Goal: Task Accomplishment & Management: Complete application form

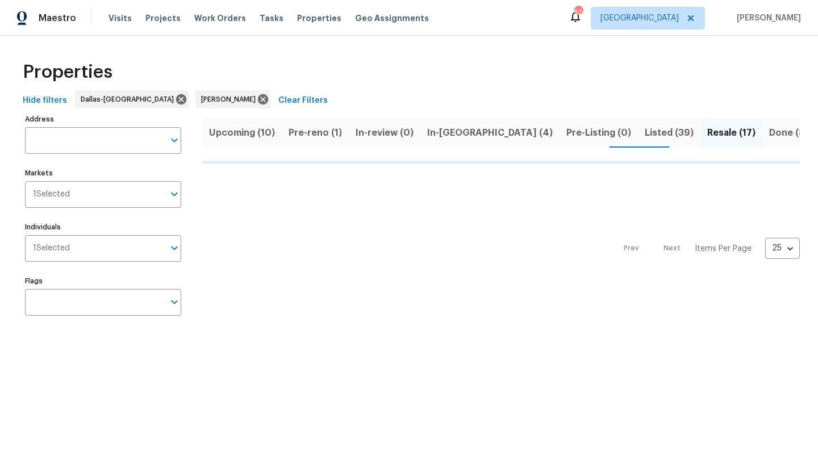
click at [321, 134] on span "Pre-reno (1)" at bounding box center [315, 133] width 53 height 16
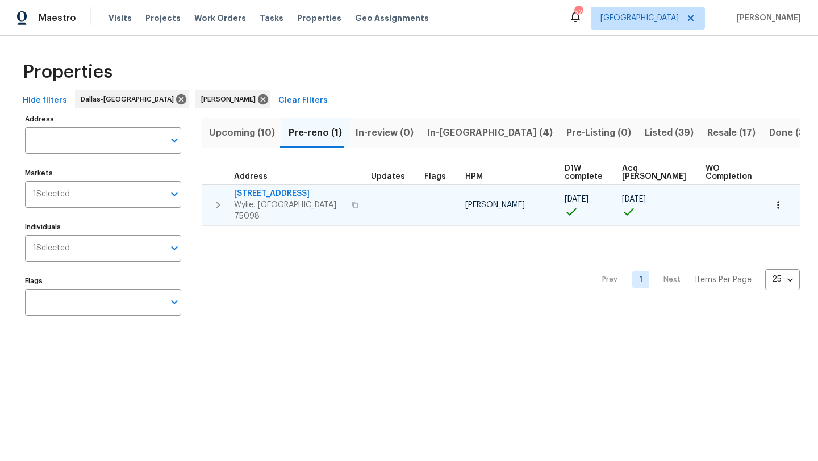
click at [289, 191] on span "2911 Jamestown Dr" at bounding box center [289, 193] width 111 height 11
click at [780, 205] on icon "button" at bounding box center [778, 204] width 11 height 11
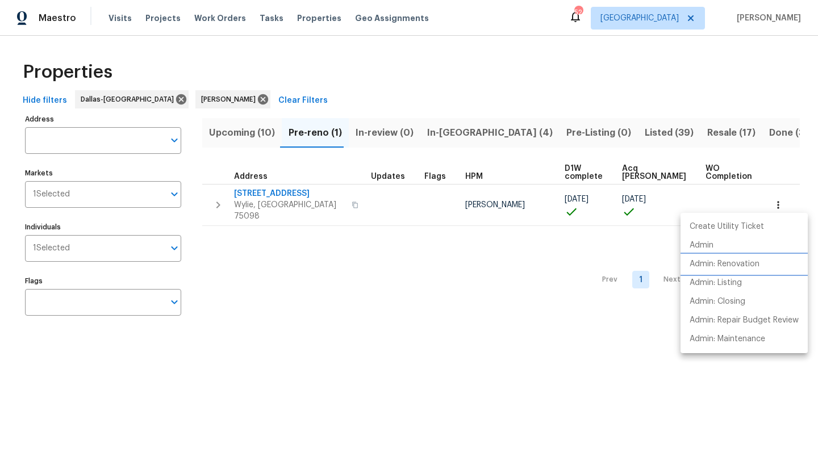
click at [752, 265] on p "Admin: Renovation" at bounding box center [725, 265] width 70 height 12
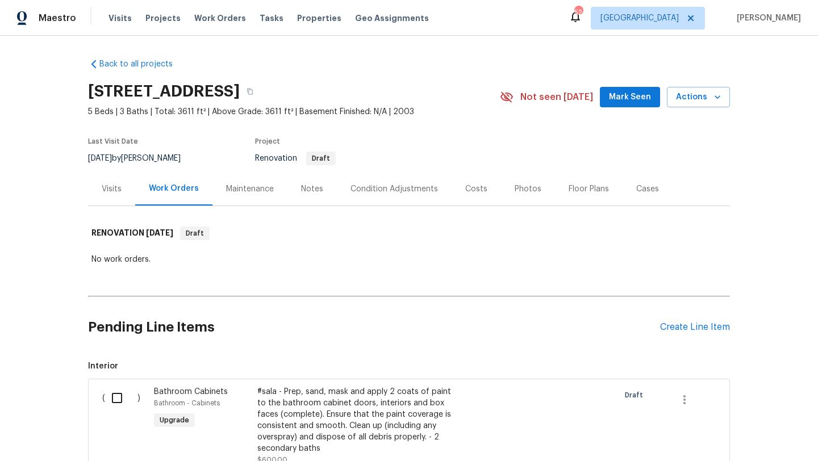
drag, startPoint x: 91, startPoint y: 89, endPoint x: 361, endPoint y: 90, distance: 270.5
click at [240, 90] on h2 "2911 Jamestown Dr, Wylie, TX 75098" at bounding box center [164, 91] width 152 height 11
copy h2 "2911 Jamestown Dr, Wylie, TX 75098"
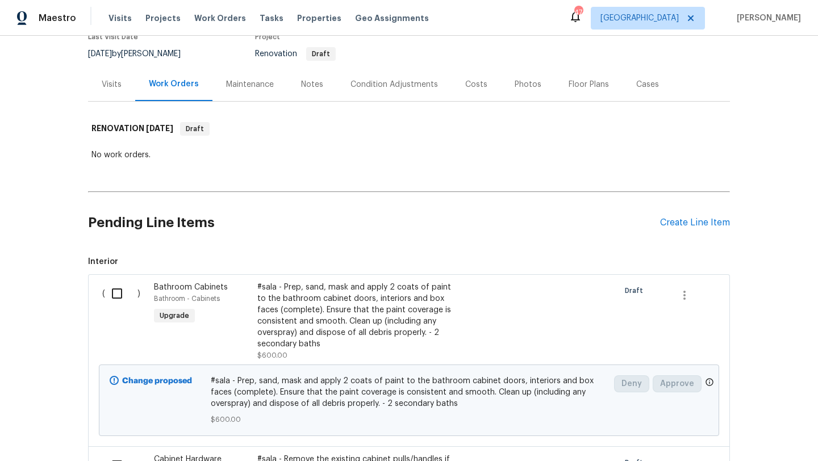
scroll to position [84, 0]
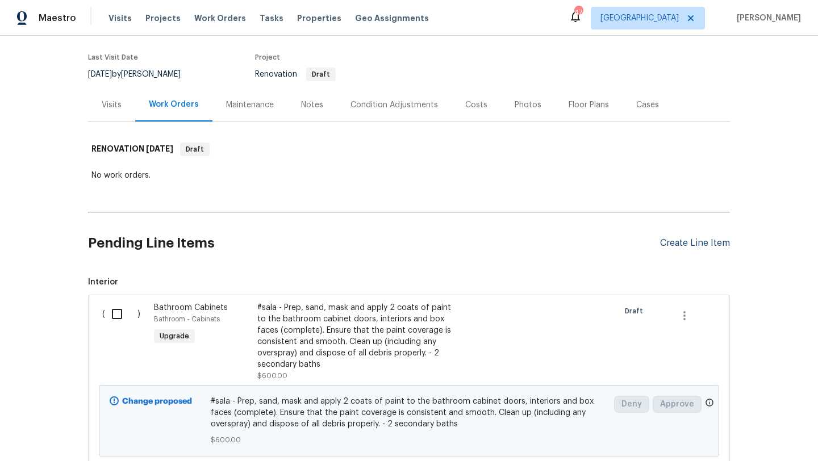
click at [696, 245] on div "Create Line Item" at bounding box center [695, 243] width 70 height 11
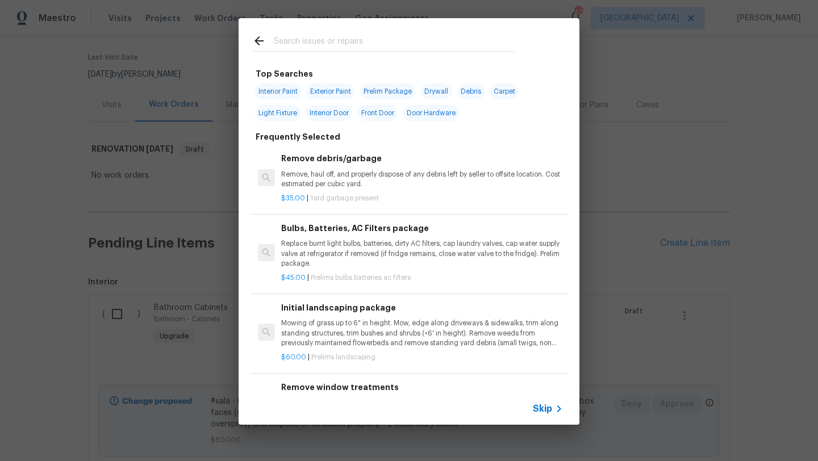
click at [315, 42] on input "text" at bounding box center [394, 42] width 241 height 17
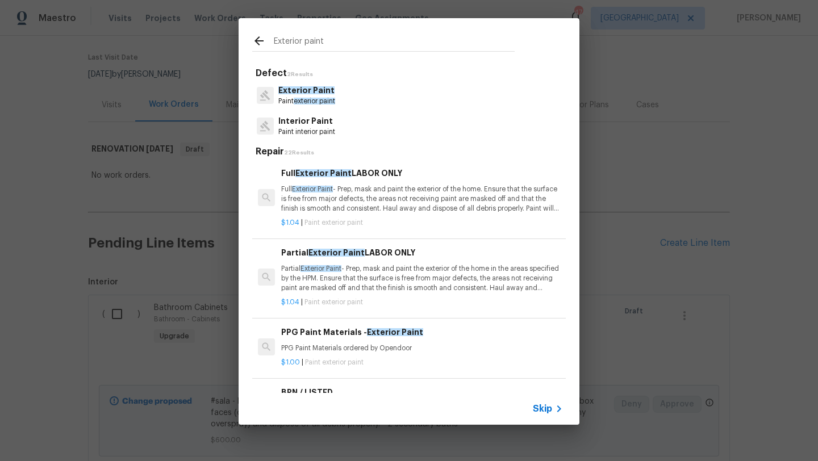
type input "Exterior paint"
click at [387, 200] on p "Full Exterior Paint - Prep, mask and paint the exterior of the home. Ensure tha…" at bounding box center [422, 199] width 282 height 29
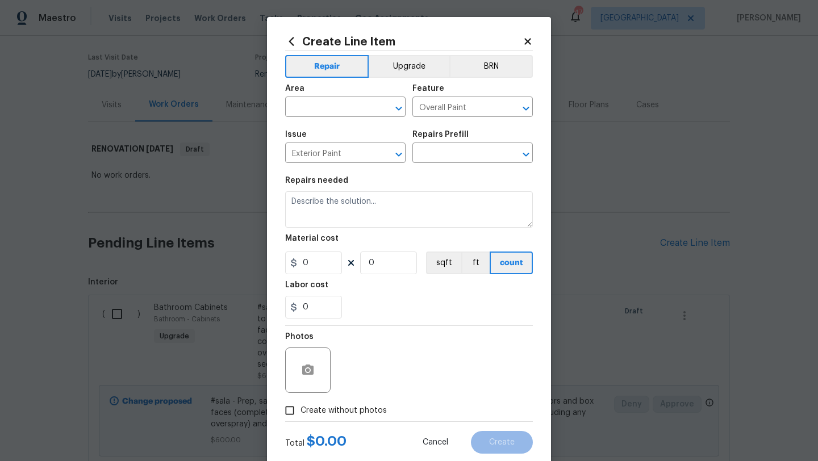
type input "Full Exterior Paint LABOR ONLY $1.04"
type textarea "Full Exterior Paint - Prep, mask and paint the exterior of the home. Ensure tha…"
type input "1.04"
type input "1"
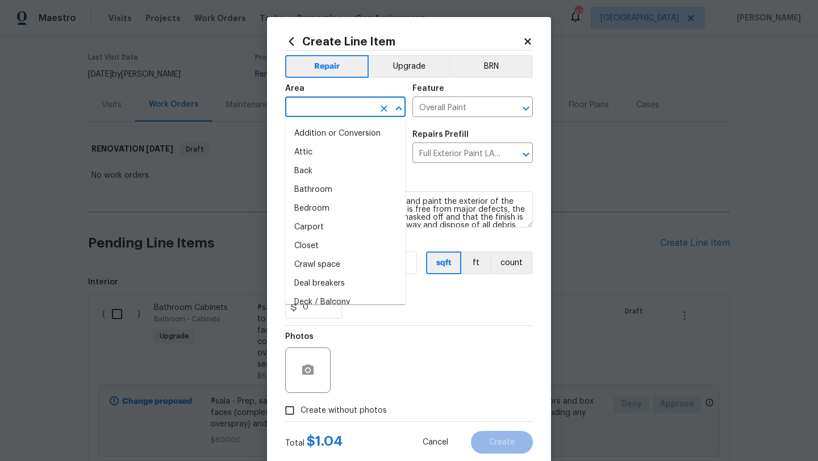
click at [352, 109] on input "text" at bounding box center [329, 108] width 89 height 18
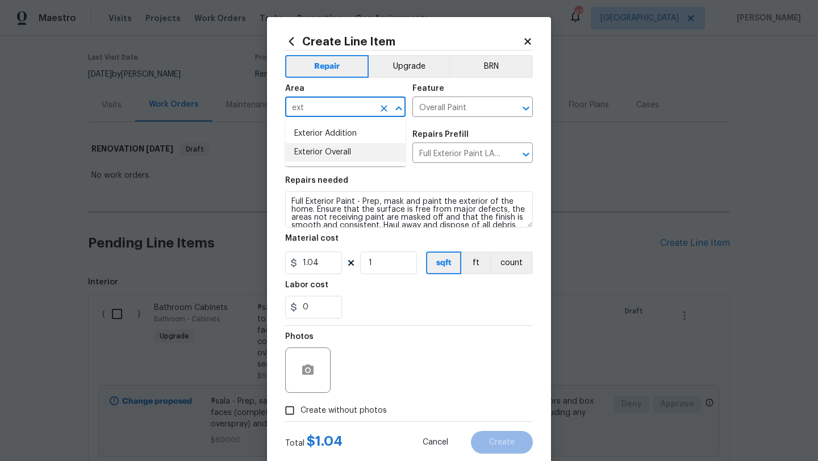
click at [343, 150] on li "Exterior Overall" at bounding box center [345, 152] width 120 height 19
type input "Exterior Overall"
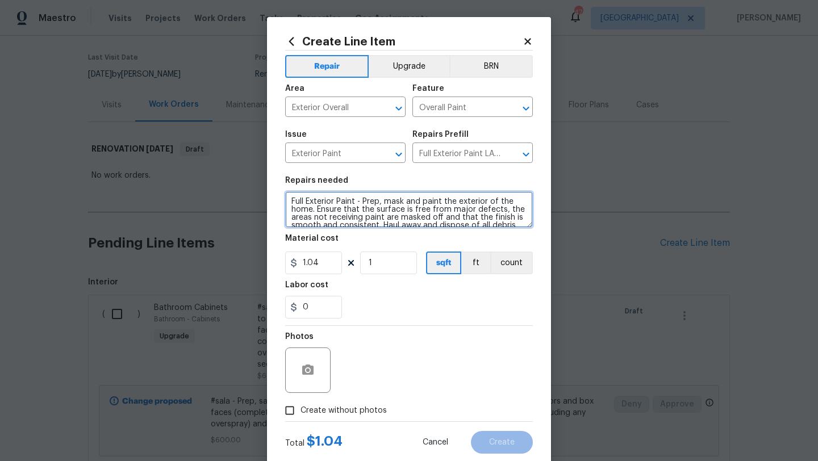
click at [292, 204] on textarea "Full Exterior Paint - Prep, mask and paint the exterior of the home. Ensure tha…" at bounding box center [409, 209] width 248 height 36
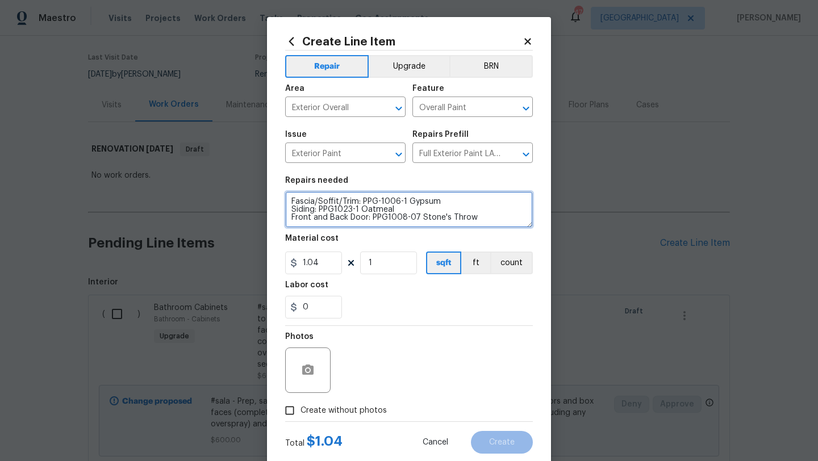
type textarea "Fascia/Soffit/Trim: PPG-1006-1 Gypsum Siding: PPG1023-1 Oatmeal Front and Back …"
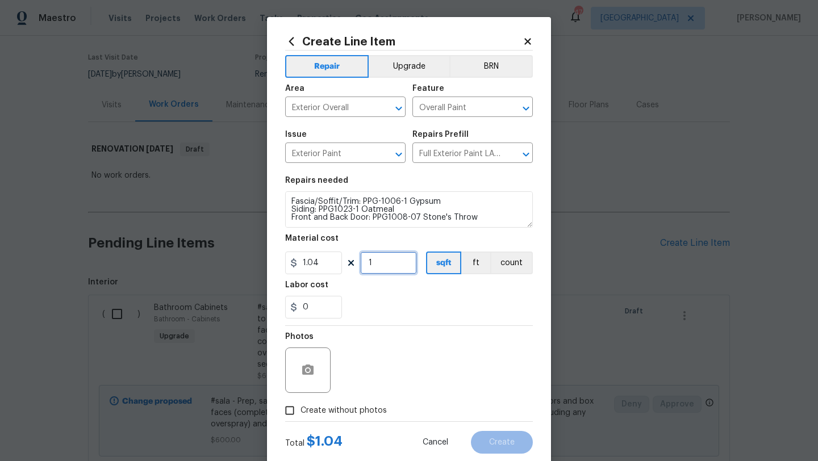
drag, startPoint x: 379, startPoint y: 265, endPoint x: 331, endPoint y: 268, distance: 47.8
click at [331, 268] on div "1.04 1 sqft ft count" at bounding box center [409, 263] width 248 height 23
type input "3611"
click at [326, 413] on span "Create without photos" at bounding box center [344, 411] width 86 height 12
click at [301, 413] on input "Create without photos" at bounding box center [290, 411] width 22 height 22
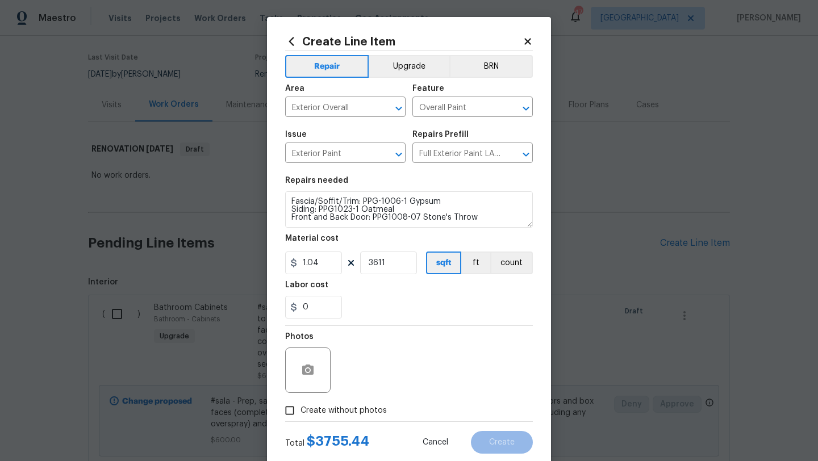
checkbox input "true"
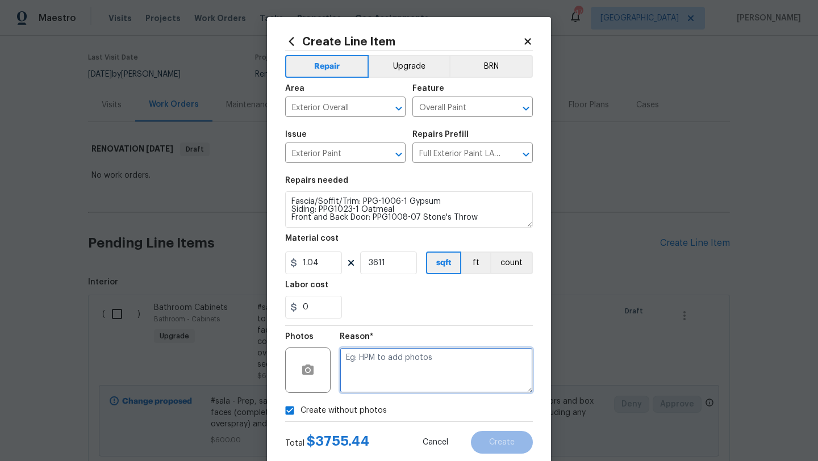
click at [369, 386] on textarea at bounding box center [436, 370] width 193 height 45
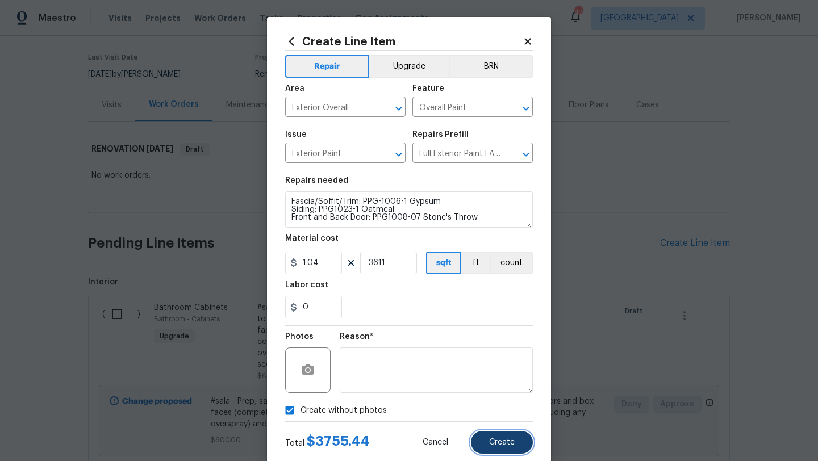
click at [491, 444] on span "Create" at bounding box center [502, 443] width 26 height 9
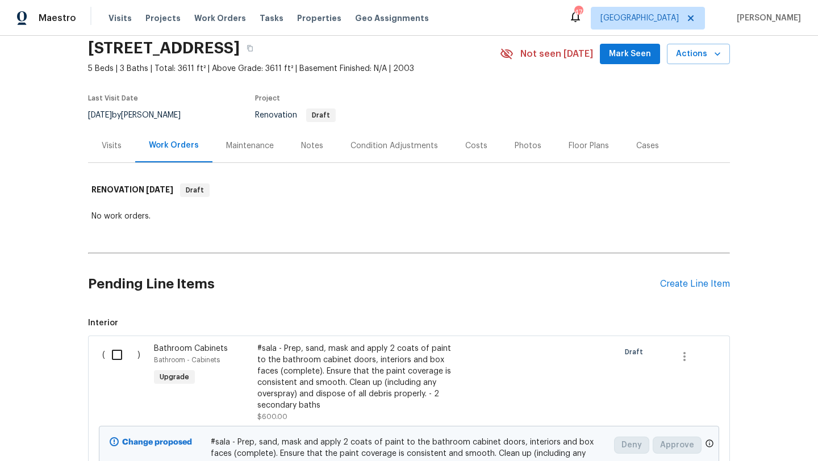
scroll to position [0, 0]
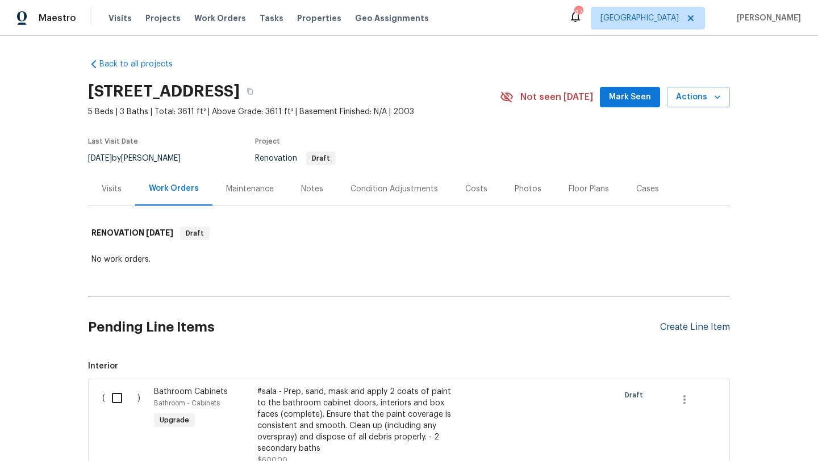
click at [671, 327] on div "Create Line Item" at bounding box center [695, 327] width 70 height 11
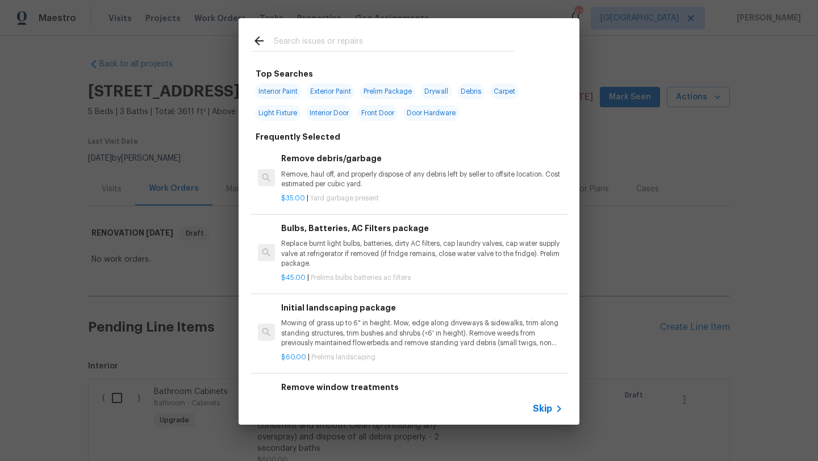
click at [345, 43] on input "text" at bounding box center [394, 42] width 241 height 17
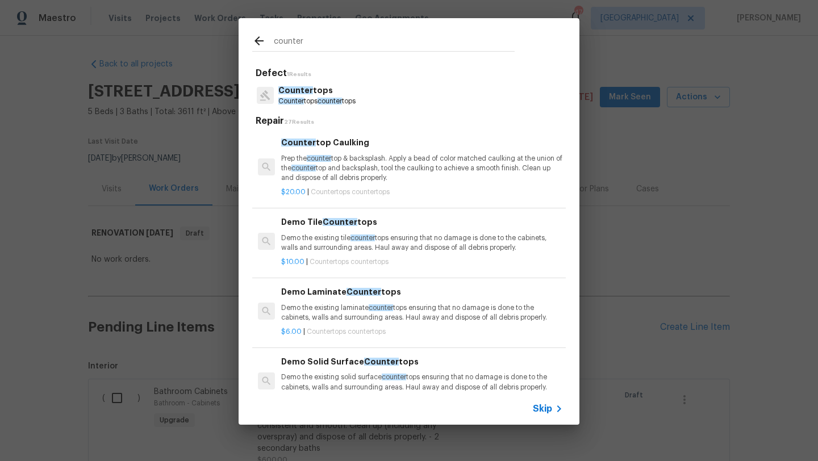
type input "counter"
click at [326, 95] on p "Counter tops" at bounding box center [316, 91] width 77 height 12
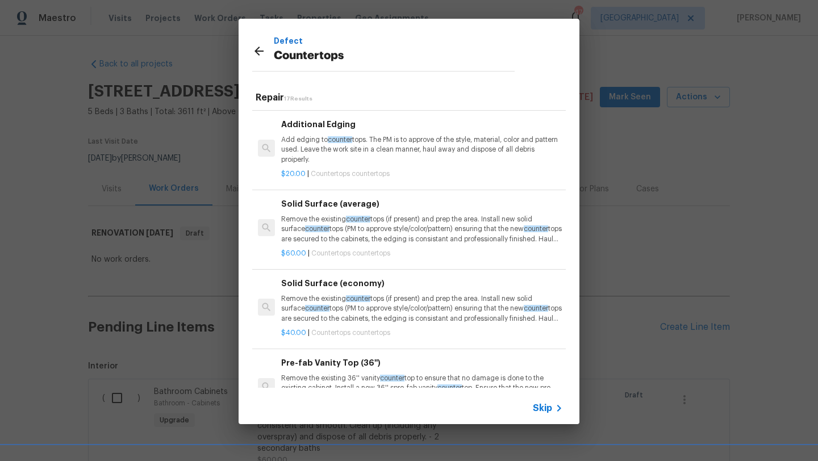
scroll to position [384, 0]
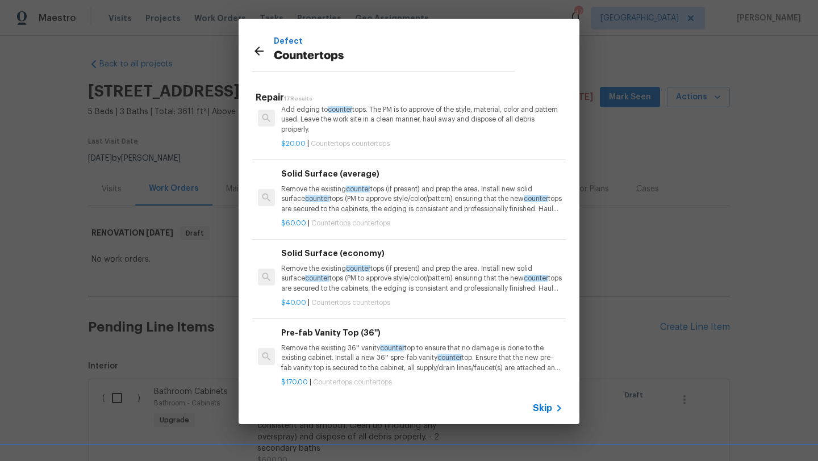
click at [403, 201] on p "Remove the existing counter tops (if present) and prep the area. Install new so…" at bounding box center [422, 199] width 282 height 29
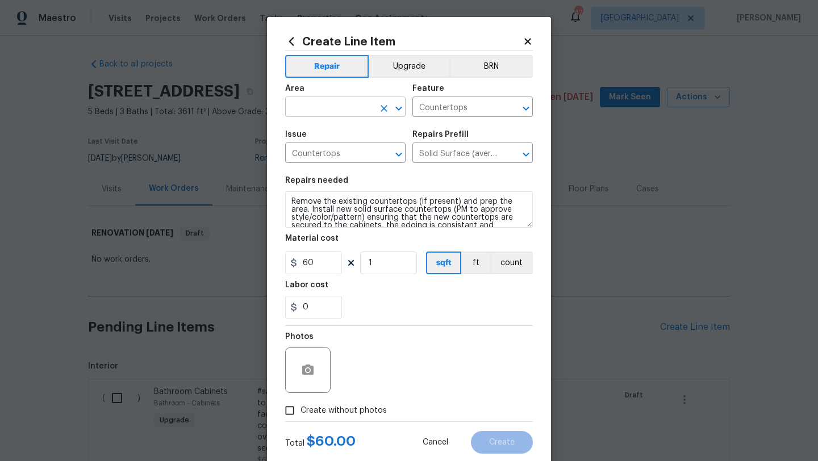
click at [336, 112] on input "text" at bounding box center [329, 108] width 89 height 18
click at [335, 131] on li "Kitchen" at bounding box center [345, 133] width 120 height 19
type input "Kitchen"
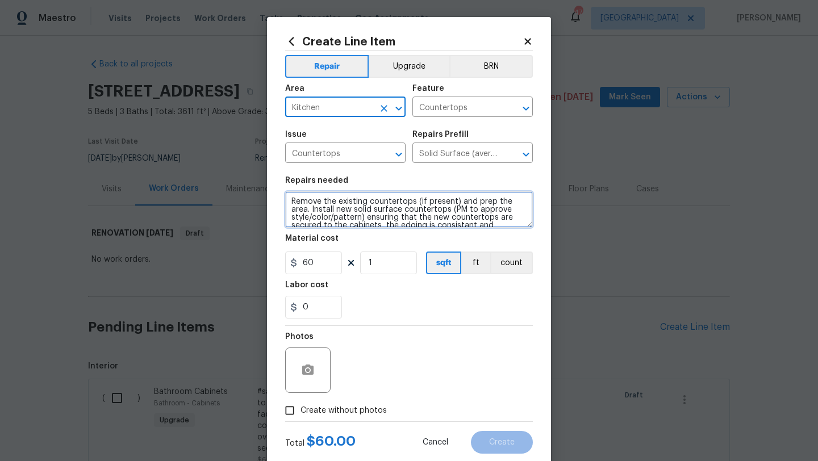
click at [292, 199] on textarea "Remove the existing countertops (if present) and prep the area. Install new sol…" at bounding box center [409, 209] width 248 height 36
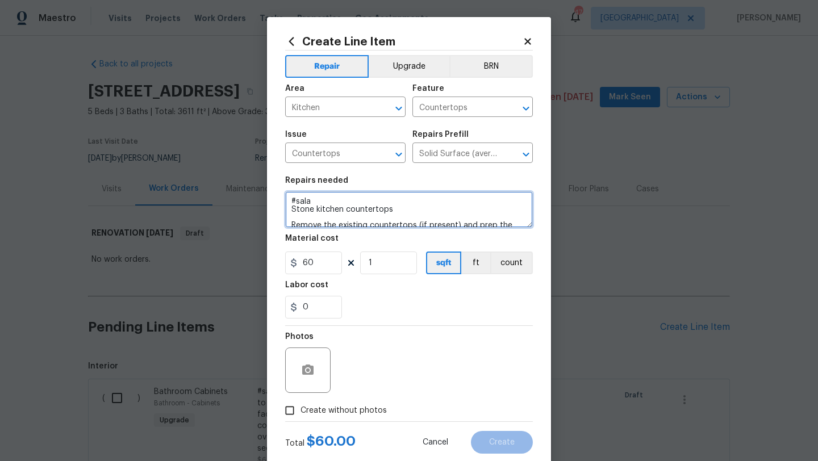
type textarea "#sala Stone kitchen countertops Remove the existing countertops (if present) an…"
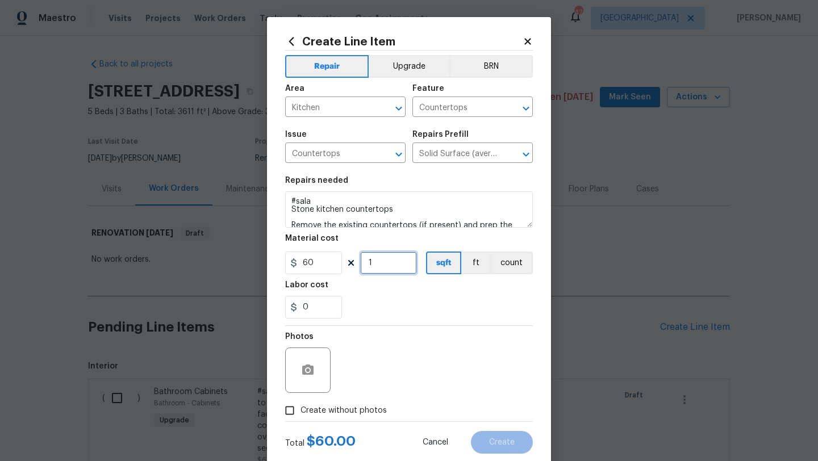
drag, startPoint x: 376, startPoint y: 263, endPoint x: 348, endPoint y: 270, distance: 28.1
click at [348, 270] on div "60 1 sqft ft count" at bounding box center [409, 263] width 248 height 23
type input "53"
drag, startPoint x: 317, startPoint y: 310, endPoint x: 277, endPoint y: 310, distance: 39.8
click at [277, 310] on div "Create Line Item Repair Upgrade BRN Area Kitchen ​ Feature Countertops ​ Issue …" at bounding box center [409, 244] width 284 height 455
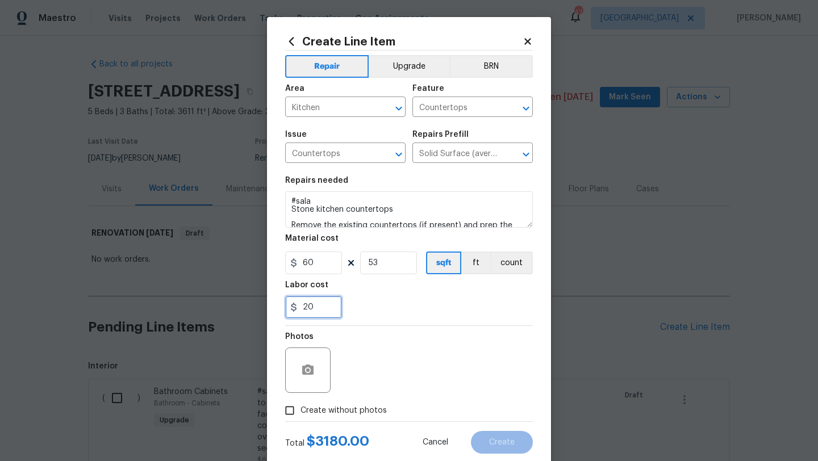
type input "20"
click at [405, 316] on div "20" at bounding box center [409, 307] width 248 height 23
click at [365, 409] on span "Create without photos" at bounding box center [344, 411] width 86 height 12
click at [301, 409] on input "Create without photos" at bounding box center [290, 411] width 22 height 22
checkbox input "true"
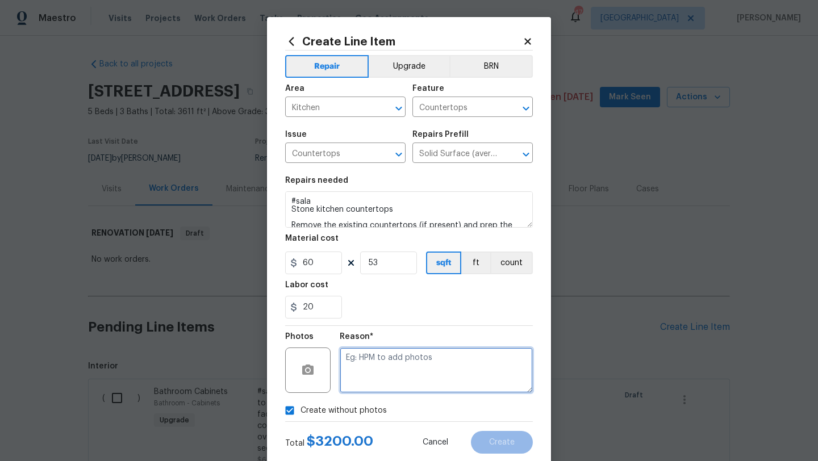
click at [375, 392] on textarea at bounding box center [436, 370] width 193 height 45
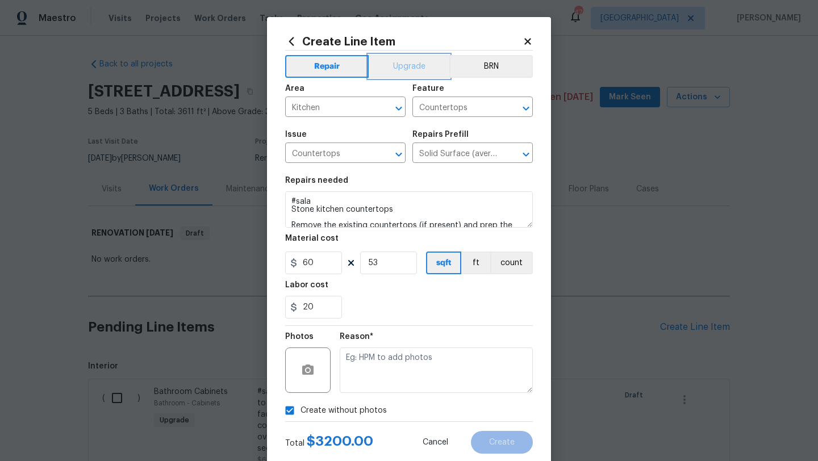
click at [405, 64] on button "Upgrade" at bounding box center [409, 66] width 81 height 23
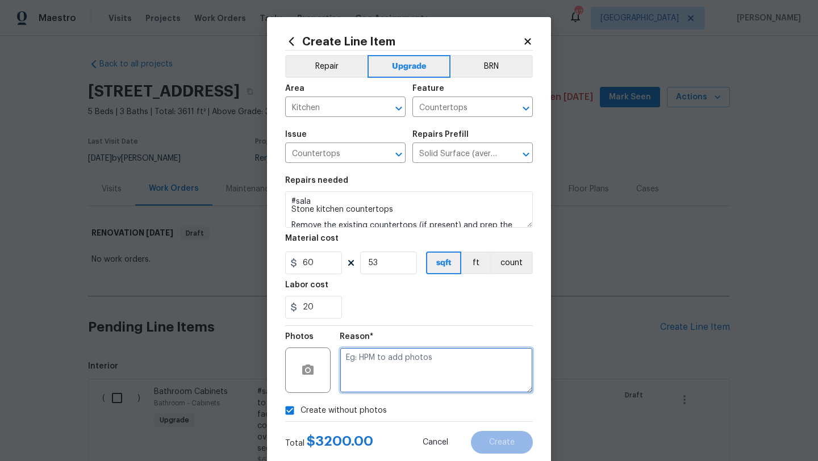
click at [456, 373] on textarea at bounding box center [436, 370] width 193 height 45
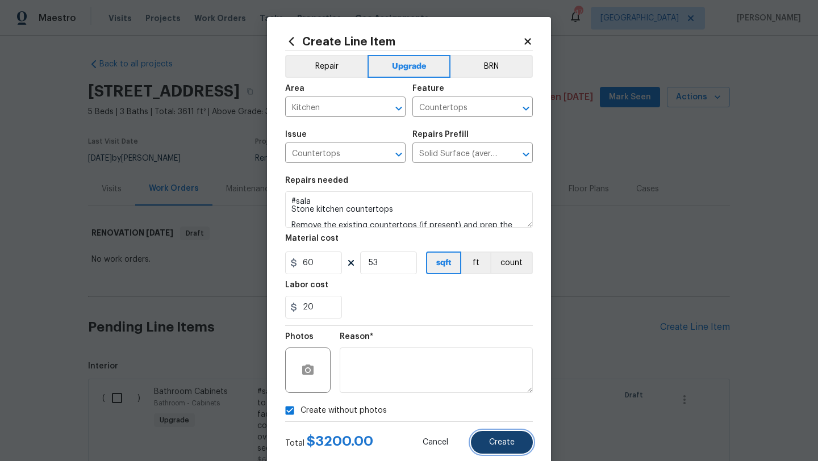
click at [509, 442] on span "Create" at bounding box center [502, 443] width 26 height 9
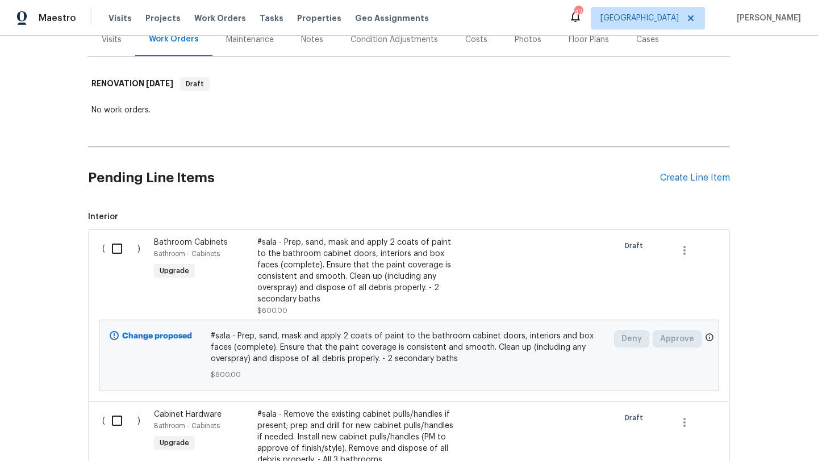
scroll to position [105, 0]
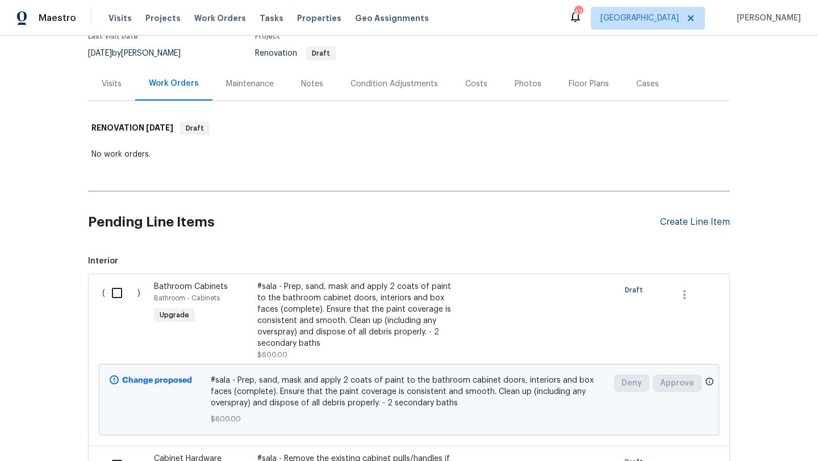
click at [667, 227] on div "Create Line Item" at bounding box center [695, 222] width 70 height 11
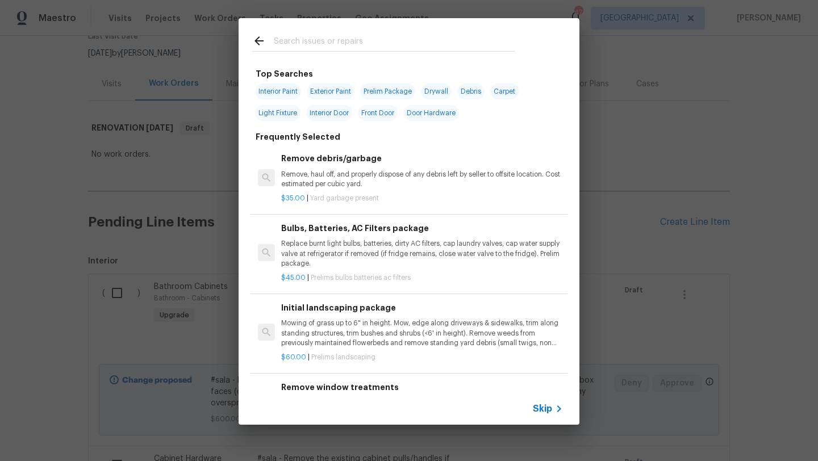
click at [339, 44] on input "text" at bounding box center [394, 42] width 241 height 17
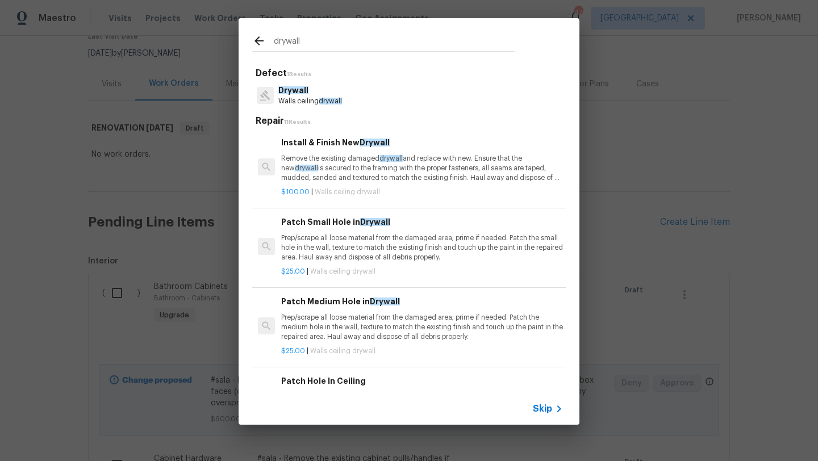
type input "drywall"
click at [403, 236] on p "Prep/scrape all loose material from the damaged area; prime if needed. Patch th…" at bounding box center [422, 248] width 282 height 29
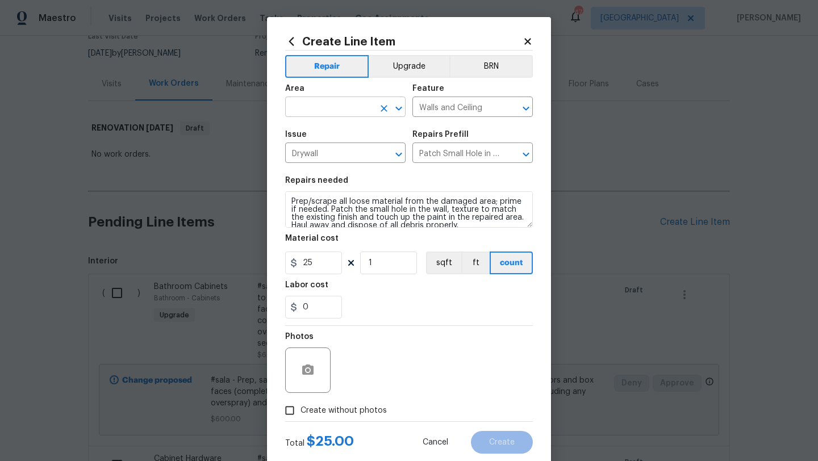
click at [357, 114] on input "text" at bounding box center [329, 108] width 89 height 18
click at [356, 149] on li "Interior Overall" at bounding box center [345, 152] width 120 height 19
type input "Interior Overall"
click at [290, 201] on textarea "Prep/scrape all loose material from the damaged area; prime if needed. Patch th…" at bounding box center [409, 209] width 248 height 36
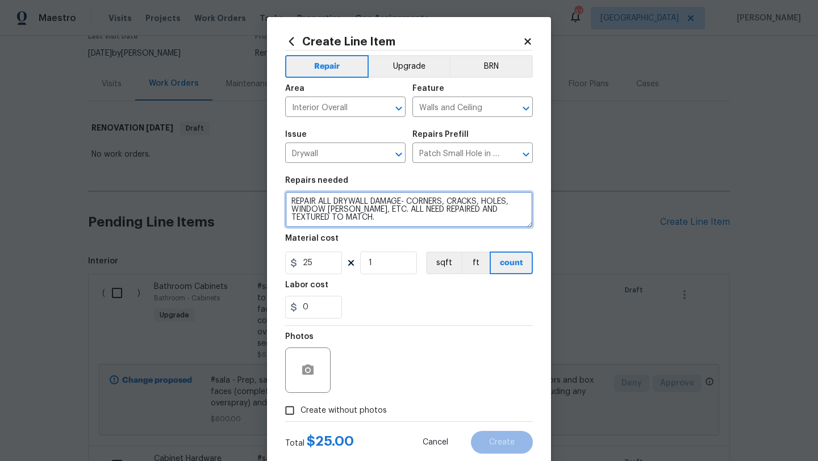
click at [372, 211] on textarea "REPAIR ALL DRYWALL DAMAGE- CORNERS, CRACKS, HOLES, WINDOW SILLS, ETC. ALL NEED …" at bounding box center [409, 209] width 248 height 36
type textarea "REPAIR ALL DRYWALL DAMAGE- CORNERS, CRACKS, HOLES, WINDOW SILLS, ETC. THIS INCL…"
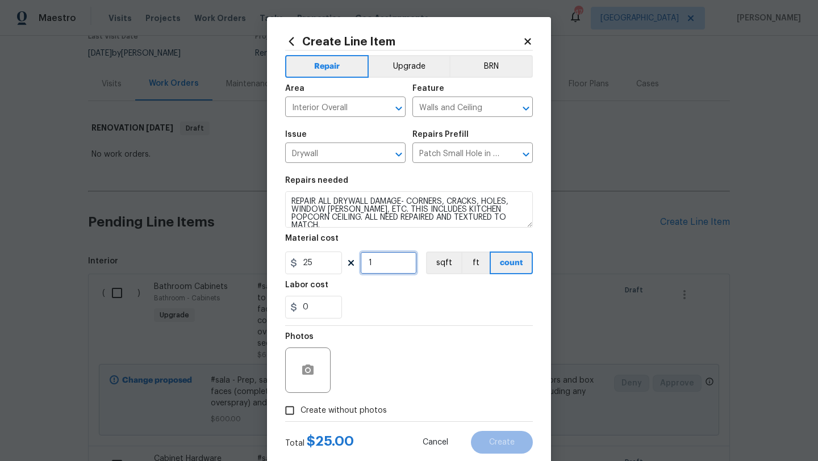
drag, startPoint x: 376, startPoint y: 261, endPoint x: 356, endPoint y: 262, distance: 19.9
click at [356, 262] on div "25 1 sqft ft count" at bounding box center [409, 263] width 248 height 23
type input "20"
click at [361, 406] on span "Create without photos" at bounding box center [344, 411] width 86 height 12
click at [301, 406] on input "Create without photos" at bounding box center [290, 411] width 22 height 22
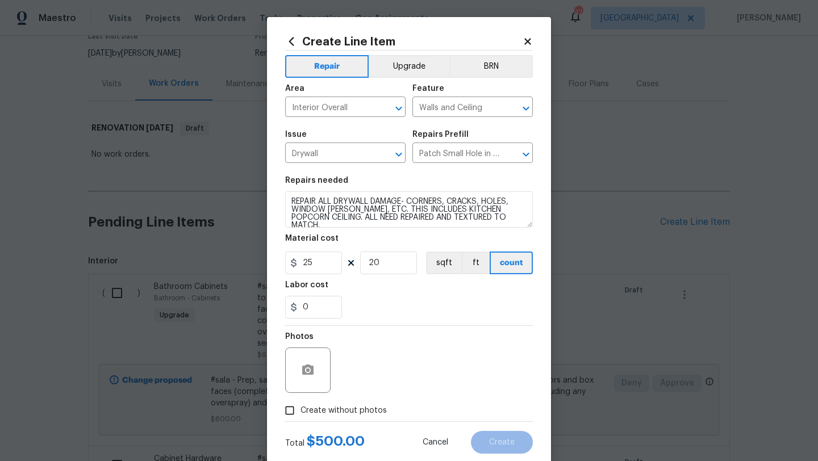
checkbox input "true"
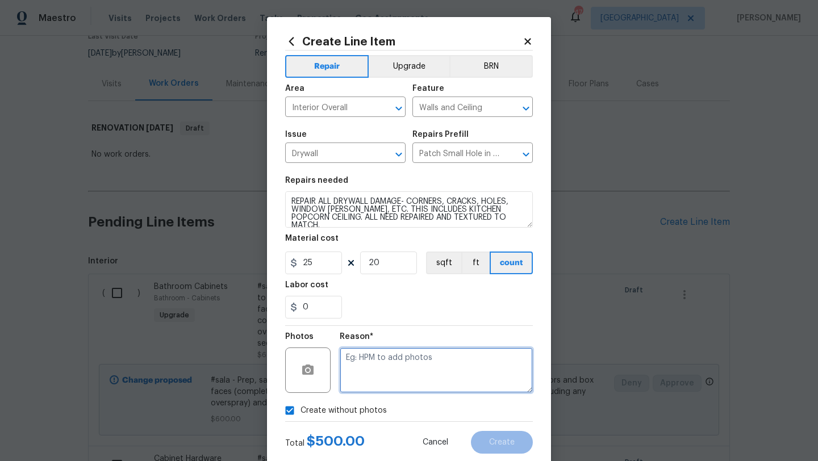
click at [388, 376] on textarea at bounding box center [436, 370] width 193 height 45
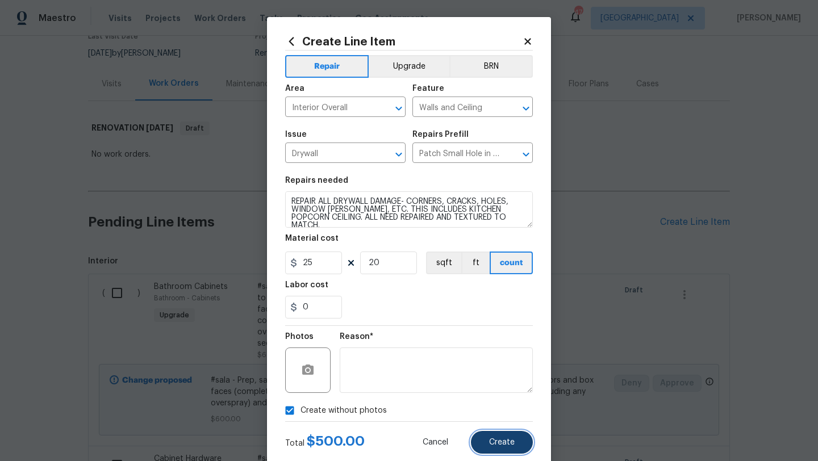
click at [492, 442] on span "Create" at bounding box center [502, 443] width 26 height 9
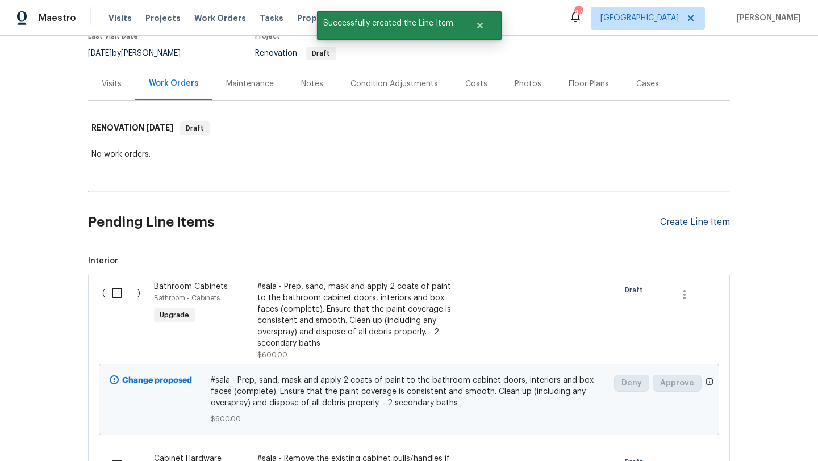
click at [667, 224] on div "Create Line Item" at bounding box center [695, 222] width 70 height 11
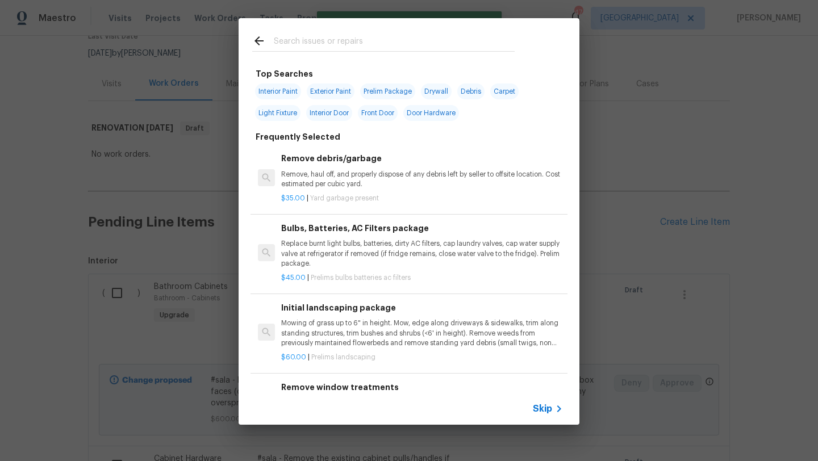
click at [328, 38] on input "text" at bounding box center [394, 42] width 241 height 17
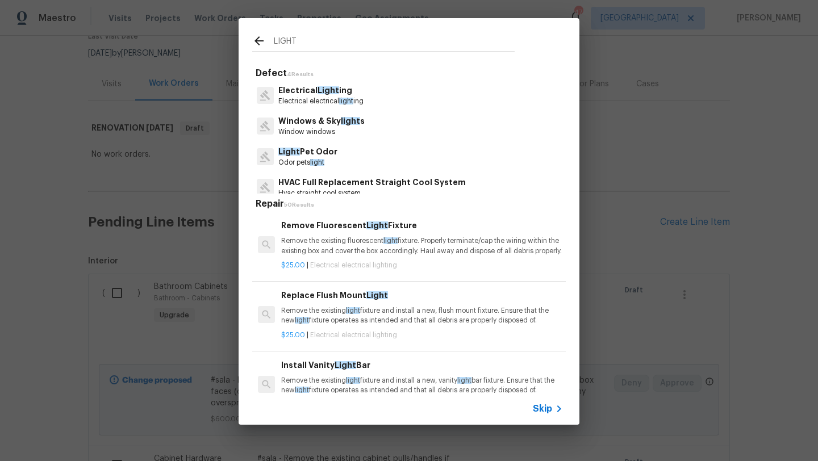
type input "LIGHT"
click at [331, 94] on span "Light" at bounding box center [329, 90] width 22 height 8
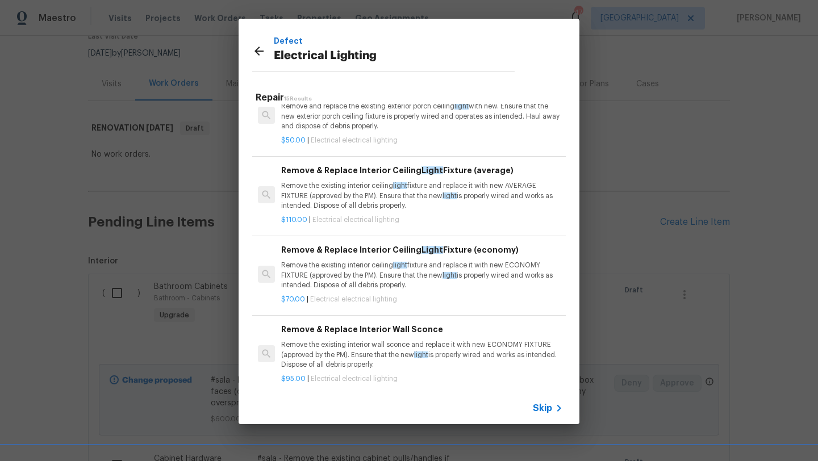
scroll to position [796, 0]
click at [361, 205] on p "Remove the existing interior ceiling light fixture and replace it with new AVER…" at bounding box center [422, 194] width 282 height 29
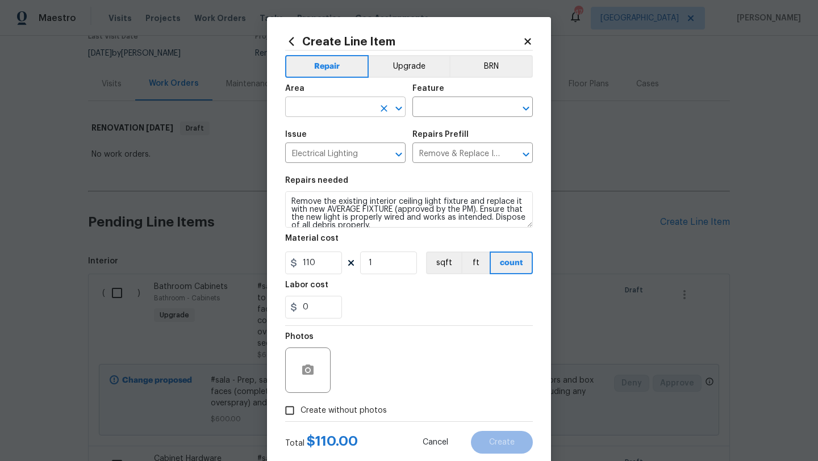
click at [345, 113] on input "text" at bounding box center [329, 108] width 89 height 18
click at [336, 129] on li "Kitchen" at bounding box center [345, 133] width 120 height 19
type input "Kitchen"
click at [437, 108] on input "text" at bounding box center [457, 108] width 89 height 18
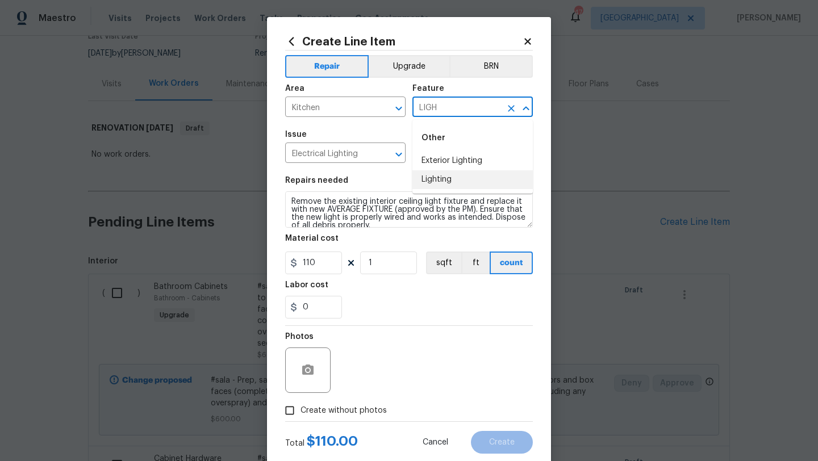
click at [428, 179] on li "Lighting" at bounding box center [473, 179] width 120 height 19
type input "Lighting"
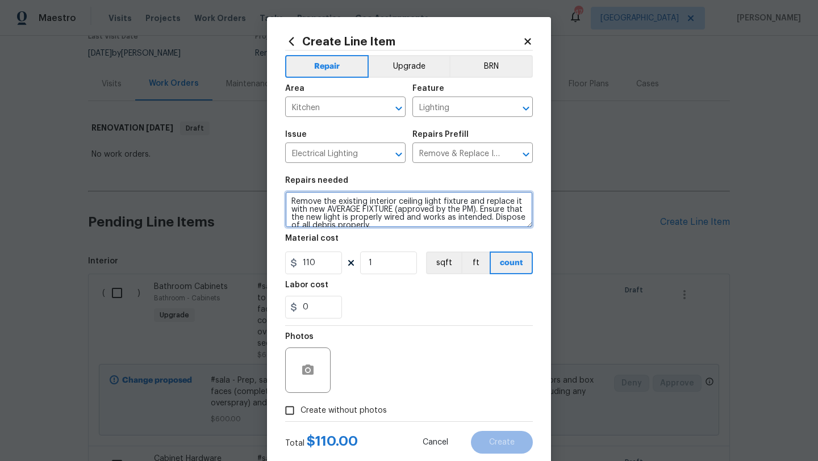
drag, startPoint x: 371, startPoint y: 222, endPoint x: 282, endPoint y: 197, distance: 92.3
click at [282, 197] on div "Create Line Item Repair Upgrade BRN Area Kitchen ​ Feature Lighting ​ Issue Ele…" at bounding box center [409, 244] width 284 height 455
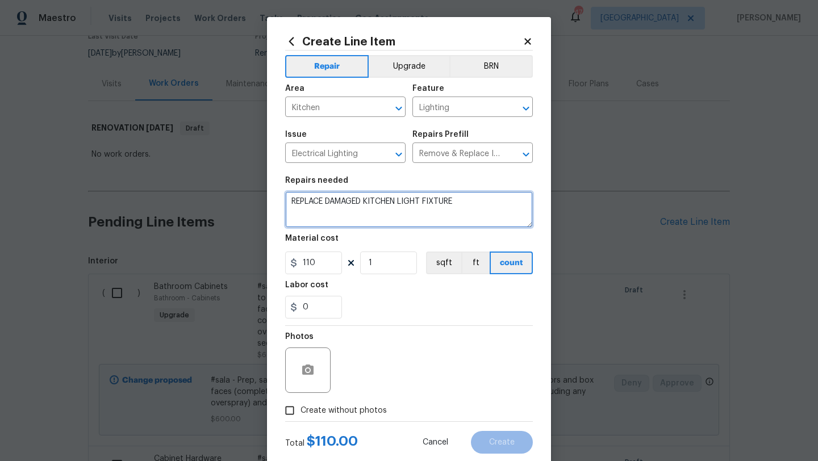
type textarea "REPLACE DAMAGED KITCHEN LIGHT FIXTURE"
click at [330, 413] on span "Create without photos" at bounding box center [344, 411] width 86 height 12
click at [301, 413] on input "Create without photos" at bounding box center [290, 411] width 22 height 22
checkbox input "true"
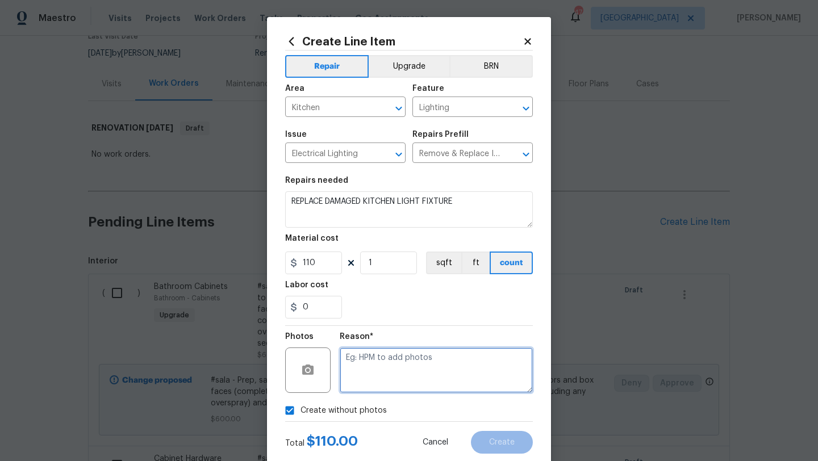
click at [379, 376] on textarea at bounding box center [436, 370] width 193 height 45
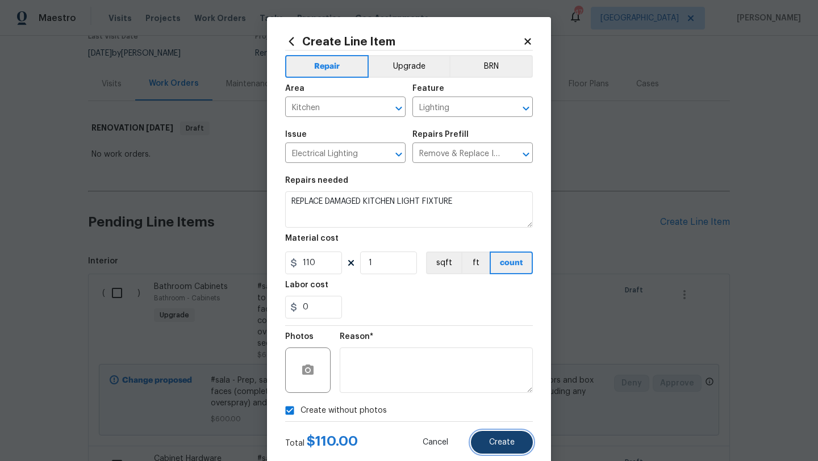
click at [498, 438] on button "Create" at bounding box center [502, 442] width 62 height 23
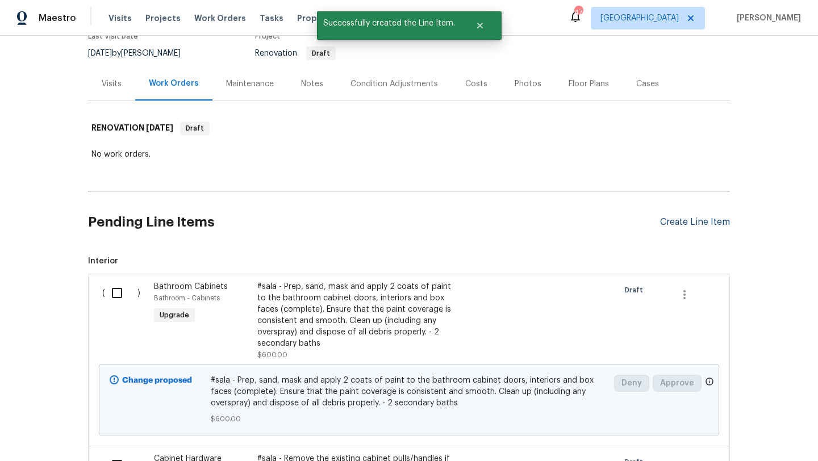
click at [673, 220] on div "Create Line Item" at bounding box center [695, 222] width 70 height 11
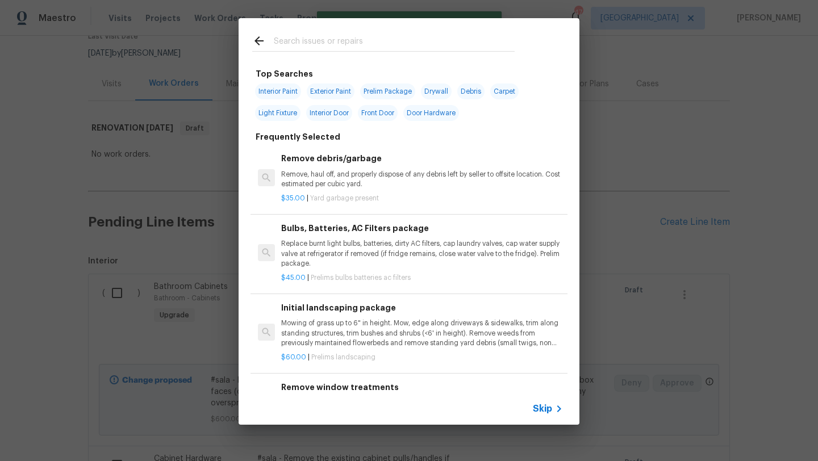
click at [339, 43] on input "text" at bounding box center [394, 42] width 241 height 17
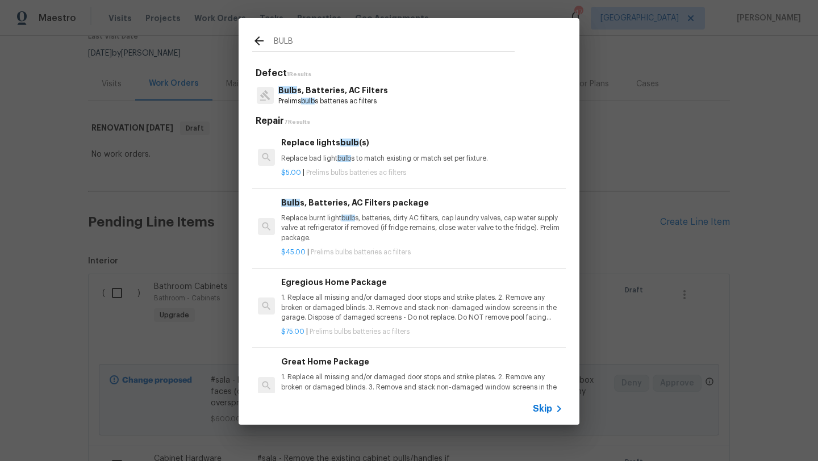
type input "BULB"
click at [398, 306] on p "1. Replace all missing and/or damaged door stops and strike plates. 2. Remove a…" at bounding box center [422, 307] width 282 height 29
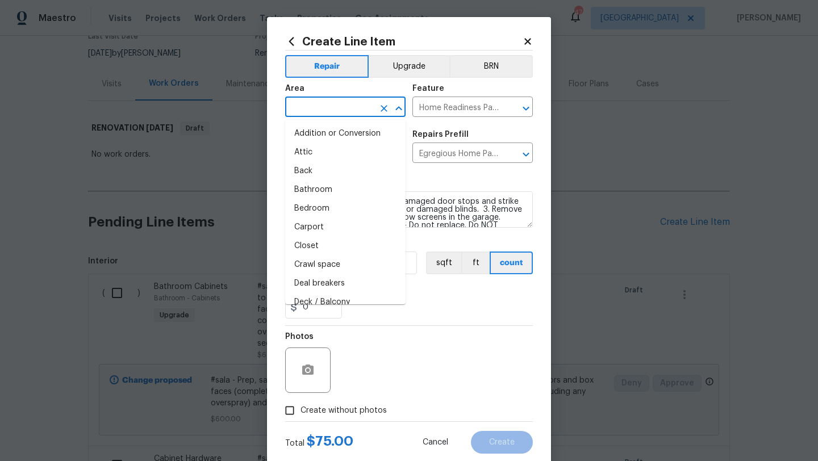
click at [349, 106] on input "text" at bounding box center [329, 108] width 89 height 18
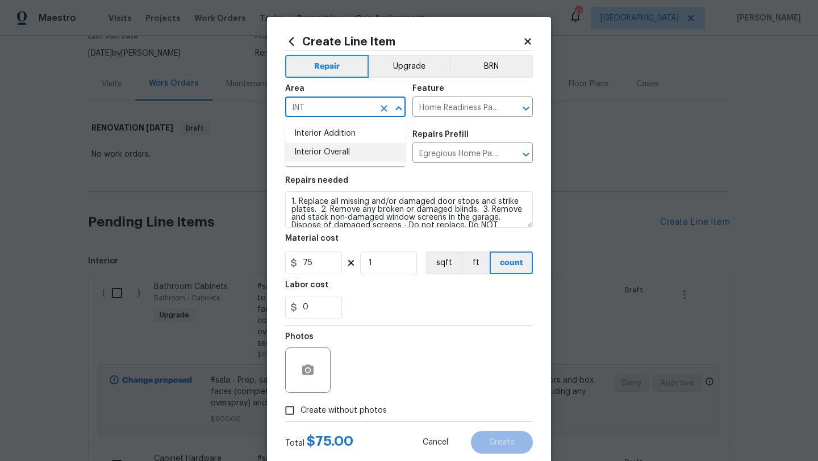
click at [349, 153] on li "Interior Overall" at bounding box center [345, 152] width 120 height 19
type input "Interior Overall"
click at [368, 408] on span "Create without photos" at bounding box center [344, 411] width 86 height 12
click at [301, 408] on input "Create without photos" at bounding box center [290, 411] width 22 height 22
checkbox input "true"
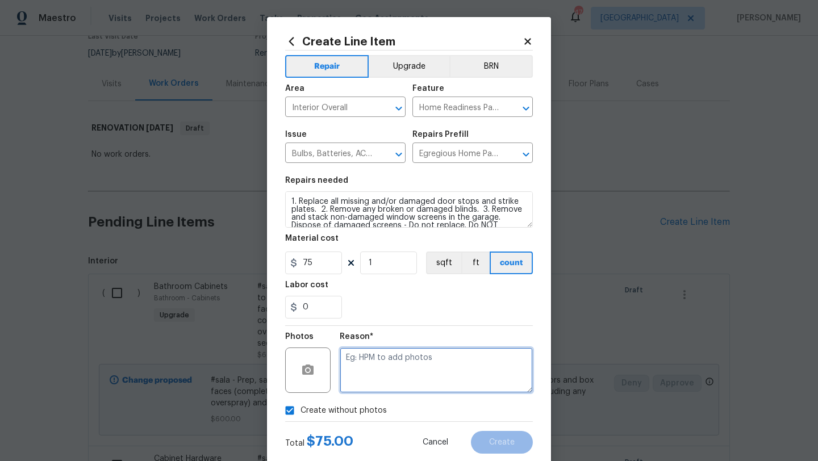
click at [403, 374] on textarea at bounding box center [436, 370] width 193 height 45
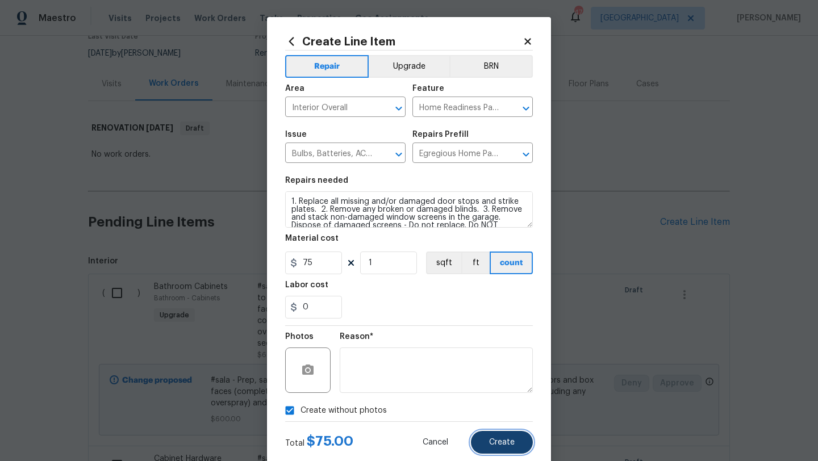
click at [501, 447] on span "Create" at bounding box center [502, 443] width 26 height 9
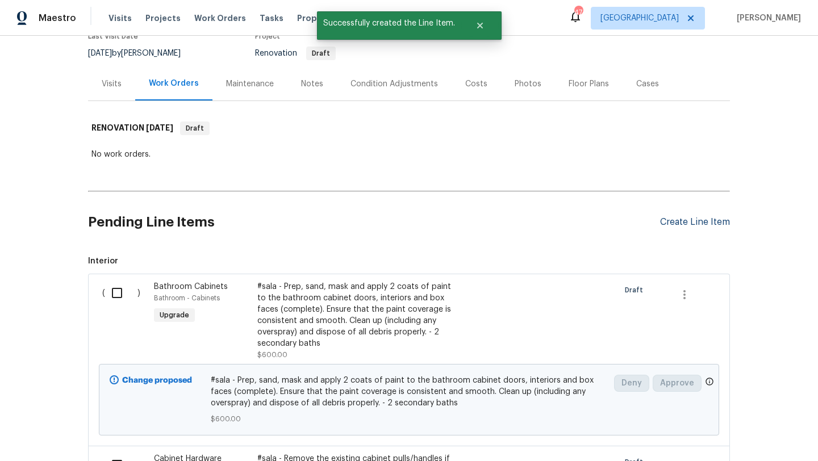
click at [694, 222] on div "Create Line Item" at bounding box center [695, 222] width 70 height 11
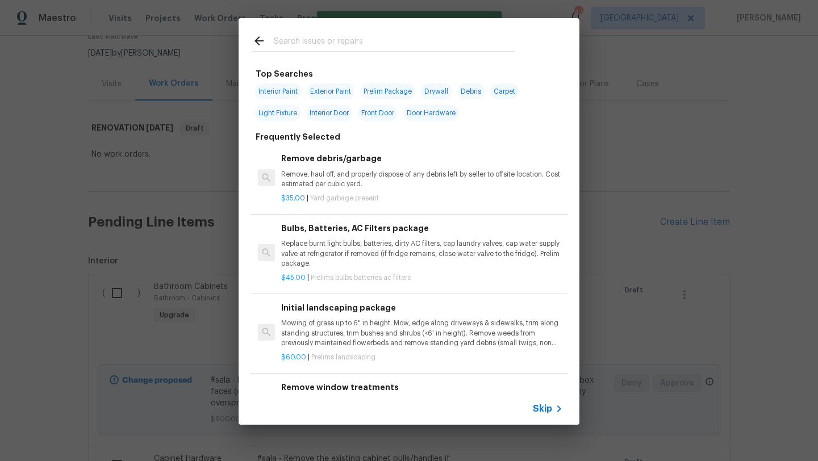
click at [364, 43] on input "text" at bounding box center [394, 42] width 241 height 17
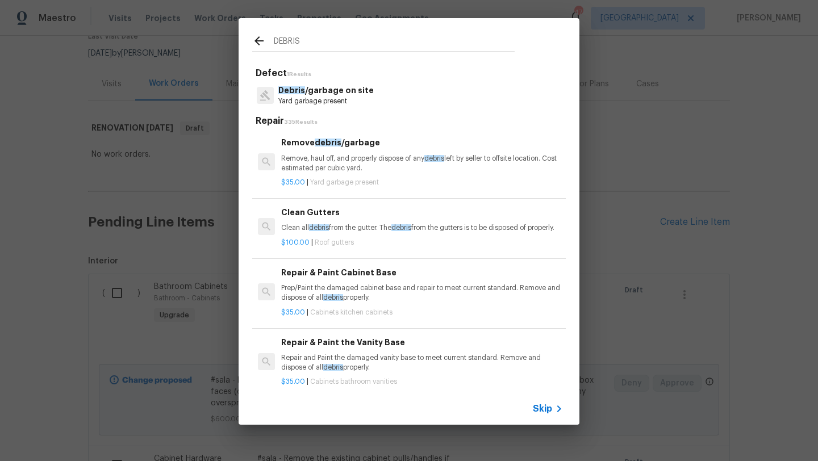
type input "DEBRIS"
click at [368, 156] on p "Remove, haul off, and properly dispose of any debris left by seller to offsite …" at bounding box center [422, 163] width 282 height 19
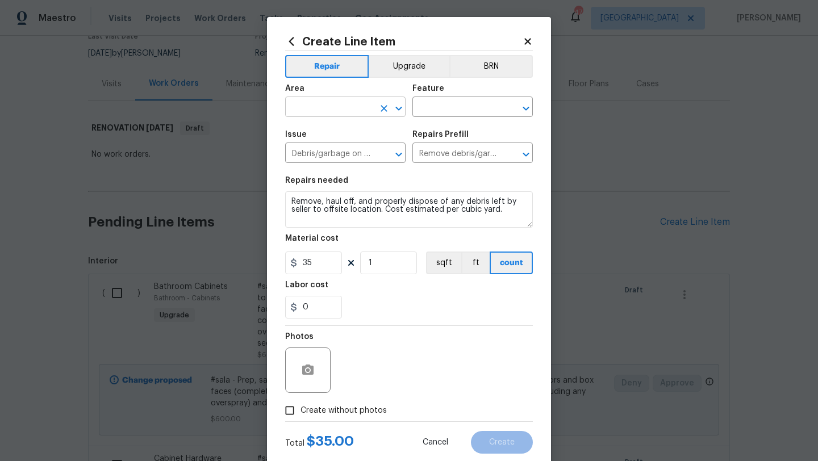
click at [355, 114] on input "text" at bounding box center [329, 108] width 89 height 18
click at [342, 153] on li "Interior Overall" at bounding box center [345, 152] width 120 height 19
type input "Interior Overall"
click at [442, 102] on input "text" at bounding box center [457, 108] width 89 height 18
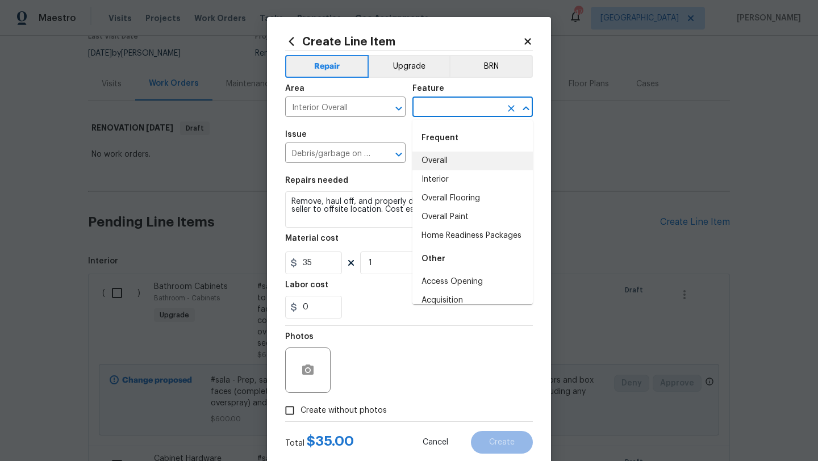
click at [430, 160] on li "Overall" at bounding box center [473, 161] width 120 height 19
type input "Overall"
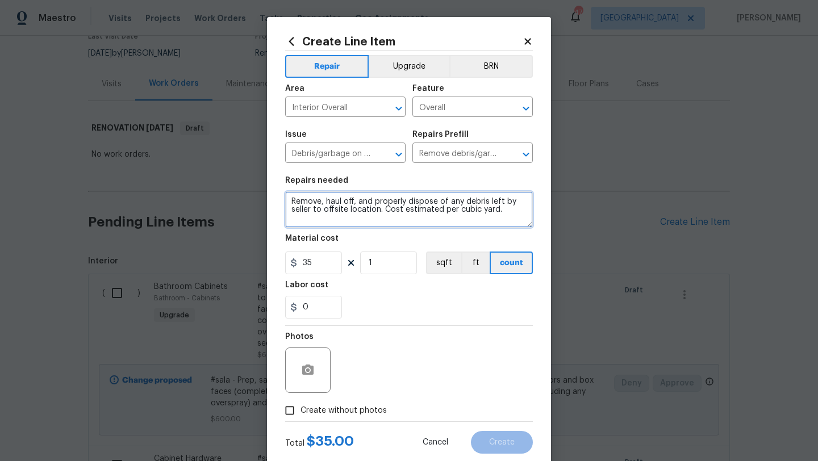
drag, startPoint x: 387, startPoint y: 219, endPoint x: 282, endPoint y: 199, distance: 107.1
click at [282, 199] on div "Create Line Item Repair Upgrade BRN Area Interior Overall ​ Feature Overall ​ I…" at bounding box center [409, 244] width 284 height 455
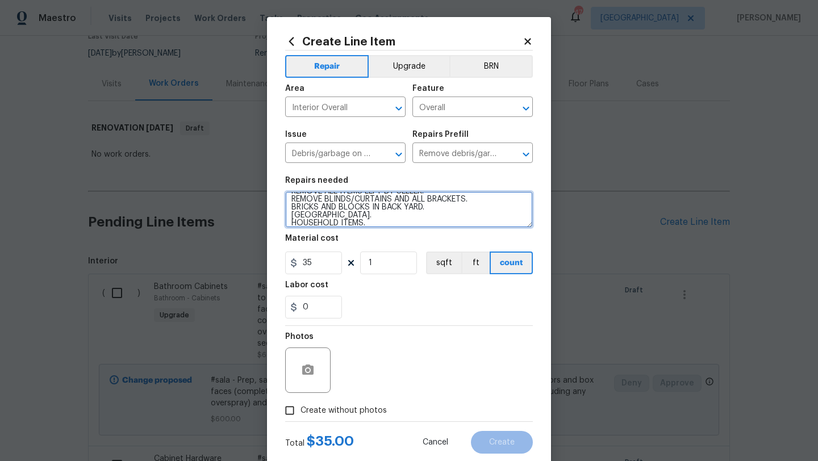
scroll to position [18, 0]
type textarea "REMOVE ALL ITEMS LEFT BY SELLER. REMOVE BLINDS/CURTAINS AND ALL BRACKETS. BRICK…"
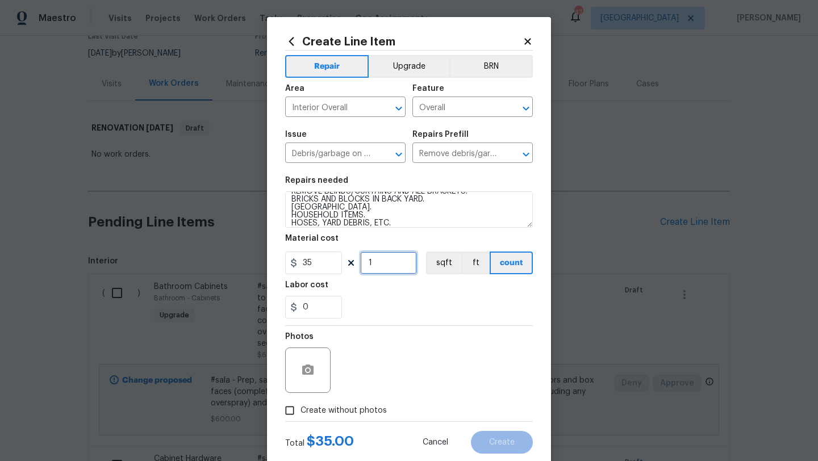
drag, startPoint x: 373, startPoint y: 262, endPoint x: 362, endPoint y: 262, distance: 11.4
click at [362, 262] on input "1" at bounding box center [388, 263] width 57 height 23
type input "24"
drag, startPoint x: 310, startPoint y: 312, endPoint x: 302, endPoint y: 312, distance: 8.0
click at [302, 312] on input "0" at bounding box center [313, 307] width 57 height 23
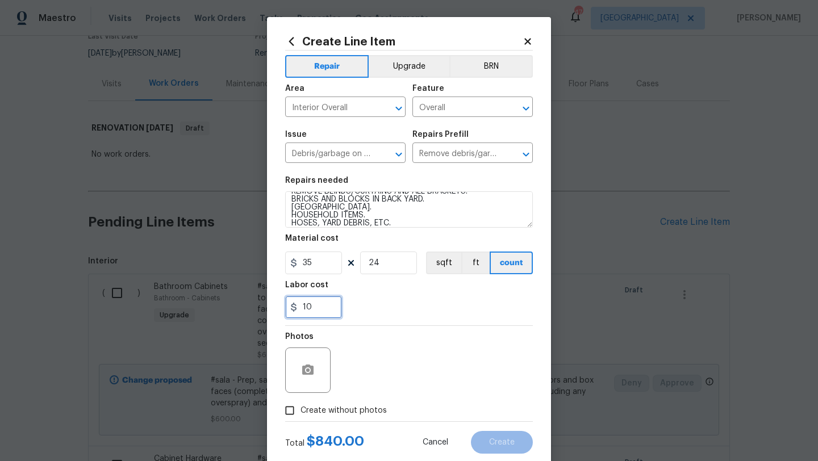
type input "10"
click at [393, 310] on div "10" at bounding box center [409, 307] width 248 height 23
click at [362, 412] on span "Create without photos" at bounding box center [344, 411] width 86 height 12
click at [301, 412] on input "Create without photos" at bounding box center [290, 411] width 22 height 22
checkbox input "true"
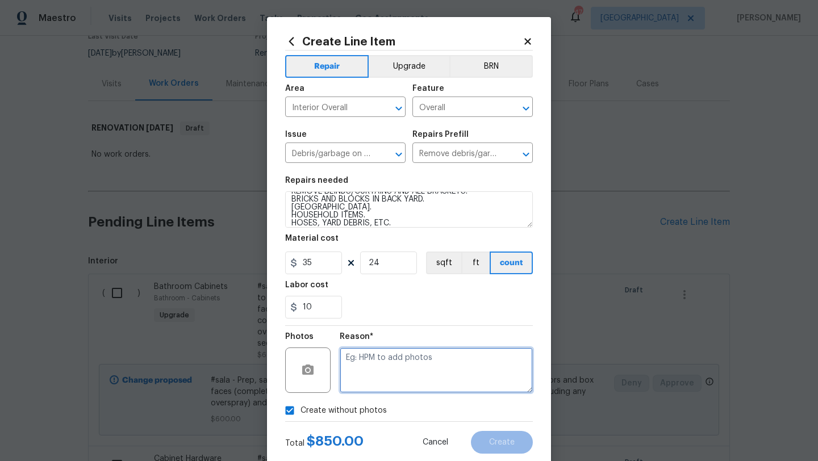
click at [389, 377] on textarea at bounding box center [436, 370] width 193 height 45
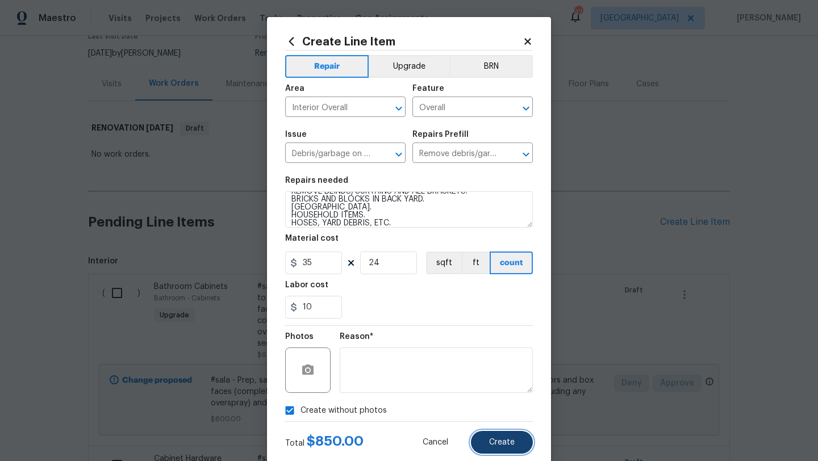
click at [492, 444] on span "Create" at bounding box center [502, 443] width 26 height 9
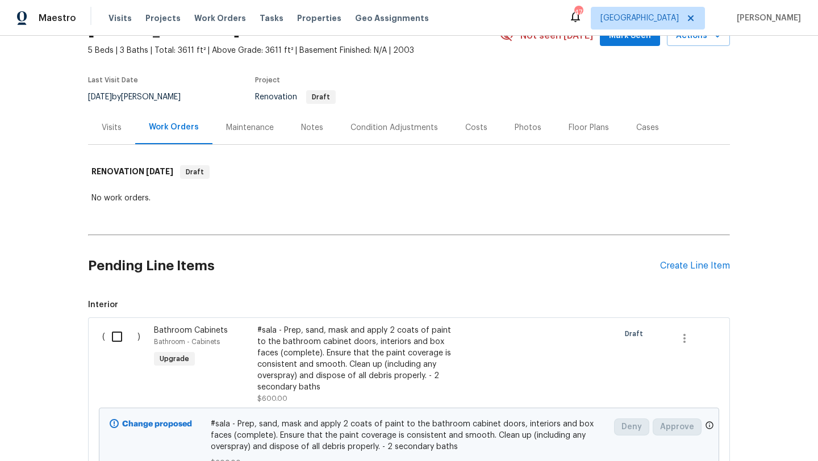
scroll to position [0, 0]
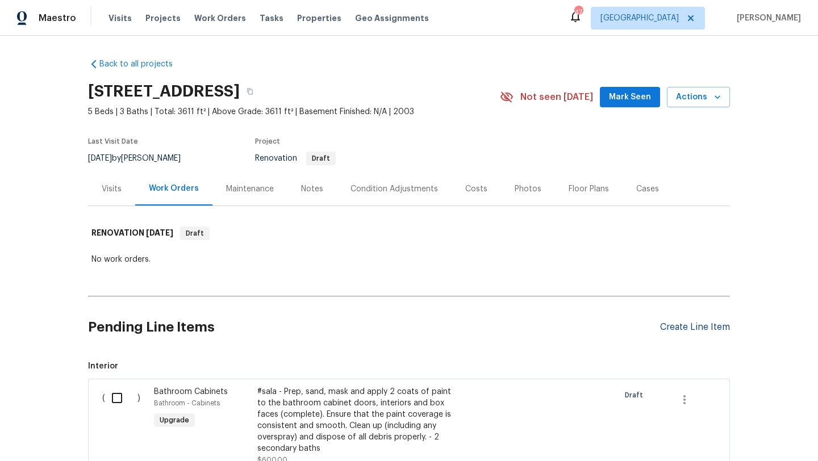
click at [694, 326] on div "Create Line Item" at bounding box center [695, 327] width 70 height 11
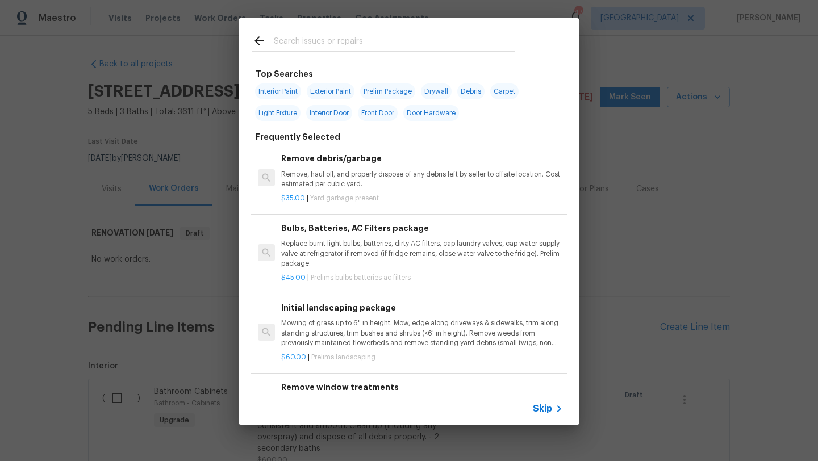
click at [335, 38] on input "text" at bounding box center [394, 42] width 241 height 17
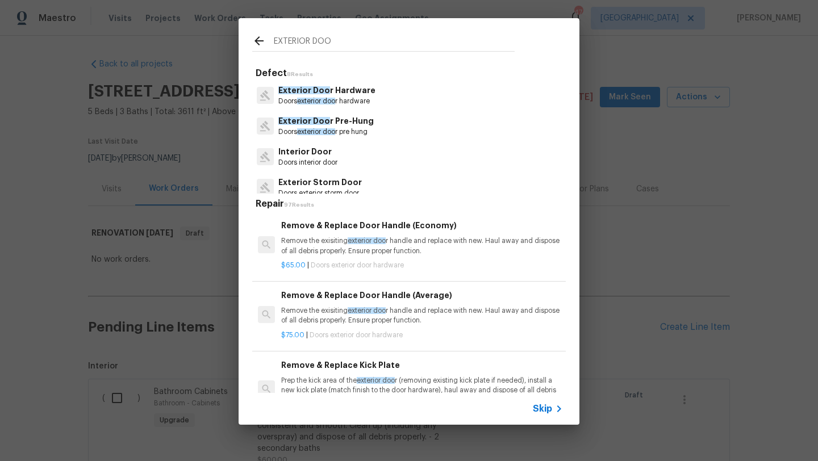
type input "EXTERIOR DOO"
click at [347, 124] on p "Exterior Doo r Pre-Hung" at bounding box center [325, 121] width 95 height 12
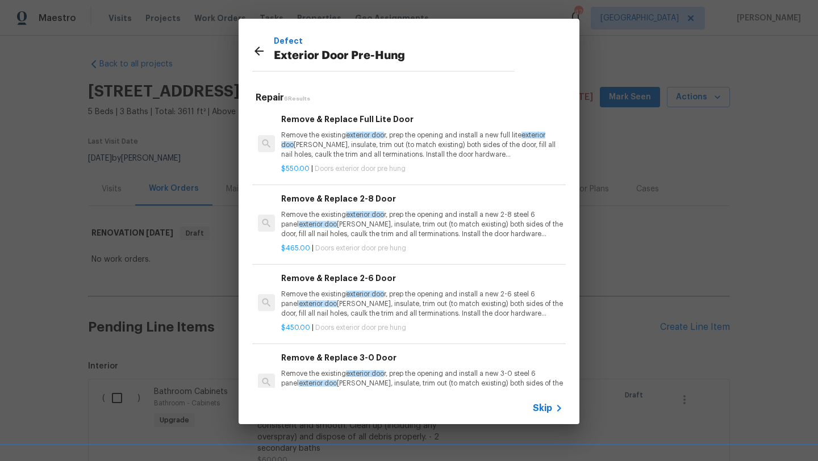
click at [373, 160] on div "$550.00 | Doors exterior door pre hung" at bounding box center [422, 167] width 282 height 14
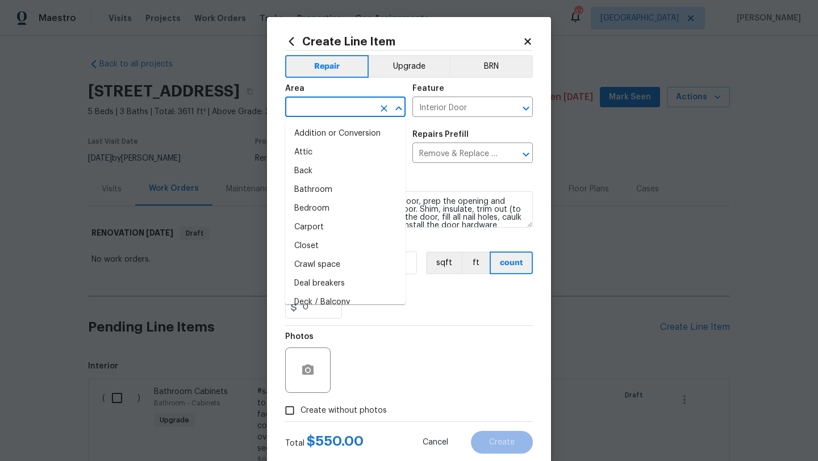
click at [333, 103] on input "text" at bounding box center [329, 108] width 89 height 18
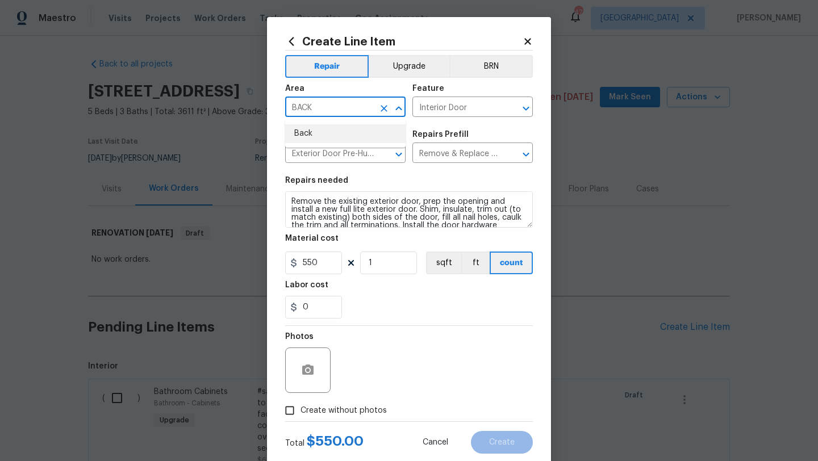
click at [324, 138] on li "Back" at bounding box center [345, 133] width 120 height 19
type input "Back"
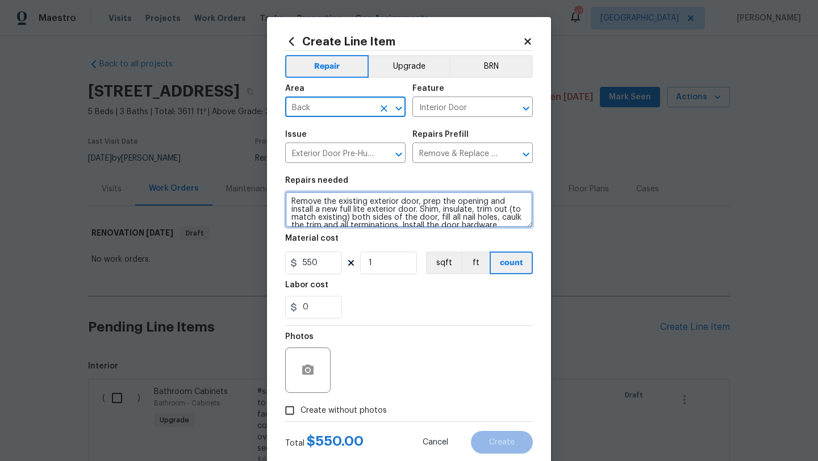
click at [290, 200] on textarea "Remove the existing exterior door, prep the opening and install a new full lite…" at bounding box center [409, 209] width 248 height 36
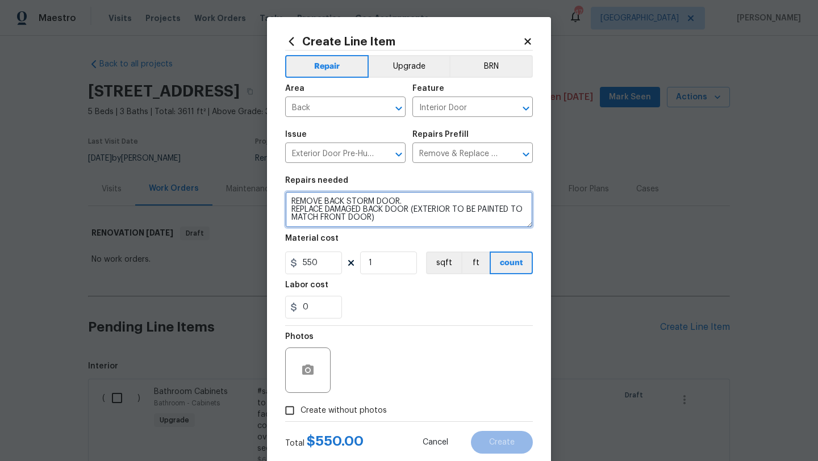
type textarea "REMOVE BACK STORM DOOR. REPLACE DAMAGED BACK DOOR (EXTERIOR TO BE PAINTED TO MA…"
click at [344, 415] on span "Create without photos" at bounding box center [344, 411] width 86 height 12
click at [301, 415] on input "Create without photos" at bounding box center [290, 411] width 22 height 22
checkbox input "true"
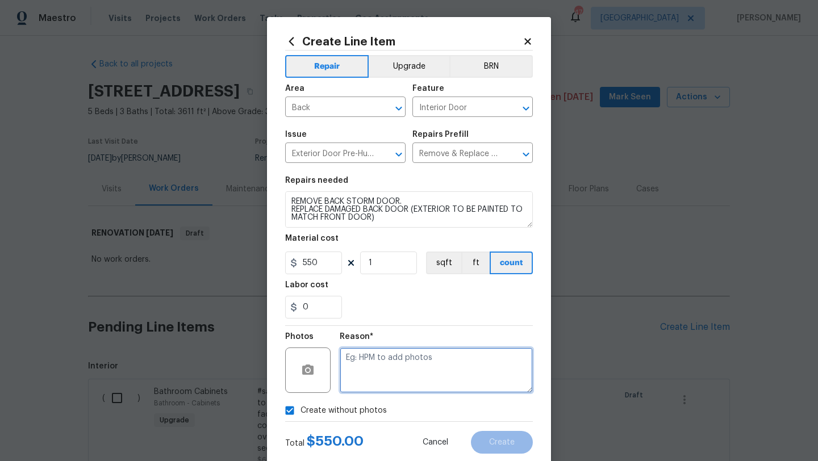
click at [365, 377] on textarea at bounding box center [436, 370] width 193 height 45
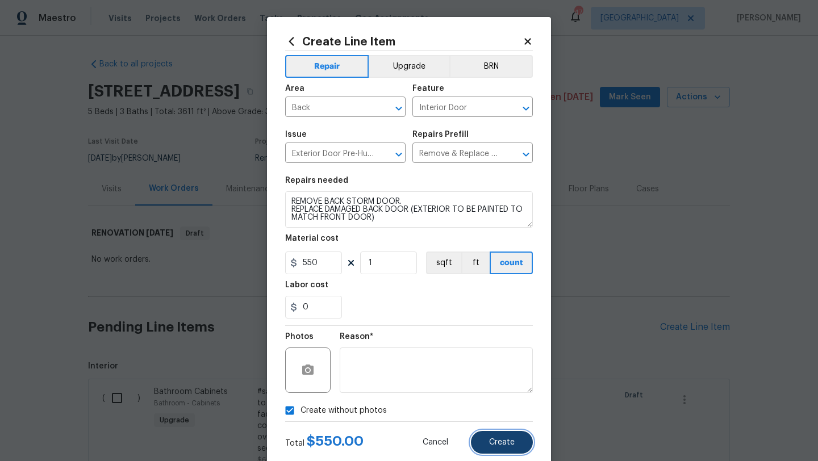
click at [510, 440] on span "Create" at bounding box center [502, 443] width 26 height 9
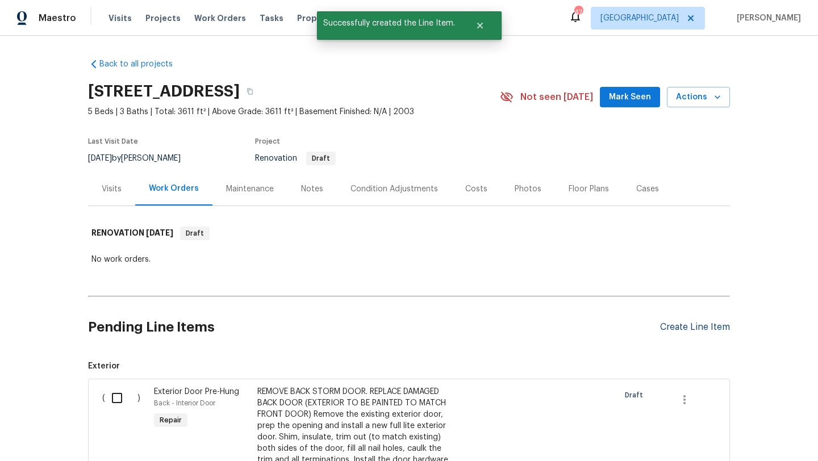
click at [671, 326] on div "Create Line Item" at bounding box center [695, 327] width 70 height 11
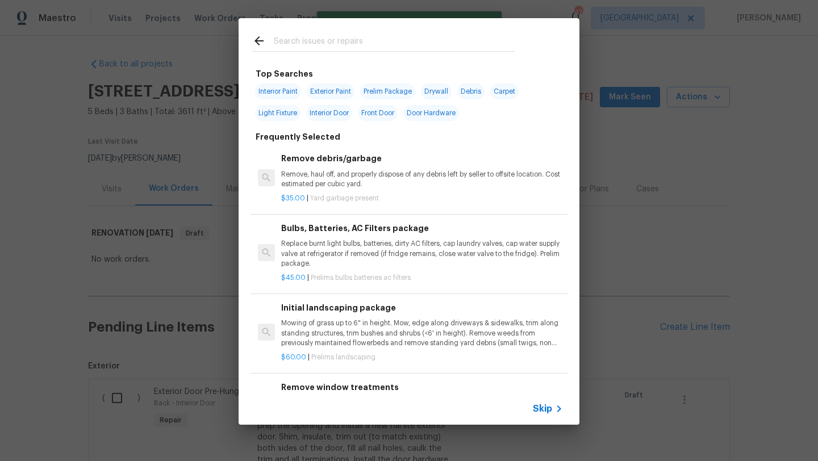
click at [320, 40] on input "text" at bounding box center [394, 42] width 241 height 17
type input "L"
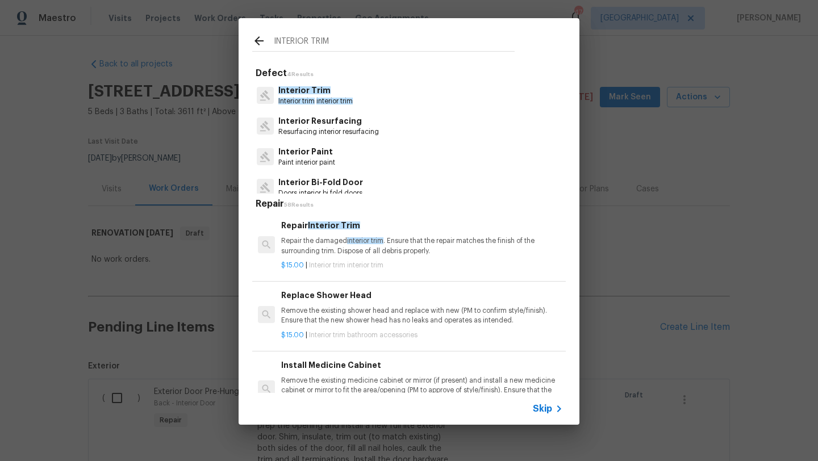
type input "INTERIOR TRIM"
click at [327, 243] on p "Repair the damaged interior trim . Ensure that the repair matches the finish of…" at bounding box center [422, 245] width 282 height 19
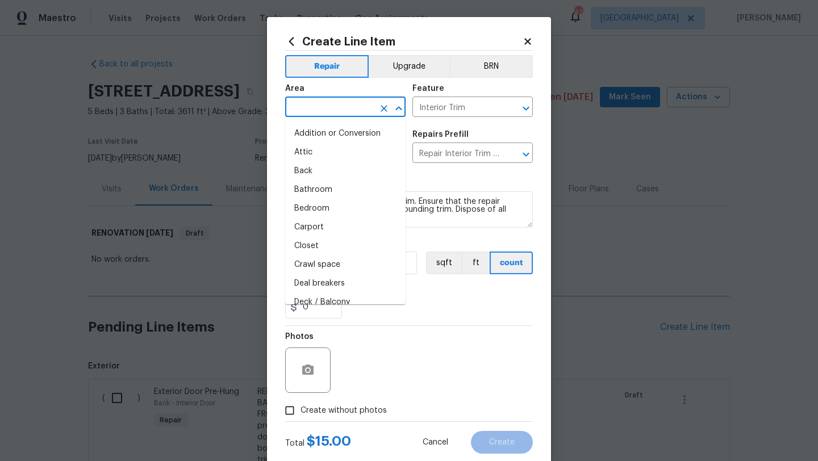
click at [319, 113] on input "text" at bounding box center [329, 108] width 89 height 18
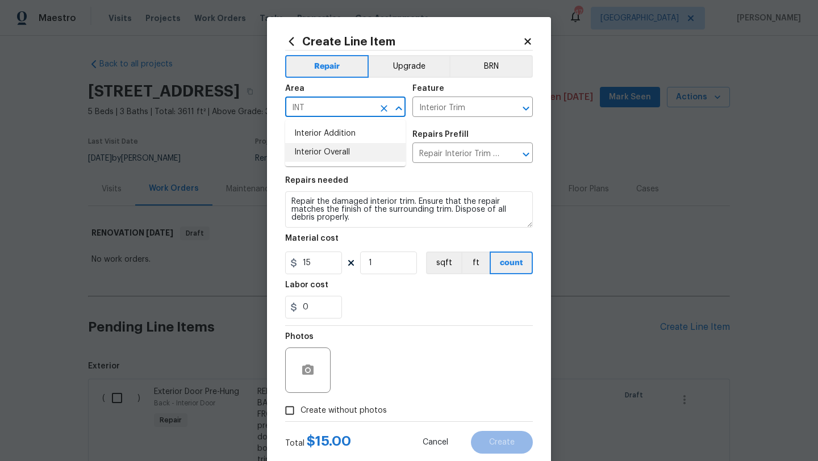
click at [339, 163] on ul "Interior Addition Interior Overall" at bounding box center [345, 143] width 120 height 47
type input "INT"
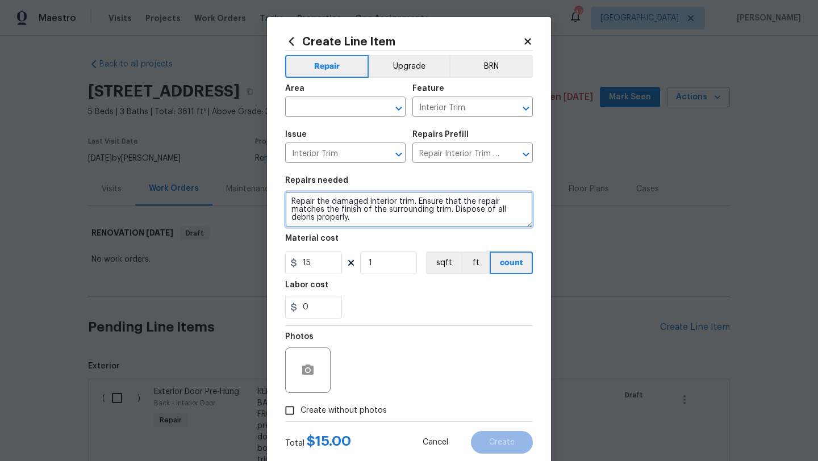
drag, startPoint x: 358, startPoint y: 222, endPoint x: 274, endPoint y: 198, distance: 87.4
click at [274, 198] on div "Create Line Item Repair Upgrade BRN Area ​ Feature Interior Trim ​ Issue Interi…" at bounding box center [409, 244] width 284 height 455
type textarea "REPLACE ALL DAMAGED TRIM (SEVERAL SEVERELY DAMAGED AREAS FROM DOGS). INCLUDES B…"
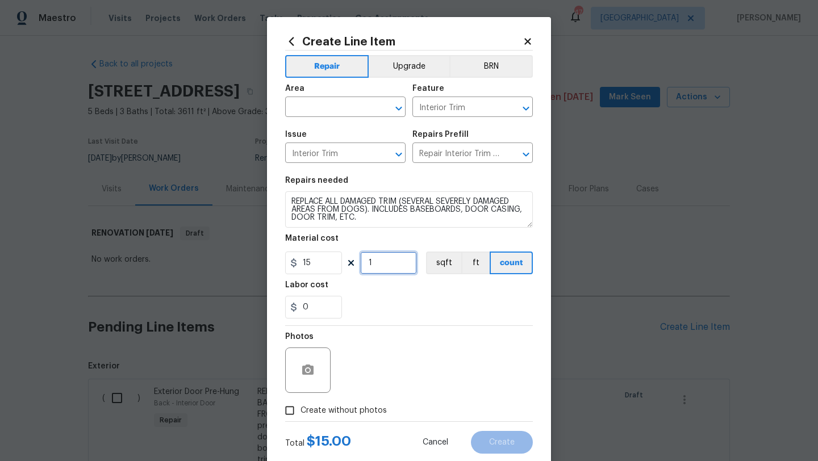
drag, startPoint x: 377, startPoint y: 265, endPoint x: 349, endPoint y: 265, distance: 27.3
click at [349, 265] on div "15 1 sqft ft count" at bounding box center [409, 263] width 248 height 23
type input "25"
click at [365, 409] on span "Create without photos" at bounding box center [344, 411] width 86 height 12
click at [301, 409] on input "Create without photos" at bounding box center [290, 411] width 22 height 22
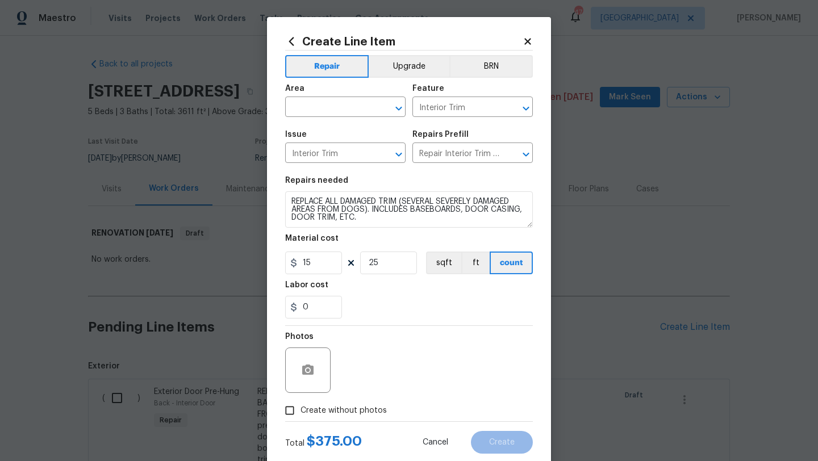
checkbox input "true"
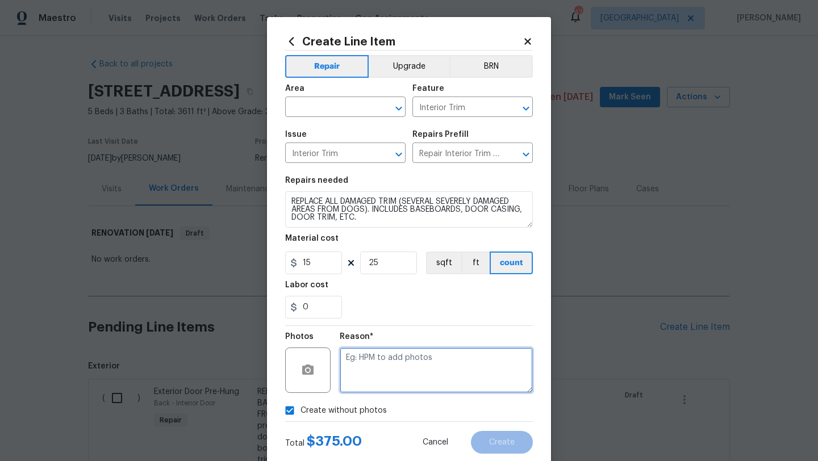
click at [390, 374] on textarea at bounding box center [436, 370] width 193 height 45
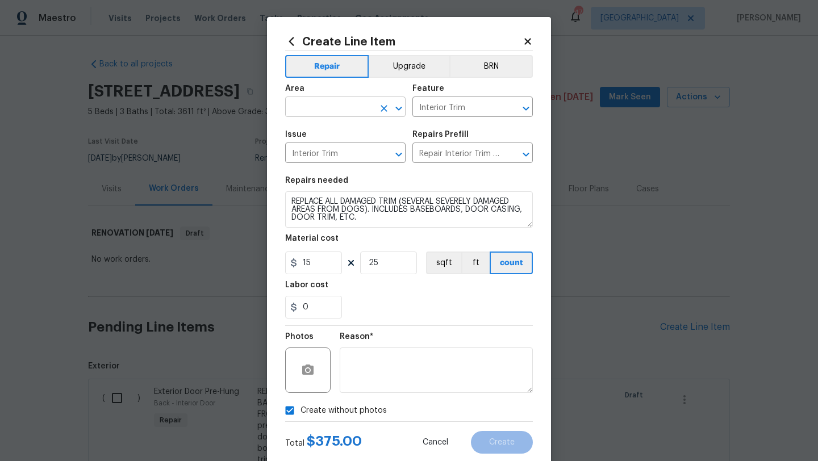
click at [347, 103] on input "text" at bounding box center [329, 108] width 89 height 18
click at [353, 153] on li "Interior Overall" at bounding box center [345, 152] width 120 height 19
type input "Interior Overall"
click at [520, 438] on button "Create" at bounding box center [502, 442] width 62 height 23
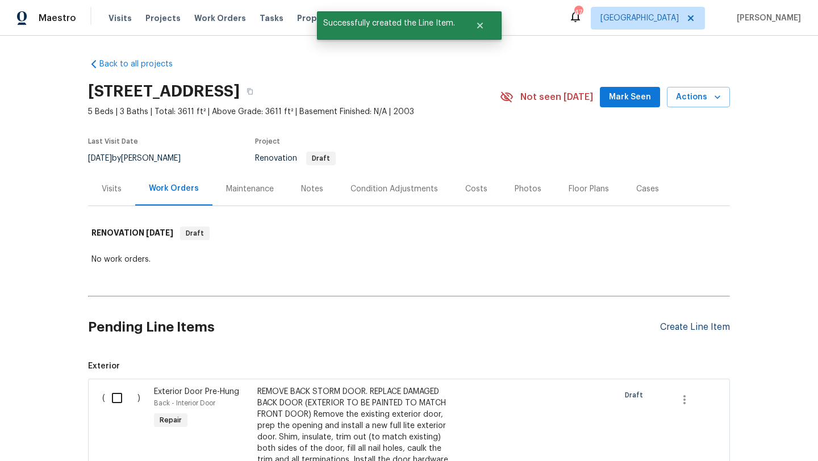
click at [668, 328] on div "Create Line Item" at bounding box center [695, 327] width 70 height 11
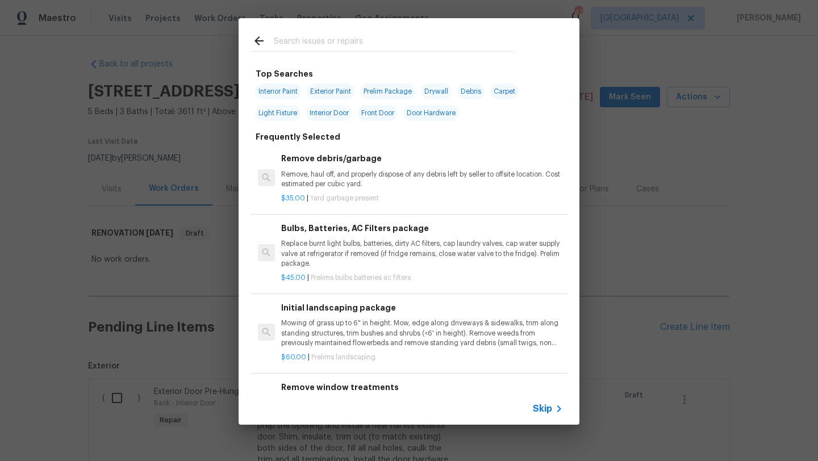
click at [361, 36] on input "text" at bounding box center [394, 42] width 241 height 17
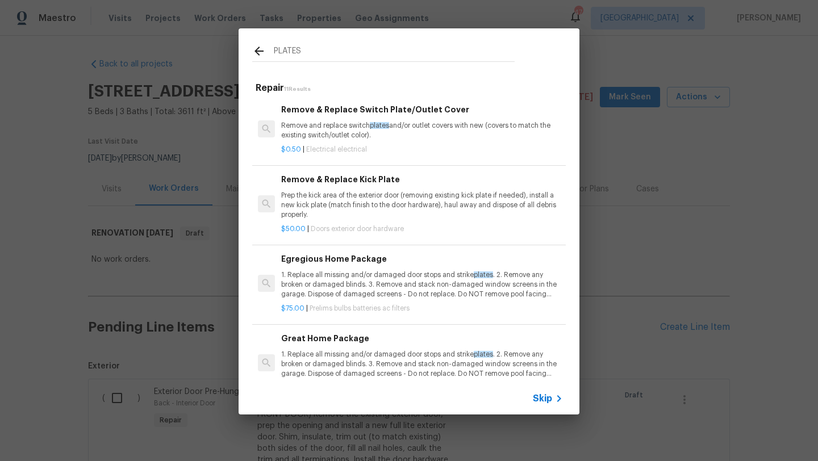
type input "PLATES"
click at [411, 129] on p "Remove and replace switch plates and/or outlet covers with new (covers to match…" at bounding box center [422, 130] width 282 height 19
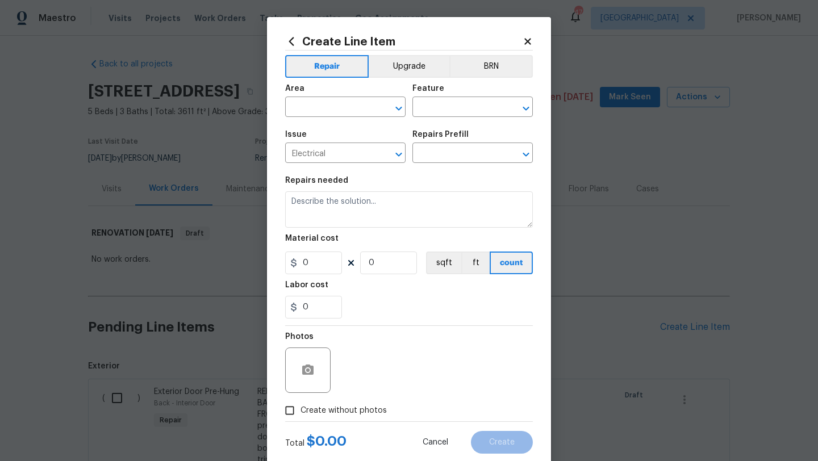
type input "Remove & Replace Switch Plate/Outlet Cover $0.50"
type textarea "Remove and replace switch plates and/or outlet covers with new (covers to match…"
type input "0.5"
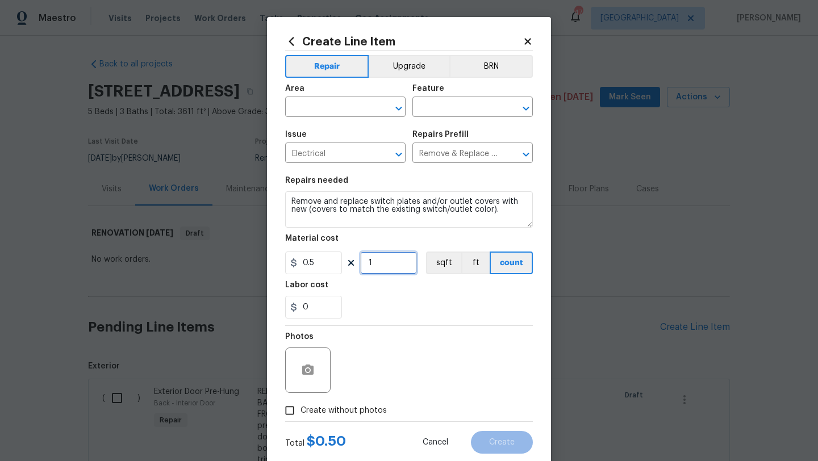
drag, startPoint x: 377, startPoint y: 265, endPoint x: 357, endPoint y: 265, distance: 19.9
click at [357, 265] on div "0.5 1 sqft ft count" at bounding box center [409, 263] width 248 height 23
type input "50"
click at [344, 108] on input "text" at bounding box center [329, 108] width 89 height 18
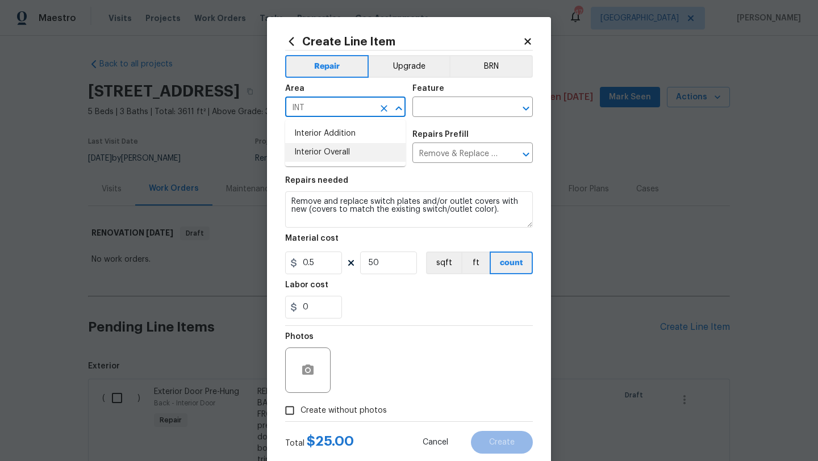
click at [347, 150] on li "Interior Overall" at bounding box center [345, 152] width 120 height 19
type input "Interior Overall"
click at [436, 114] on input "text" at bounding box center [457, 108] width 89 height 18
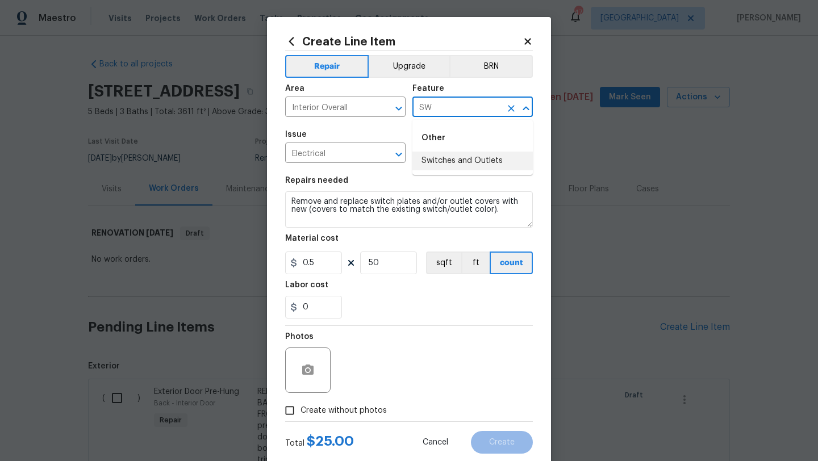
click at [442, 159] on li "Switches and Outlets" at bounding box center [473, 161] width 120 height 19
type input "Switches and Outlets"
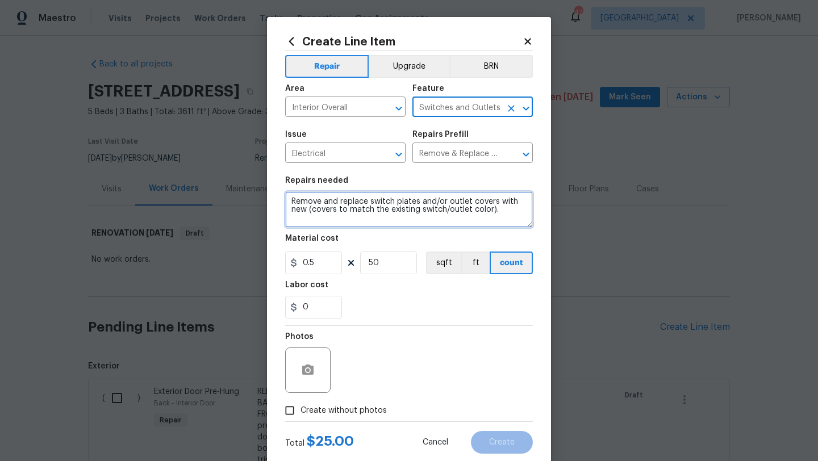
click at [292, 203] on textarea "Remove and replace switch plates and/or outlet covers with new (covers to match…" at bounding box center [409, 209] width 248 height 36
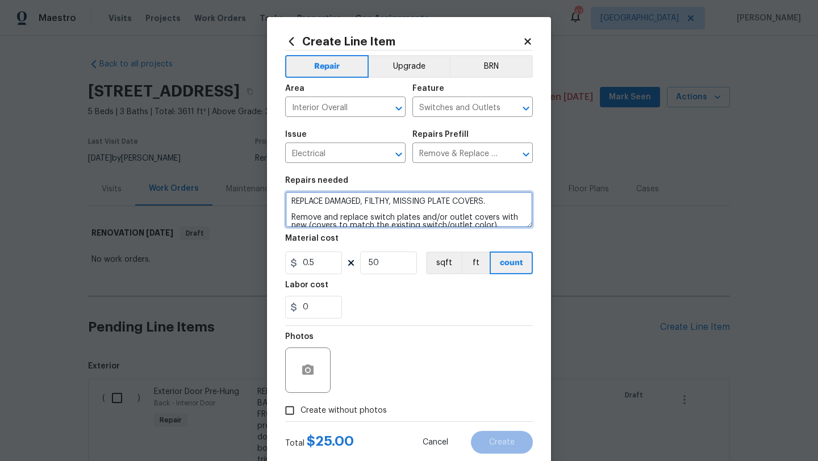
type textarea "REPLACE DAMAGED, FILTHY, MISSING PLATE COVERS. Remove and replace switch plates…"
click at [326, 414] on span "Create without photos" at bounding box center [344, 411] width 86 height 12
click at [301, 414] on input "Create without photos" at bounding box center [290, 411] width 22 height 22
checkbox input "true"
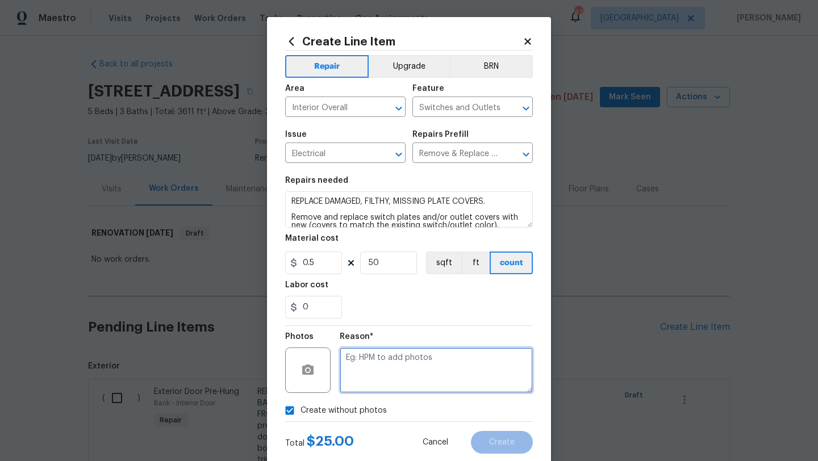
click at [388, 370] on textarea at bounding box center [436, 370] width 193 height 45
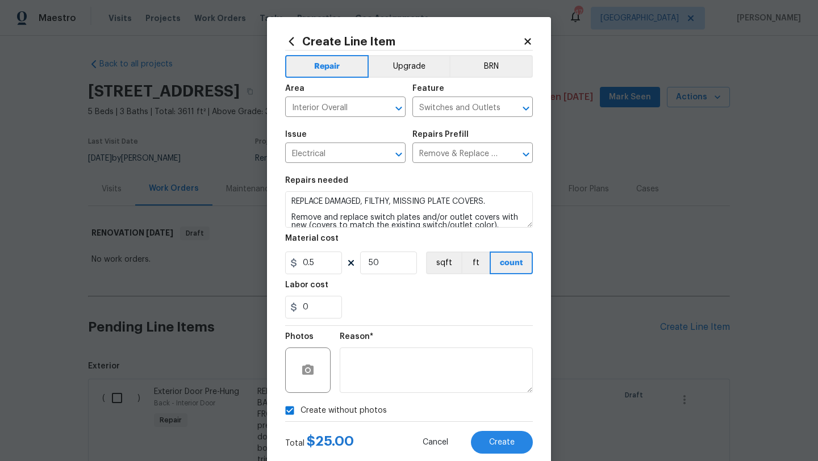
click at [491, 431] on div "Total $ 25.00 Cancel Create" at bounding box center [409, 438] width 248 height 32
click at [493, 435] on button "Create" at bounding box center [502, 442] width 62 height 23
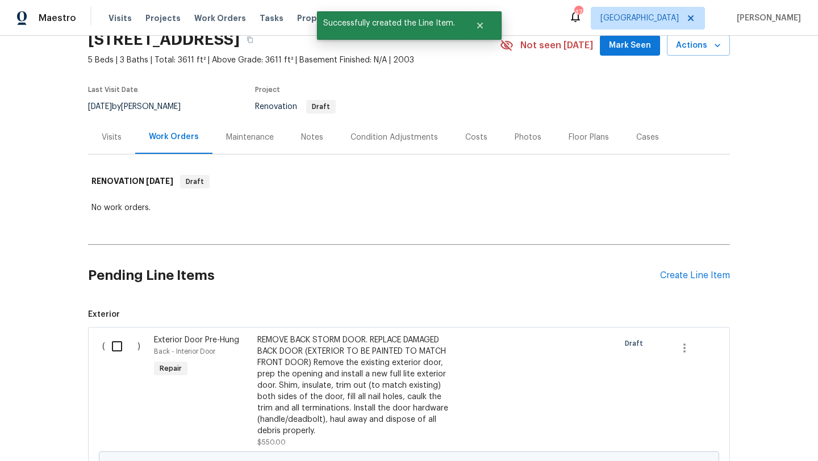
scroll to position [53, 0]
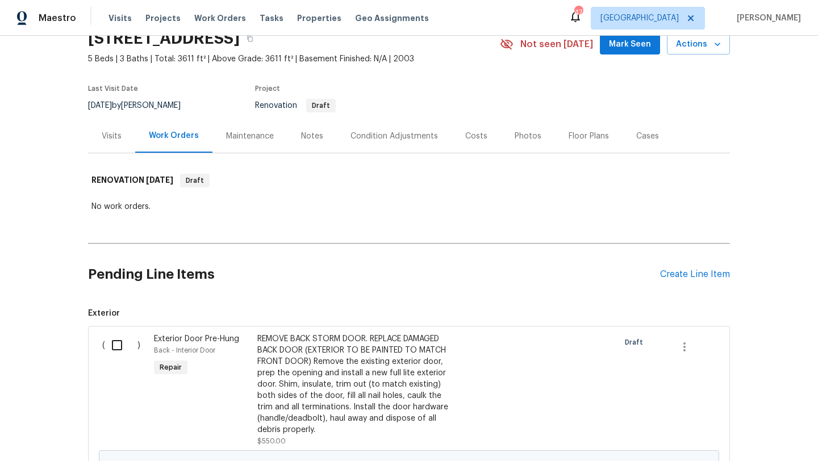
click at [122, 346] on input "checkbox" at bounding box center [121, 346] width 32 height 24
checkbox input "true"
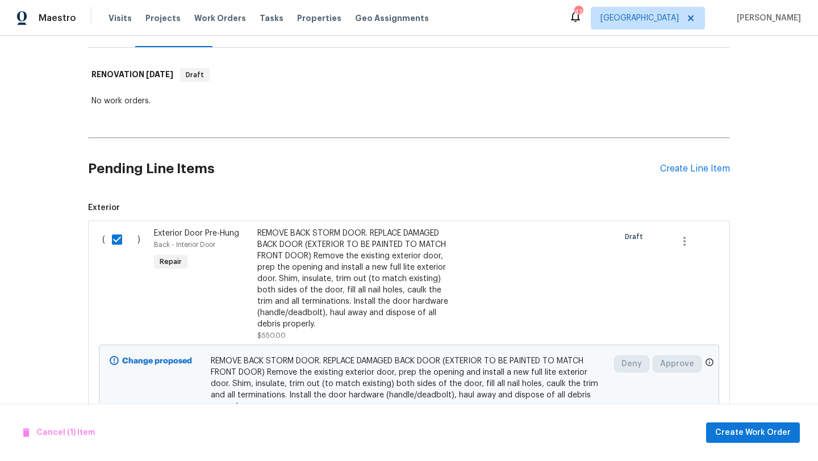
scroll to position [238, 0]
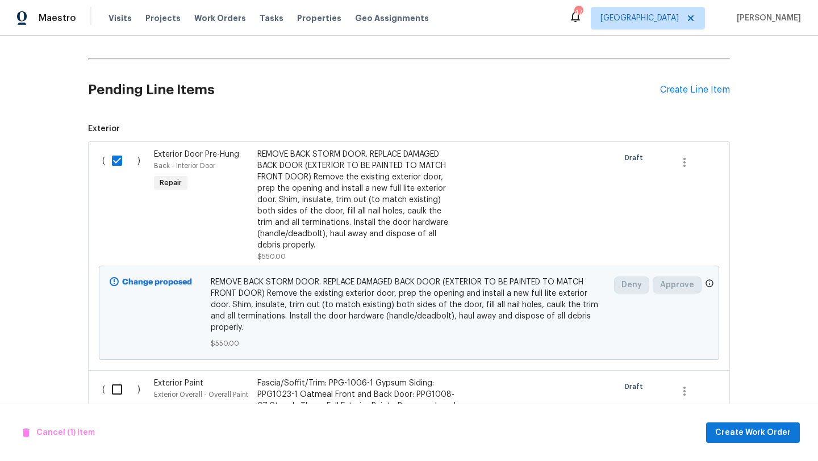
click at [116, 378] on input "checkbox" at bounding box center [121, 390] width 32 height 24
checkbox input "true"
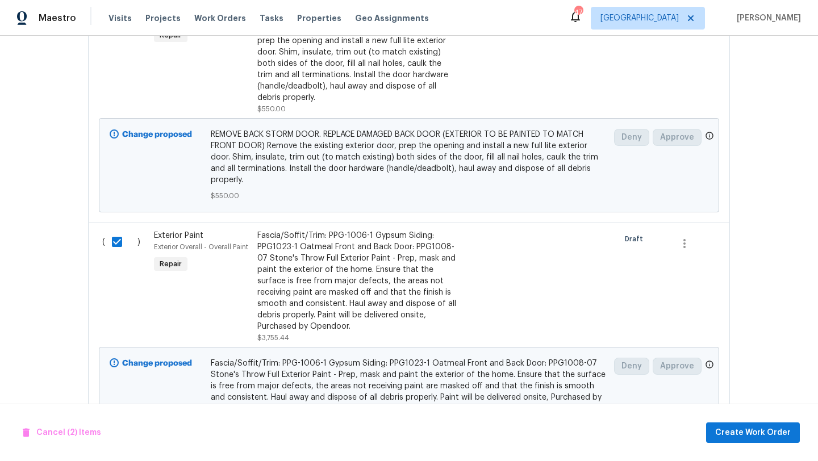
scroll to position [530, 0]
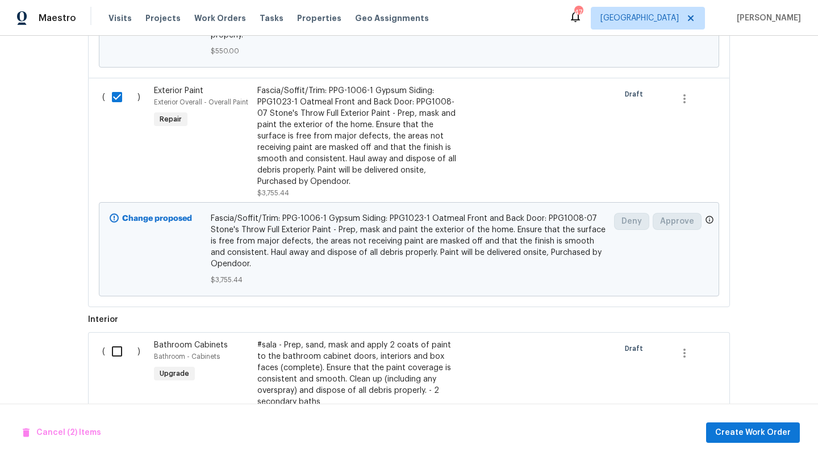
click at [114, 340] on input "checkbox" at bounding box center [121, 352] width 32 height 24
checkbox input "true"
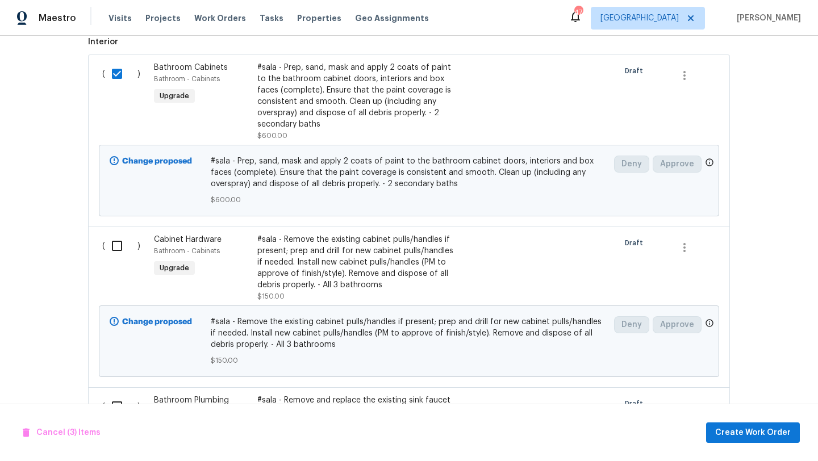
click at [116, 240] on input "checkbox" at bounding box center [121, 246] width 32 height 24
checkbox input "true"
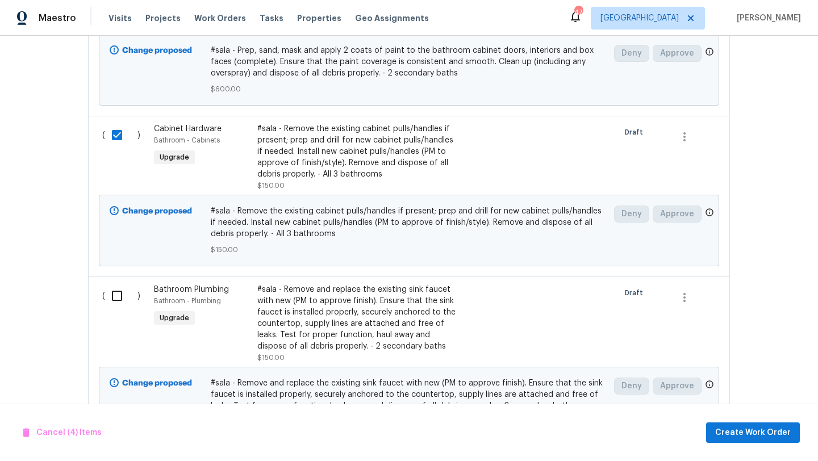
scroll to position [1019, 0]
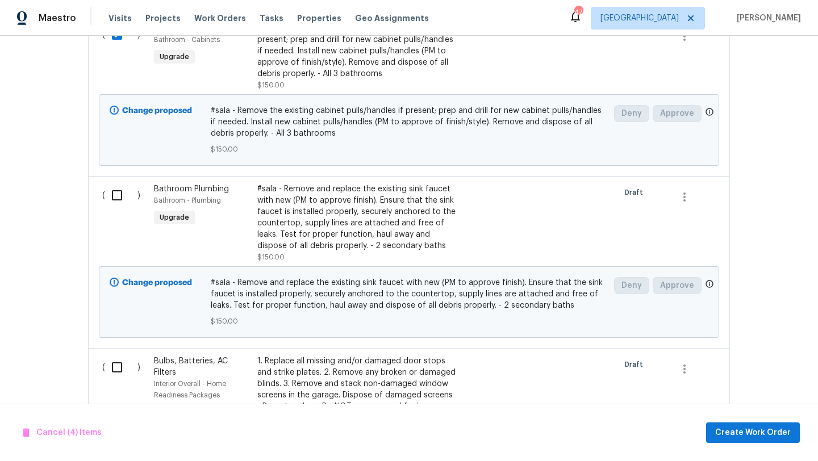
click at [116, 185] on input "checkbox" at bounding box center [121, 196] width 32 height 24
checkbox input "true"
click at [119, 356] on input "checkbox" at bounding box center [121, 368] width 32 height 24
checkbox input "true"
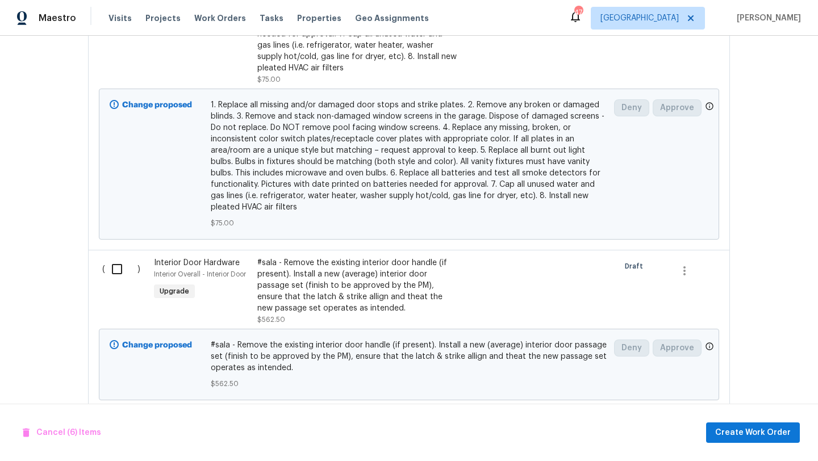
click at [118, 264] on input "checkbox" at bounding box center [121, 269] width 32 height 24
checkbox input "true"
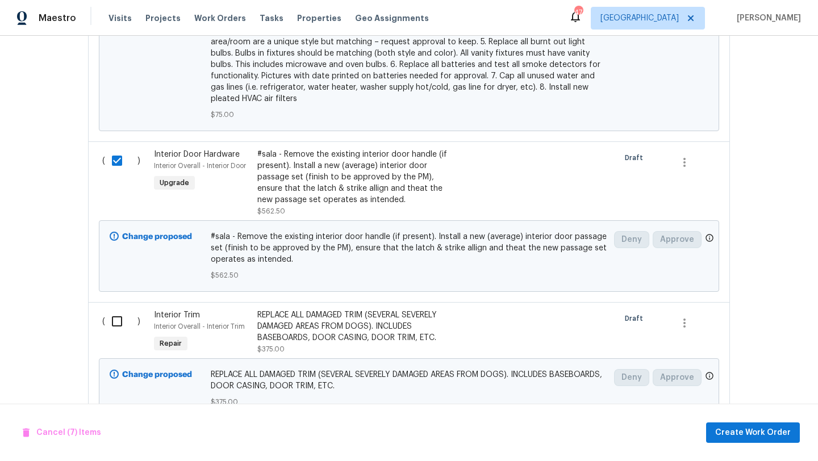
scroll to position [1718, 0]
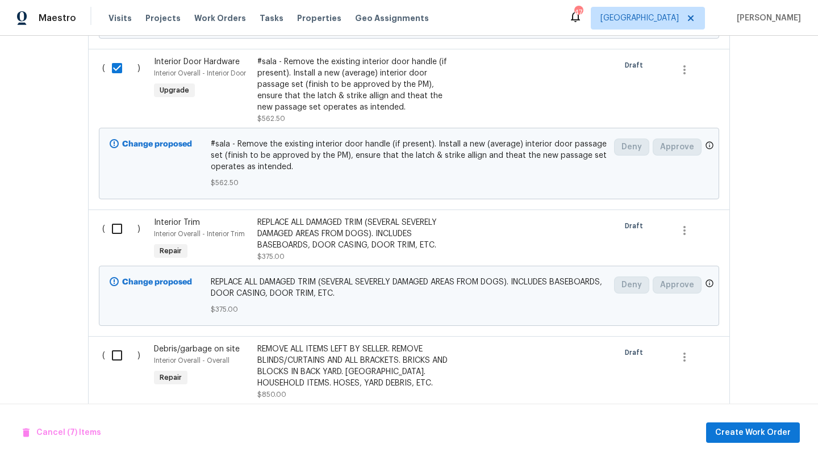
click at [116, 225] on input "checkbox" at bounding box center [121, 229] width 32 height 24
checkbox input "true"
click at [116, 359] on div "( )" at bounding box center [125, 372] width 52 height 64
click at [120, 346] on input "checkbox" at bounding box center [121, 356] width 32 height 24
checkbox input "true"
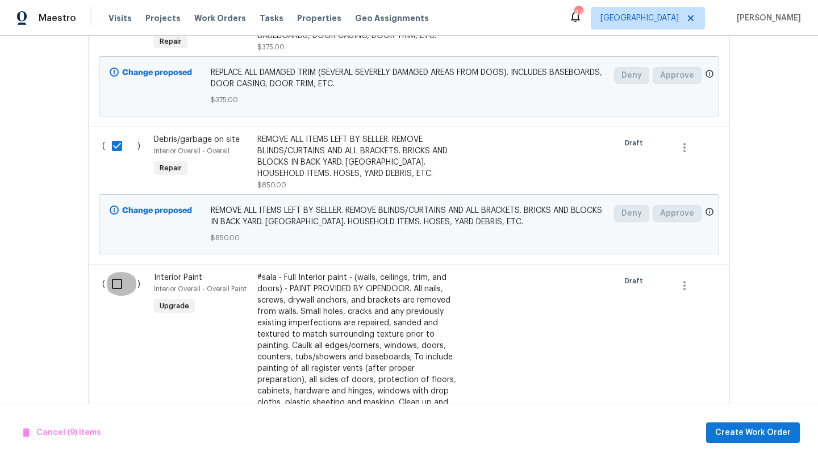
click at [119, 276] on input "checkbox" at bounding box center [121, 284] width 32 height 24
checkbox input "true"
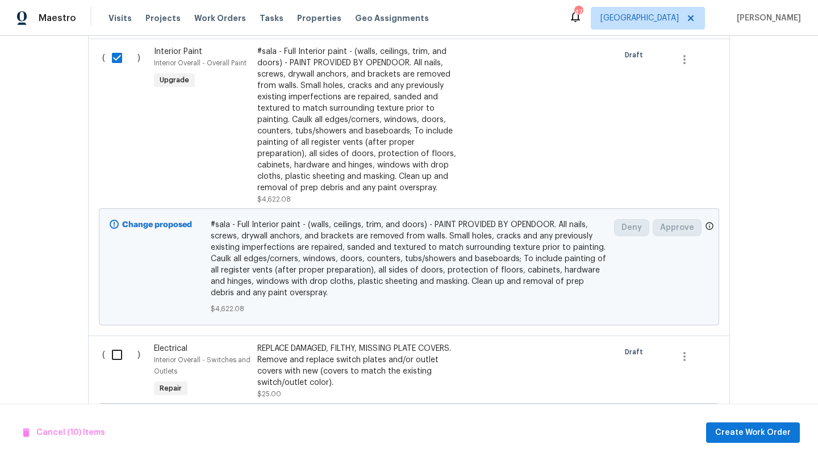
scroll to position [2163, 0]
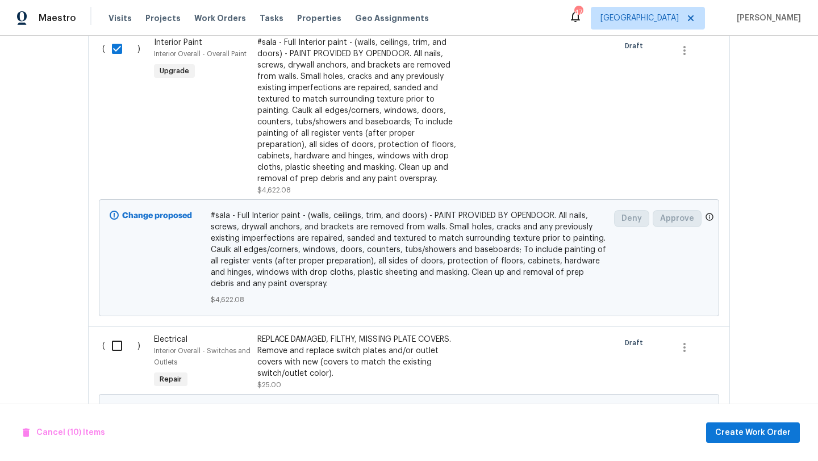
click at [119, 334] on input "checkbox" at bounding box center [121, 346] width 32 height 24
checkbox input "true"
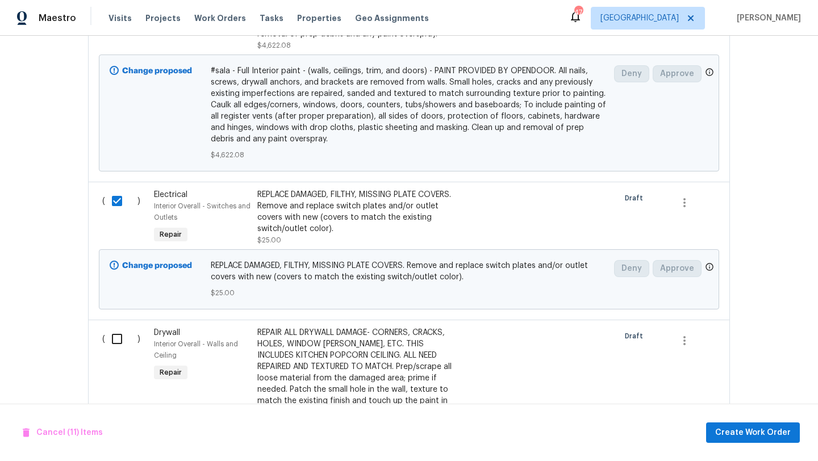
scroll to position [2405, 0]
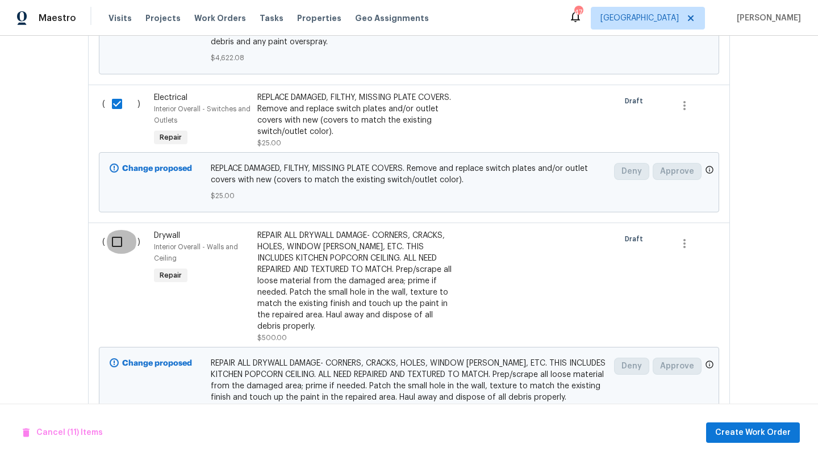
click at [118, 240] on input "checkbox" at bounding box center [121, 242] width 32 height 24
checkbox input "true"
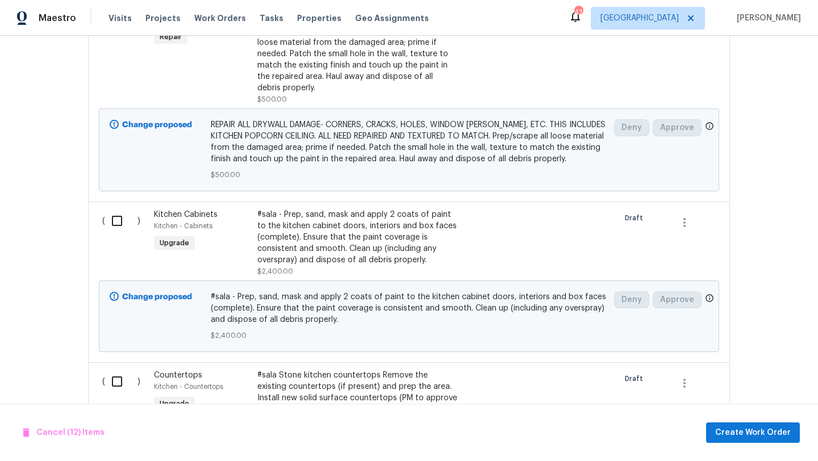
scroll to position [2649, 0]
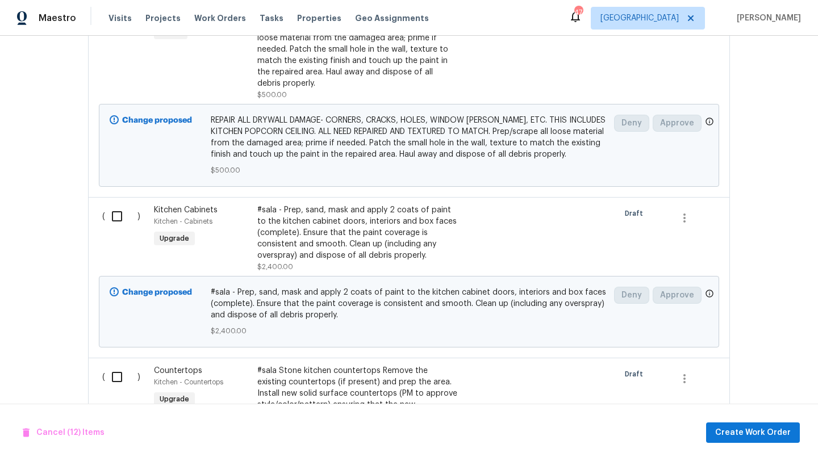
click at [118, 206] on input "checkbox" at bounding box center [121, 217] width 32 height 24
checkbox input "true"
click at [118, 365] on input "checkbox" at bounding box center [121, 377] width 32 height 24
checkbox input "true"
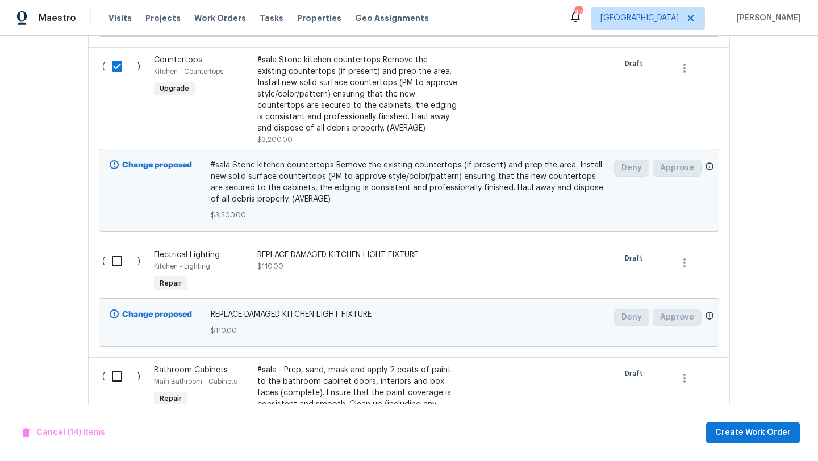
scroll to position [2968, 0]
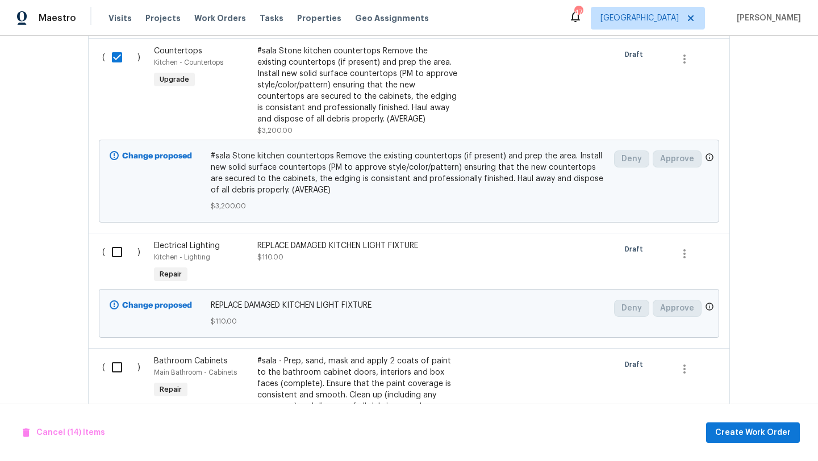
click at [122, 240] on input "checkbox" at bounding box center [121, 252] width 32 height 24
checkbox input "true"
click at [117, 356] on input "checkbox" at bounding box center [121, 368] width 32 height 24
checkbox input "true"
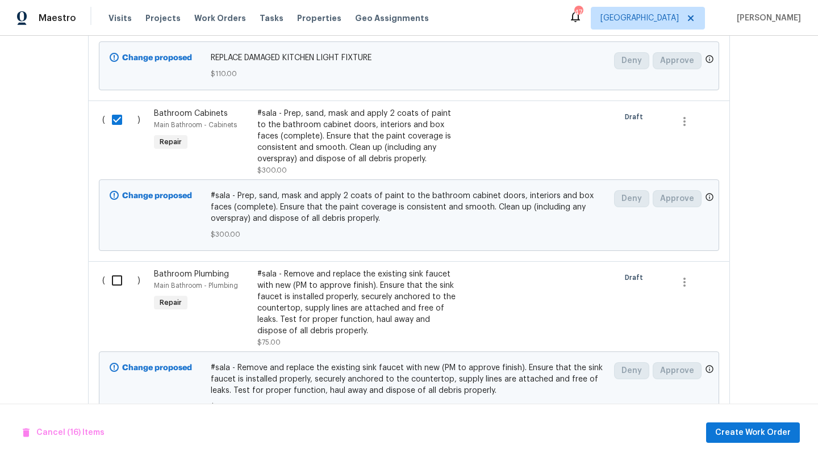
click at [118, 269] on input "checkbox" at bounding box center [121, 281] width 32 height 24
checkbox input "true"
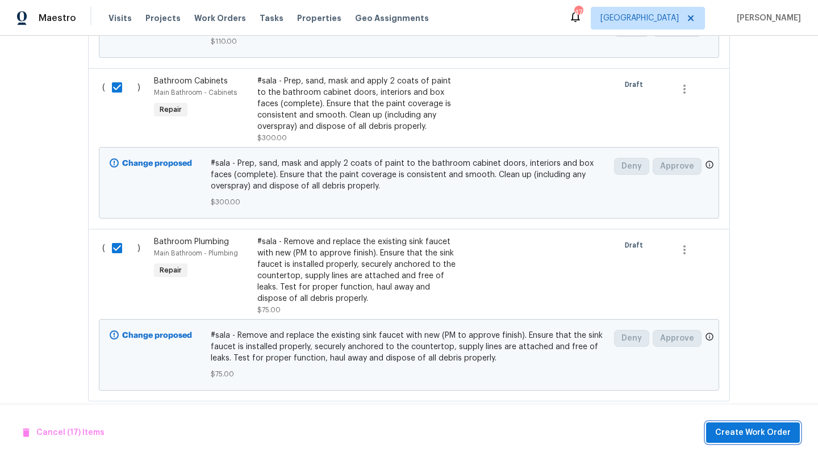
click at [729, 427] on span "Create Work Order" at bounding box center [753, 433] width 76 height 14
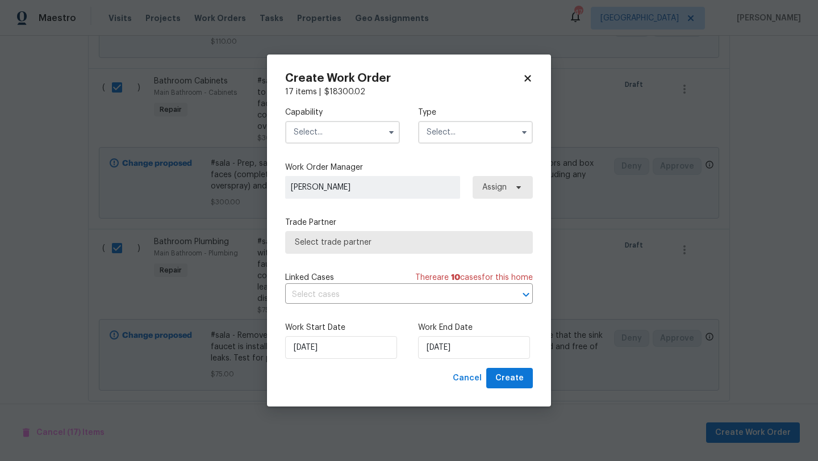
click at [361, 138] on input "text" at bounding box center [342, 132] width 115 height 23
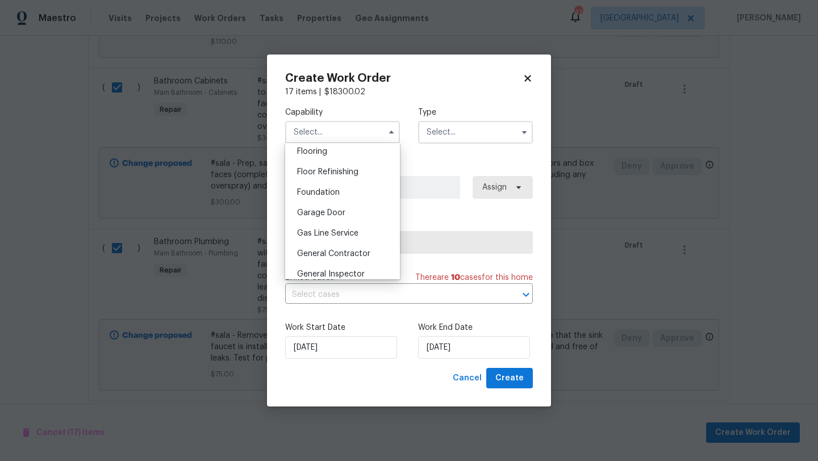
scroll to position [448, 0]
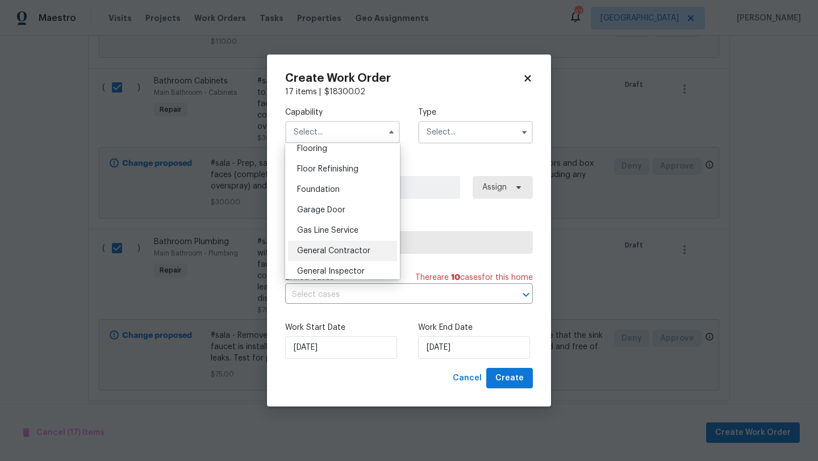
click at [360, 259] on div "General Contractor" at bounding box center [342, 251] width 109 height 20
type input "General Contractor"
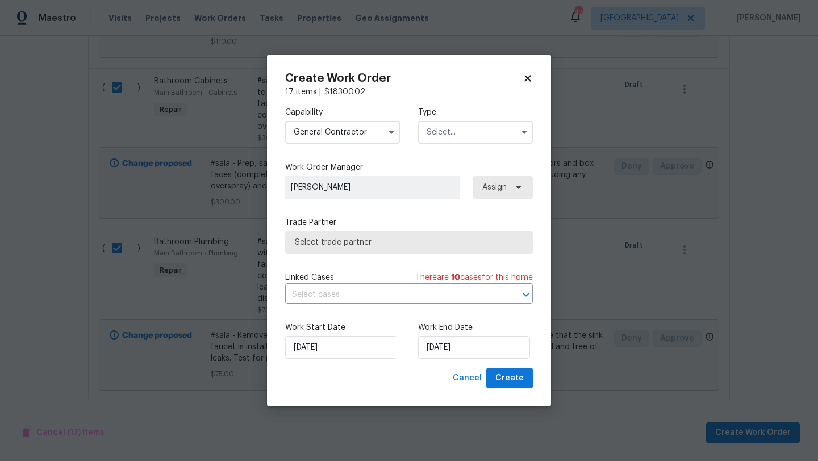
click at [473, 118] on div "Type" at bounding box center [475, 125] width 115 height 37
click at [473, 131] on input "text" at bounding box center [475, 132] width 115 height 23
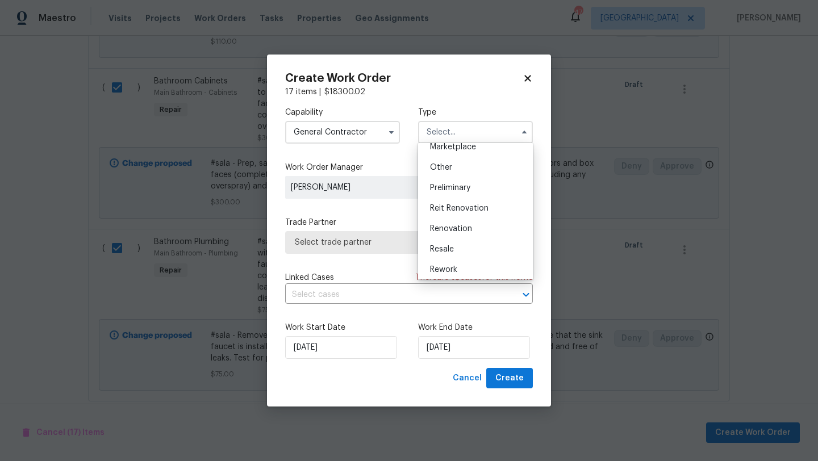
scroll to position [216, 0]
click at [476, 224] on div "Renovation" at bounding box center [475, 226] width 109 height 20
type input "Renovation"
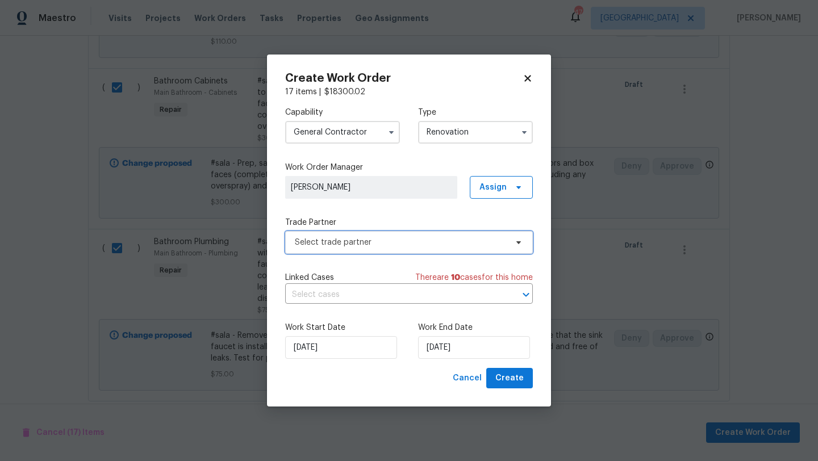
click at [476, 246] on span "Select trade partner" at bounding box center [401, 242] width 212 height 11
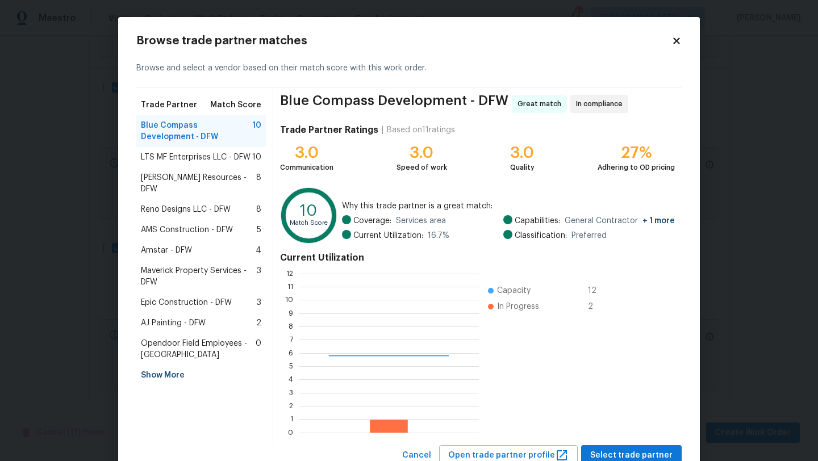
scroll to position [159, 180]
click at [215, 204] on span "Reno Designs LLC - DFW" at bounding box center [186, 209] width 90 height 11
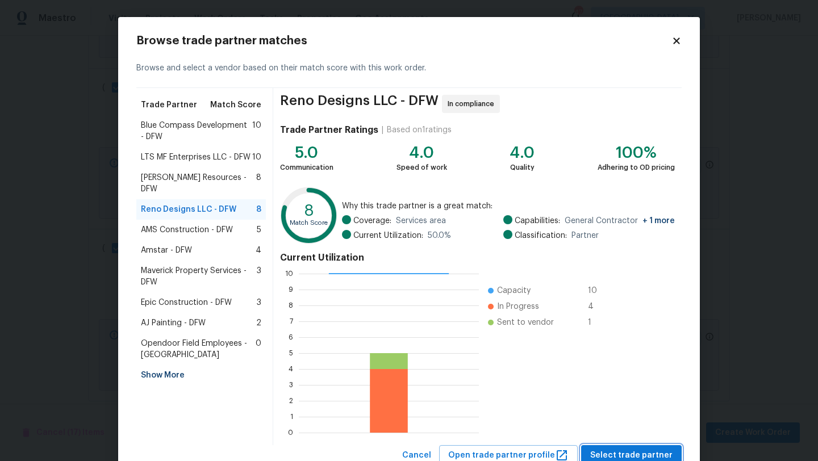
click at [621, 449] on span "Select trade partner" at bounding box center [631, 456] width 82 height 14
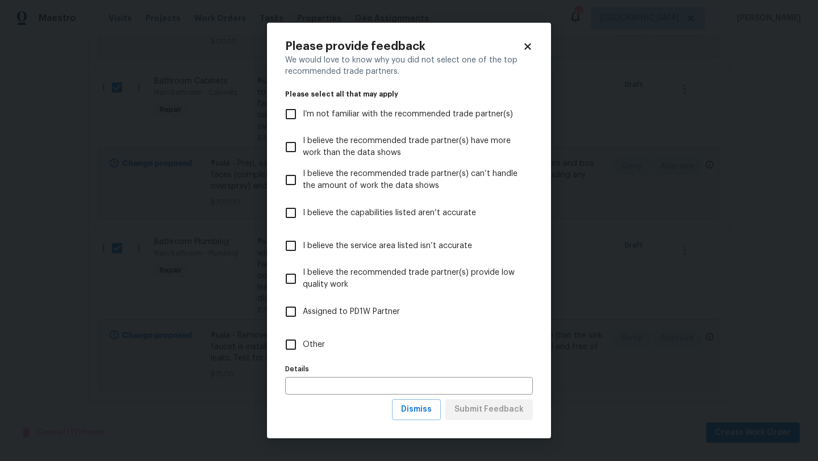
click at [313, 344] on span "Other" at bounding box center [314, 345] width 22 height 12
click at [303, 344] on input "Other" at bounding box center [291, 345] width 24 height 24
checkbox input "true"
click at [331, 392] on input "text" at bounding box center [409, 386] width 248 height 18
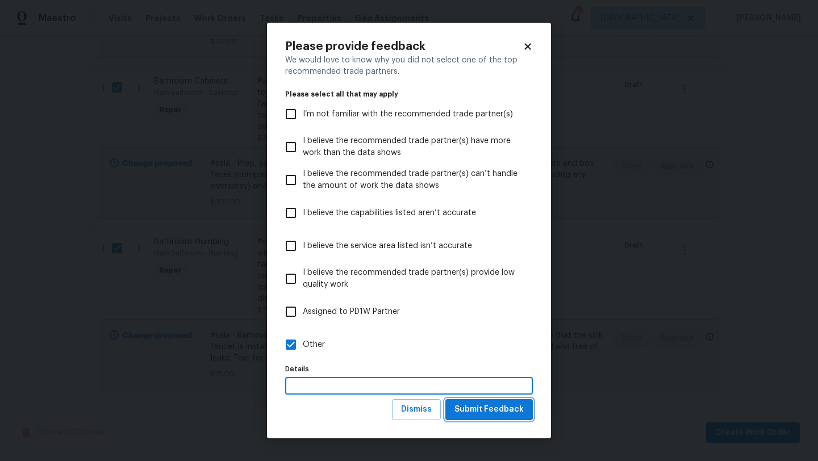
click at [514, 407] on span "Submit Feedback" at bounding box center [489, 410] width 69 height 14
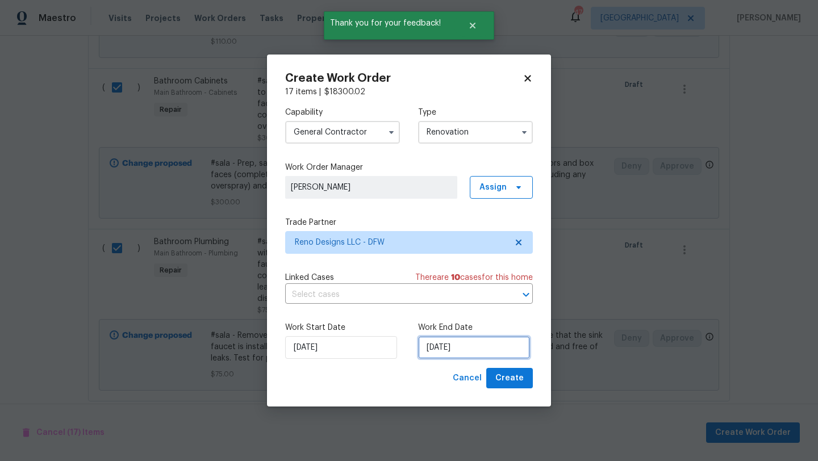
click at [485, 353] on input "[DATE]" at bounding box center [474, 347] width 112 height 23
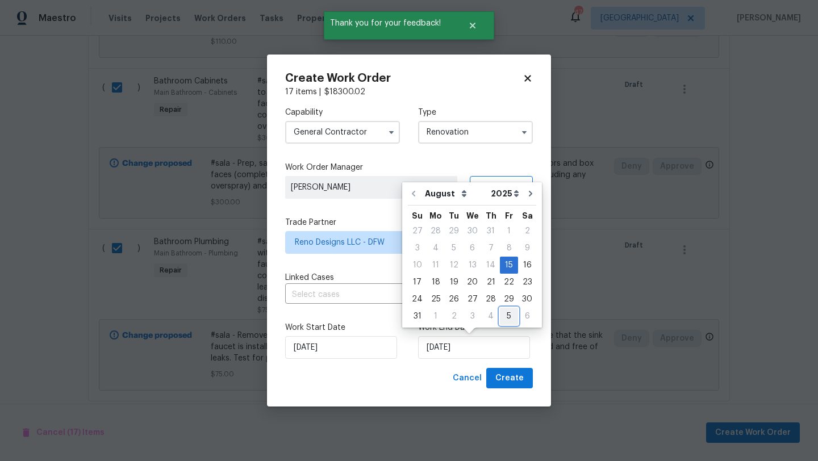
click at [505, 318] on div "5" at bounding box center [509, 317] width 18 height 16
type input "[DATE]"
select select "8"
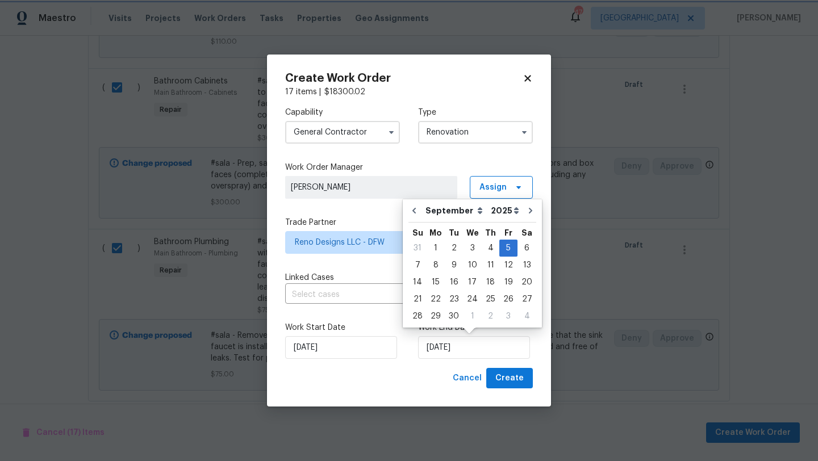
click at [369, 214] on div "Capability General Contractor Type Renovation Work Order Manager Brad Limes Ass…" at bounding box center [409, 233] width 248 height 270
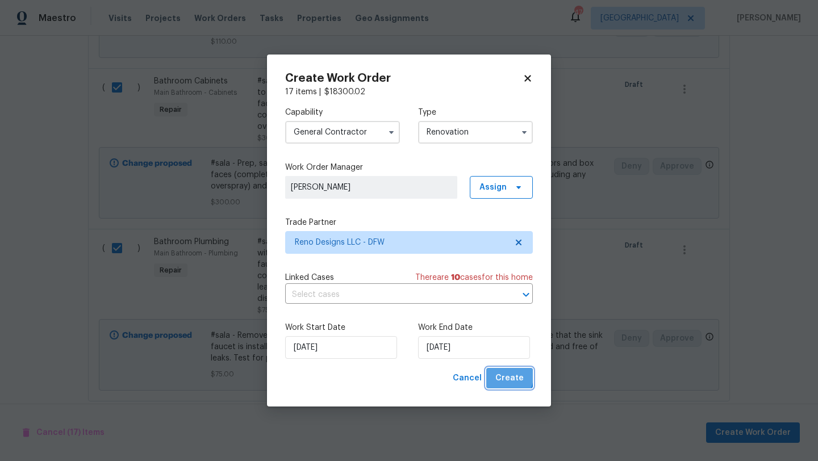
click at [505, 377] on span "Create" at bounding box center [509, 379] width 28 height 14
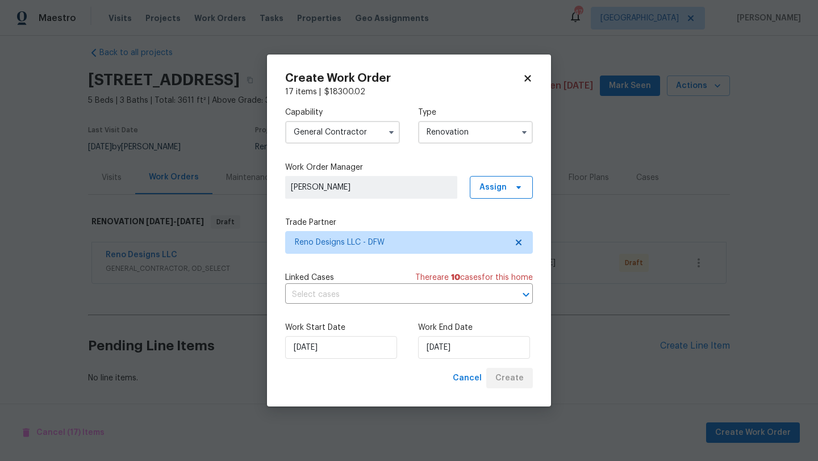
scroll to position [11, 0]
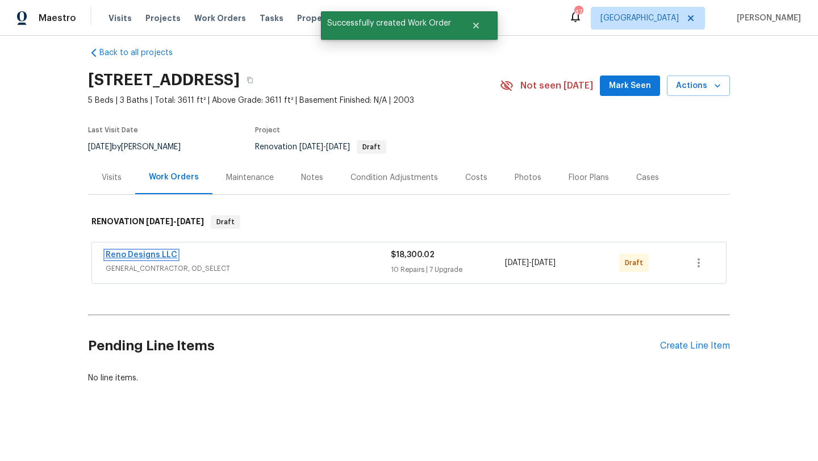
click at [157, 254] on link "Reno Designs LLC" at bounding box center [142, 255] width 72 height 8
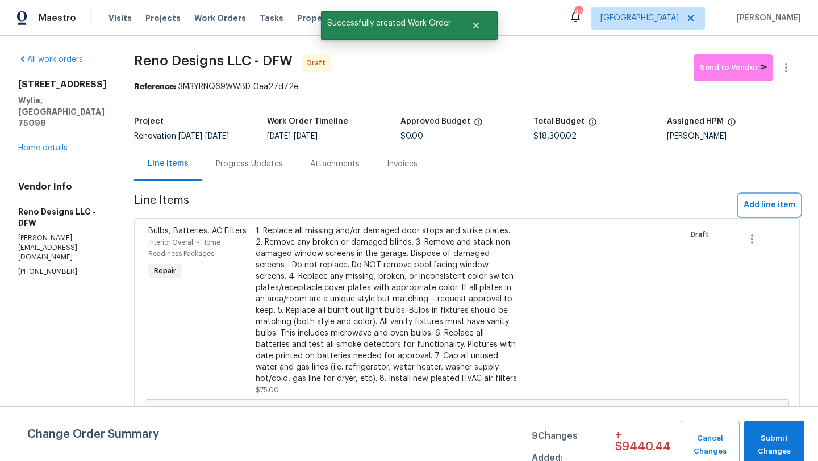
click at [765, 205] on span "Add line item" at bounding box center [770, 205] width 52 height 14
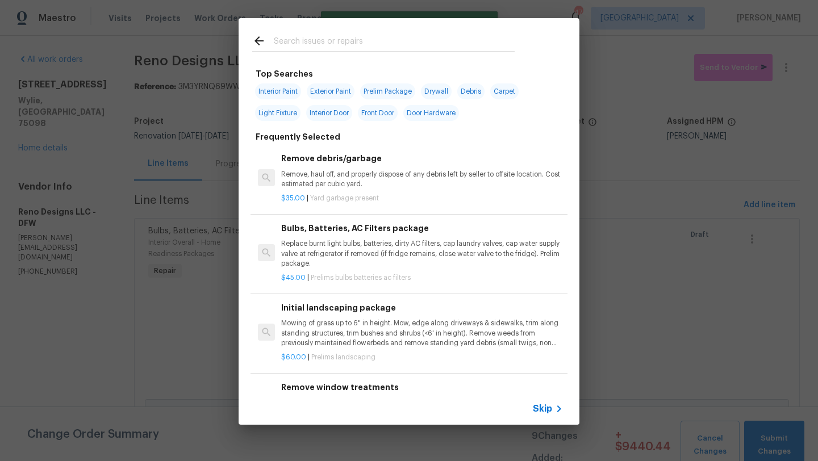
click at [322, 39] on input "text" at bounding box center [394, 42] width 241 height 17
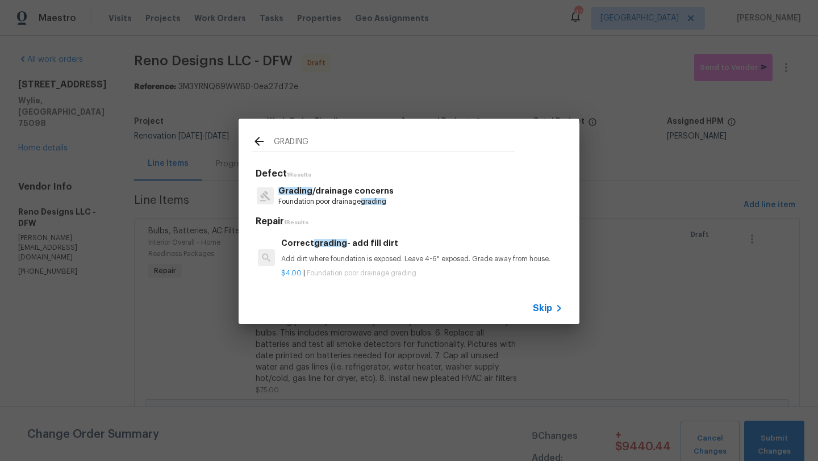
type input "GRADING"
click at [370, 243] on h6 "Correct grading - add fill dirt" at bounding box center [422, 243] width 282 height 13
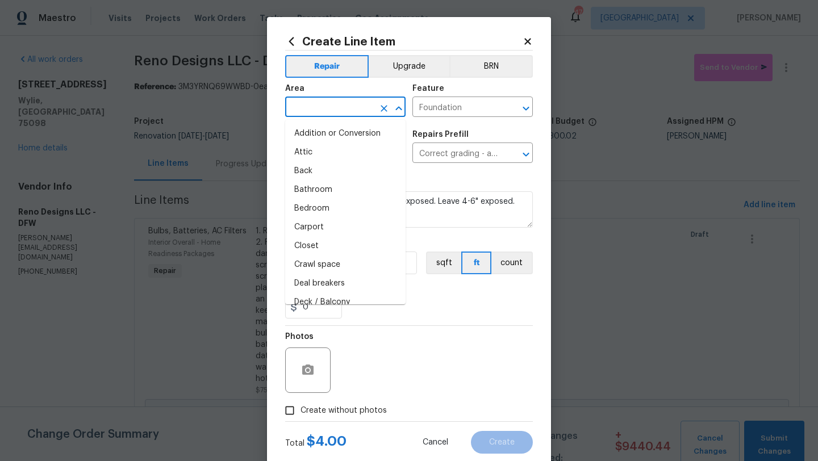
click at [327, 109] on input "text" at bounding box center [329, 108] width 89 height 18
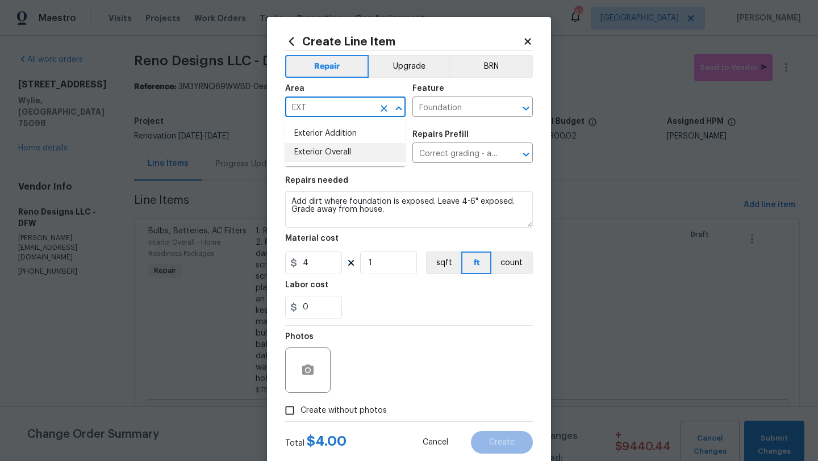
click at [330, 148] on li "Exterior Overall" at bounding box center [345, 152] width 120 height 19
type input "Exterior Overall"
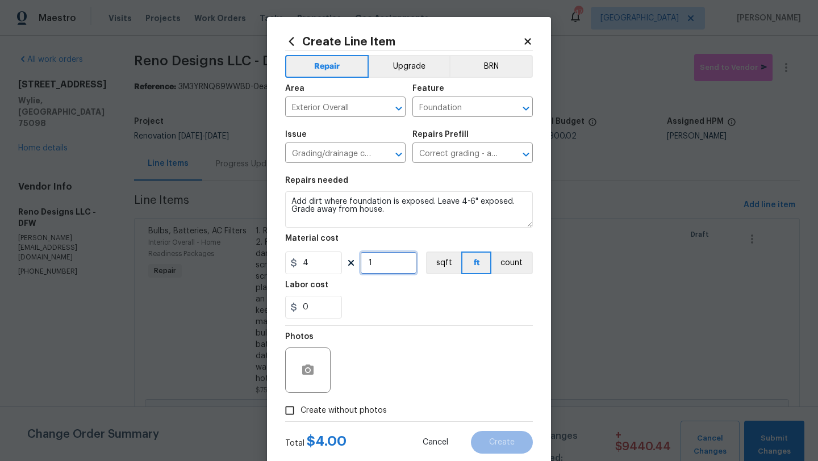
drag, startPoint x: 376, startPoint y: 260, endPoint x: 358, endPoint y: 260, distance: 18.2
click at [358, 260] on div "4 1 sqft ft count" at bounding box center [409, 263] width 248 height 23
type input "100"
click at [353, 413] on span "Create without photos" at bounding box center [344, 411] width 86 height 12
click at [301, 413] on input "Create without photos" at bounding box center [290, 411] width 22 height 22
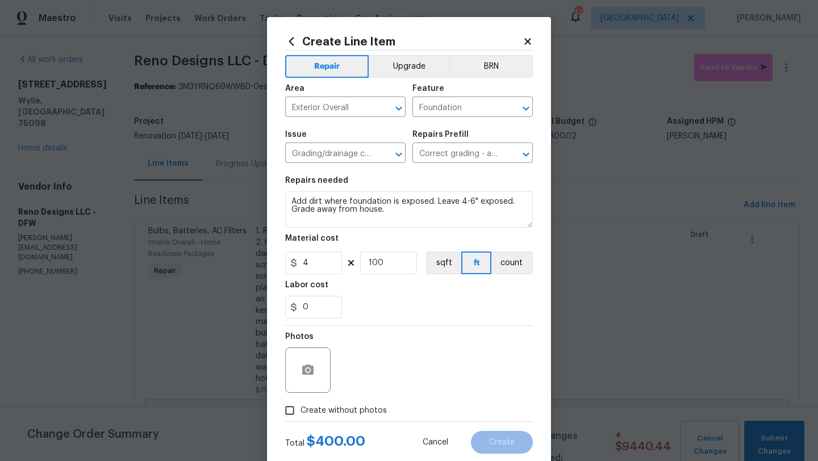
checkbox input "true"
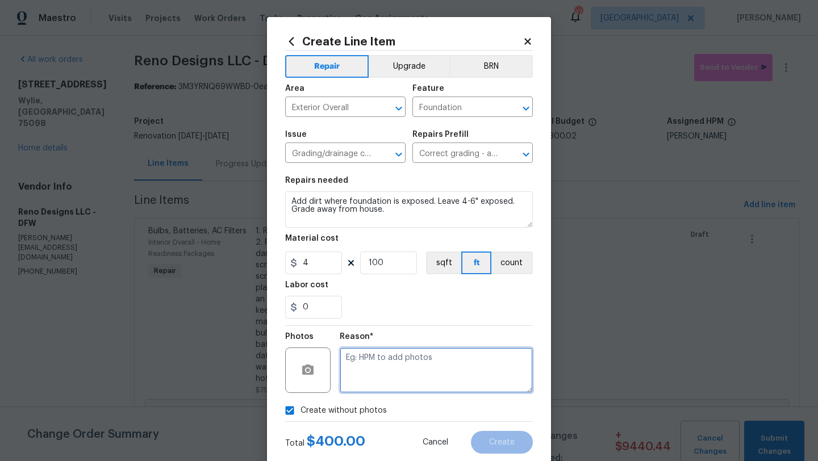
click at [370, 380] on textarea at bounding box center [436, 370] width 193 height 45
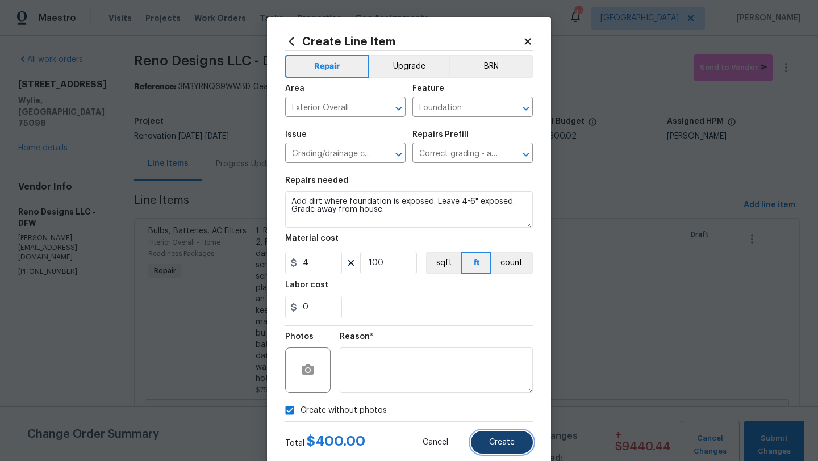
click at [494, 440] on span "Create" at bounding box center [502, 443] width 26 height 9
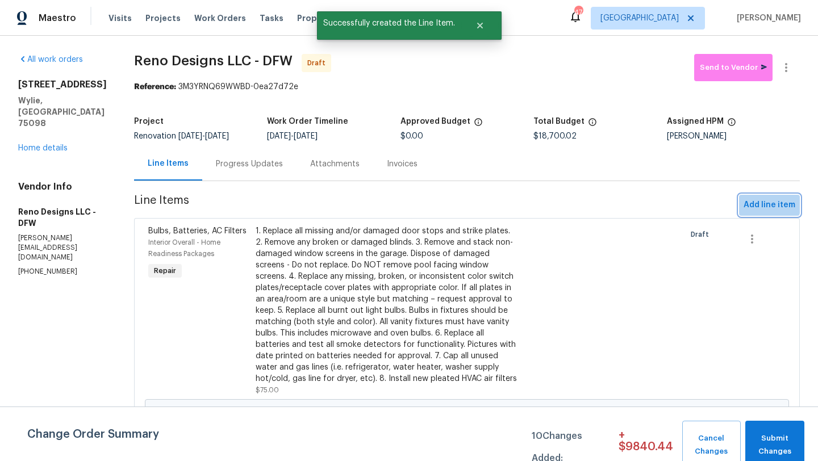
click at [768, 205] on span "Add line item" at bounding box center [770, 205] width 52 height 14
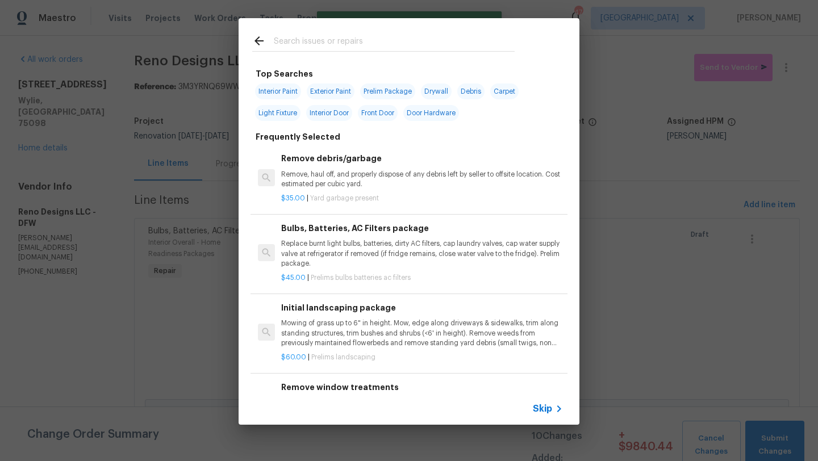
click at [373, 43] on input "text" at bounding box center [394, 42] width 241 height 17
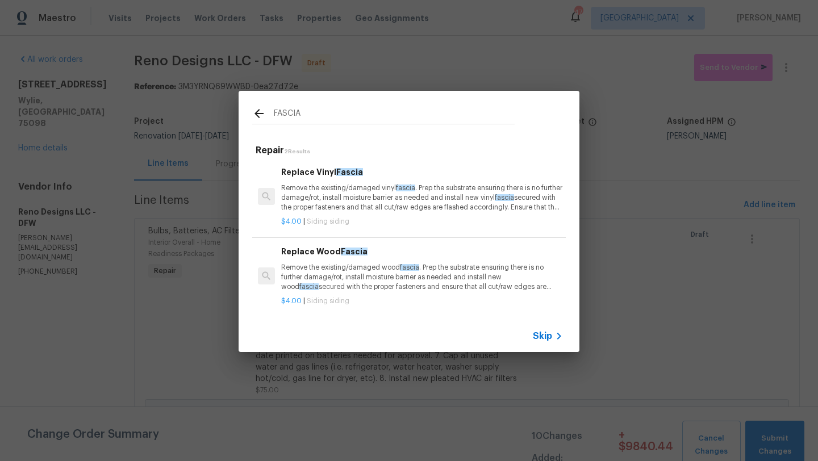
type input "FASCIA"
click at [371, 267] on p "Remove the existing/damaged wood fascia . Prep the substrate ensuring there is …" at bounding box center [422, 277] width 282 height 29
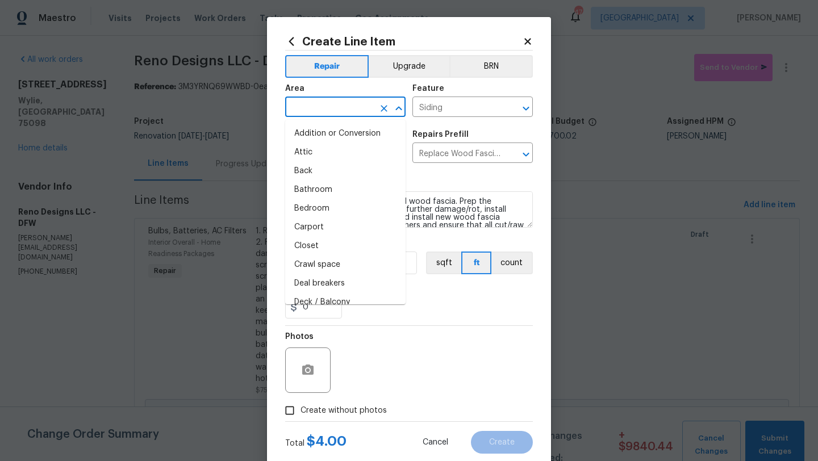
click at [331, 110] on input "text" at bounding box center [329, 108] width 89 height 18
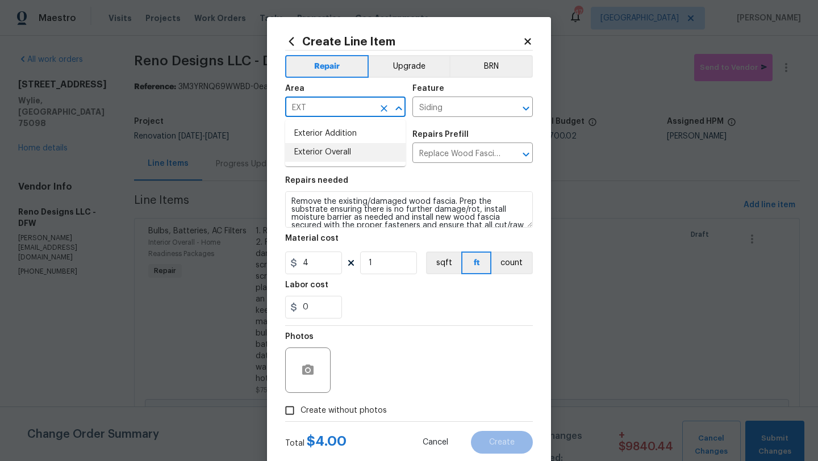
click at [338, 159] on li "Exterior Overall" at bounding box center [345, 152] width 120 height 19
type input "Exterior Overall"
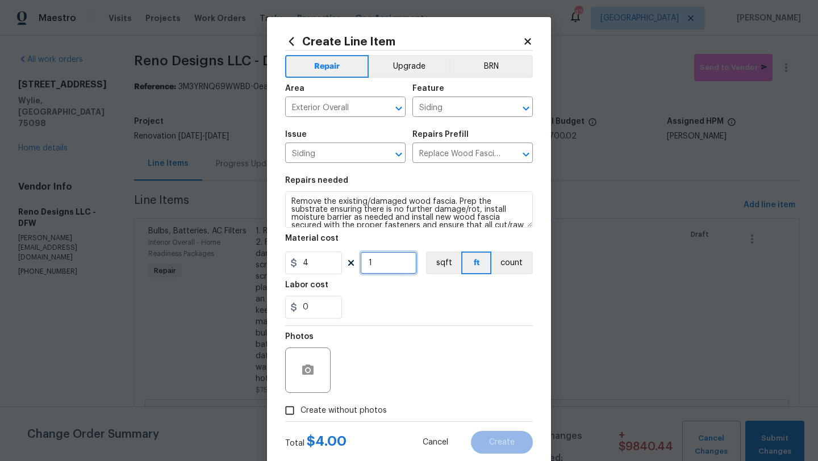
drag, startPoint x: 374, startPoint y: 263, endPoint x: 362, endPoint y: 263, distance: 12.5
click at [362, 263] on input "1" at bounding box center [388, 263] width 57 height 23
type input "50"
click at [356, 409] on span "Create without photos" at bounding box center [344, 411] width 86 height 12
click at [301, 409] on input "Create without photos" at bounding box center [290, 411] width 22 height 22
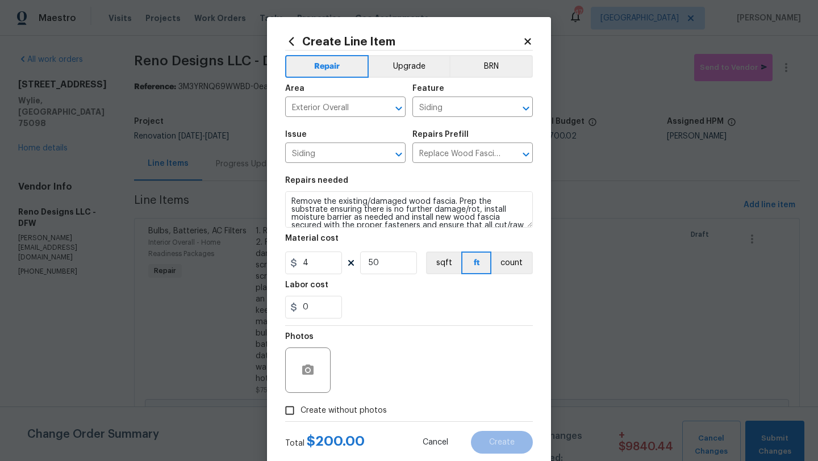
checkbox input "true"
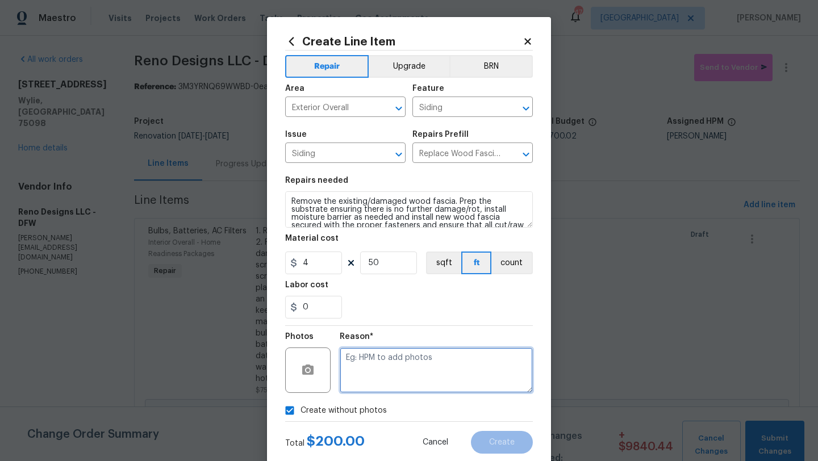
click at [374, 386] on textarea at bounding box center [436, 370] width 193 height 45
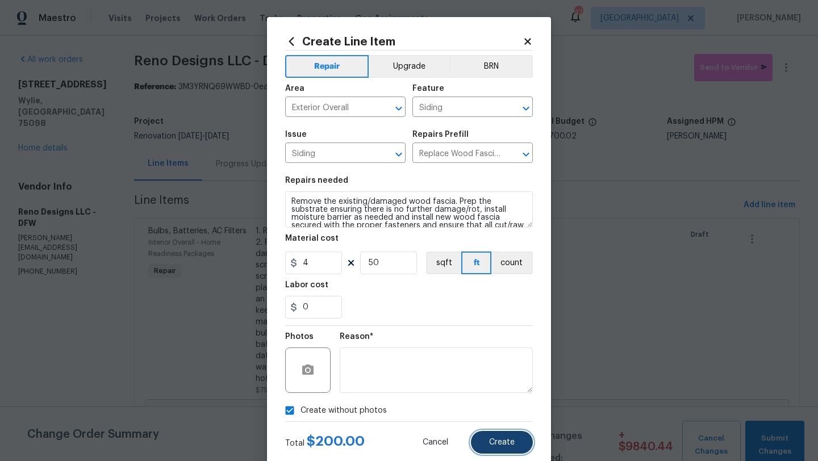
click at [488, 441] on button "Create" at bounding box center [502, 442] width 62 height 23
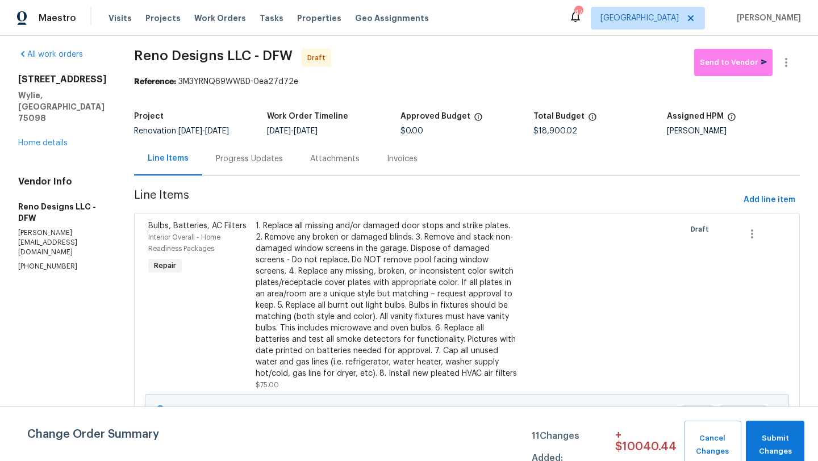
scroll to position [7, 0]
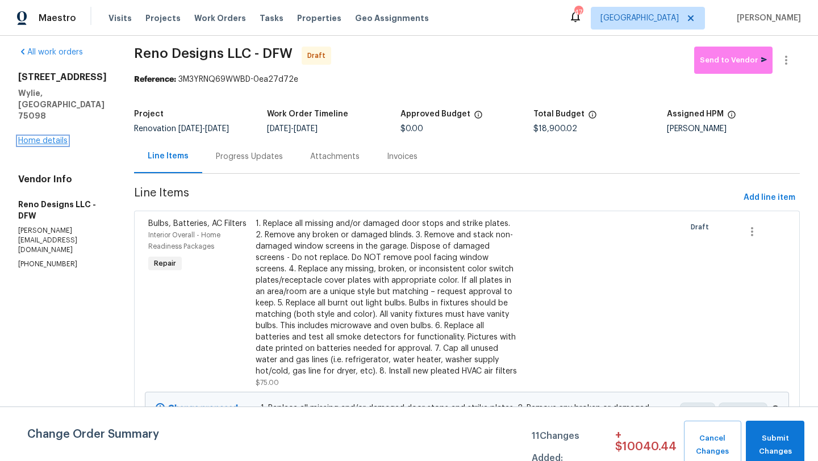
click at [57, 137] on link "Home details" at bounding box center [42, 141] width 49 height 8
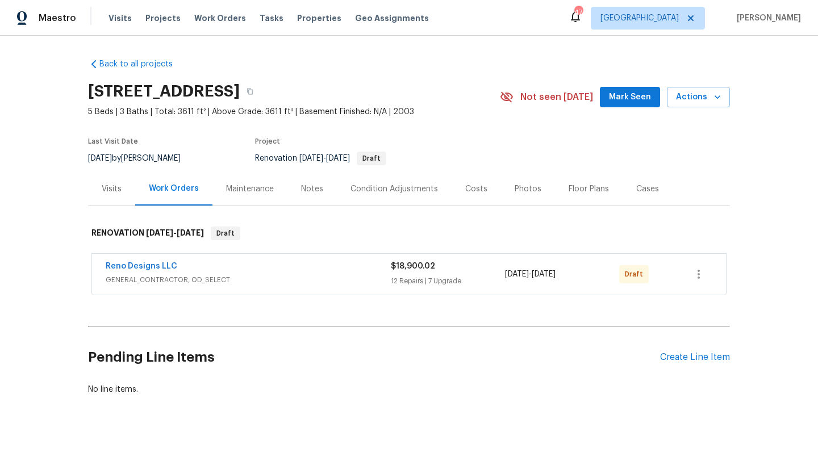
click at [467, 187] on div "Costs" at bounding box center [476, 189] width 22 height 11
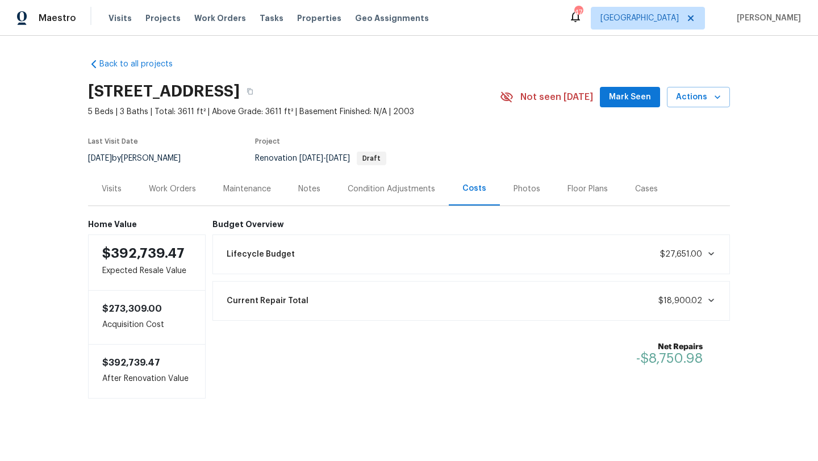
click at [173, 190] on div "Work Orders" at bounding box center [172, 189] width 47 height 11
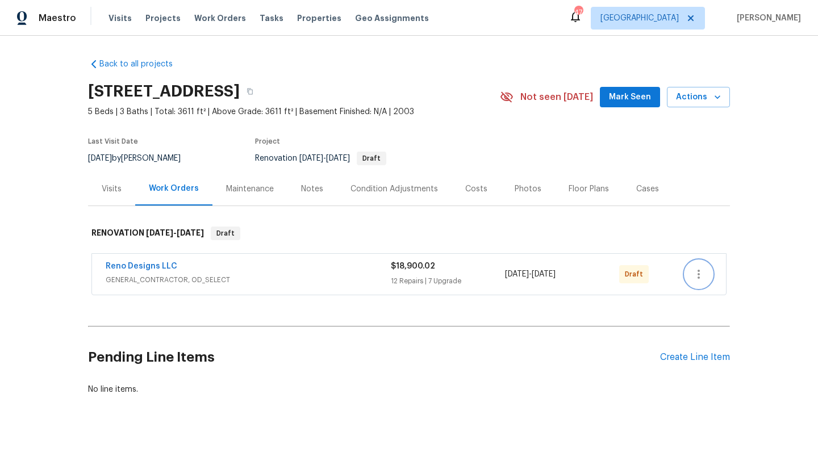
click at [697, 275] on icon "button" at bounding box center [699, 275] width 14 height 14
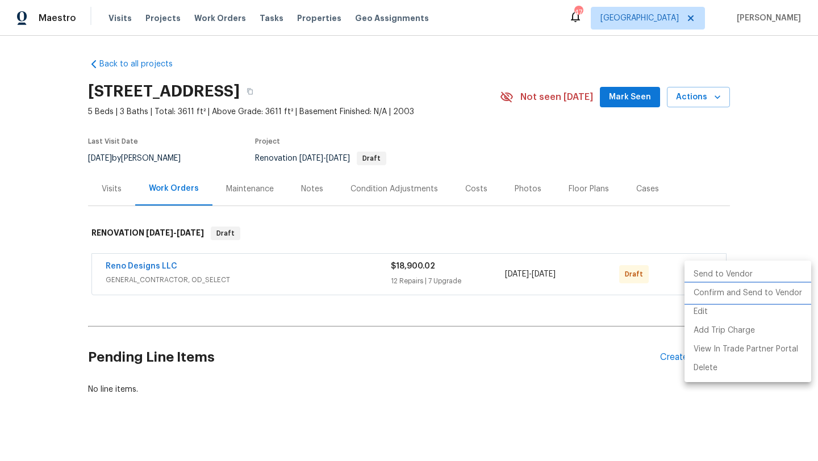
click at [704, 291] on li "Confirm and Send to Vendor" at bounding box center [748, 293] width 127 height 19
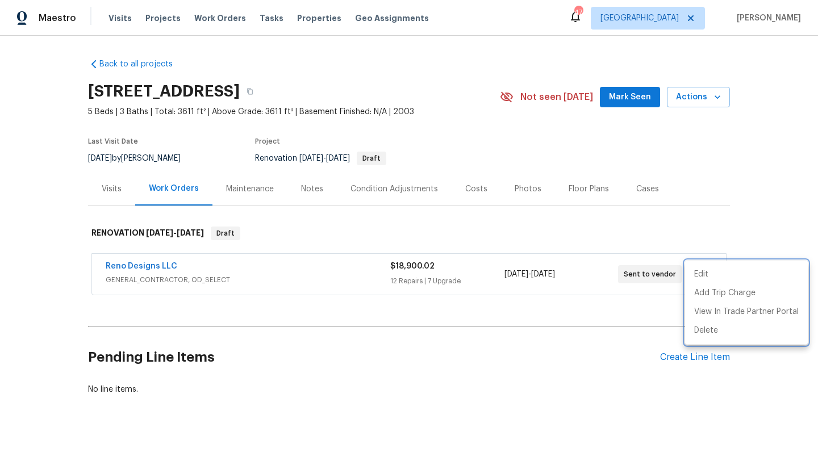
click at [523, 373] on div at bounding box center [409, 230] width 818 height 461
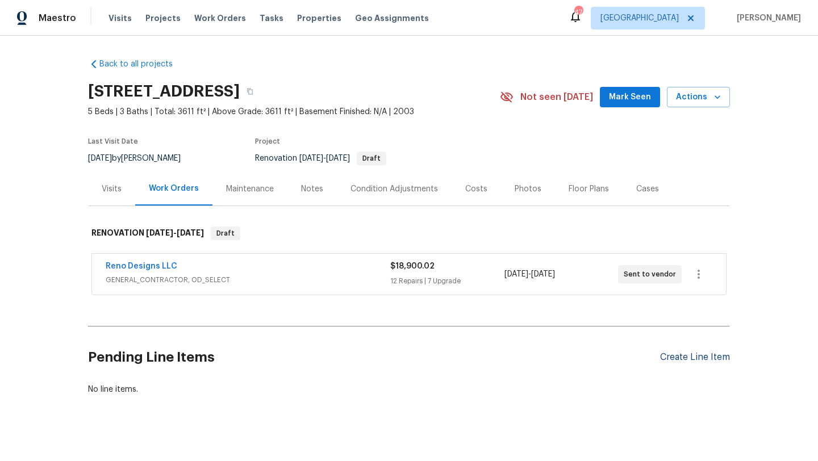
click at [673, 356] on div "Create Line Item" at bounding box center [695, 357] width 70 height 11
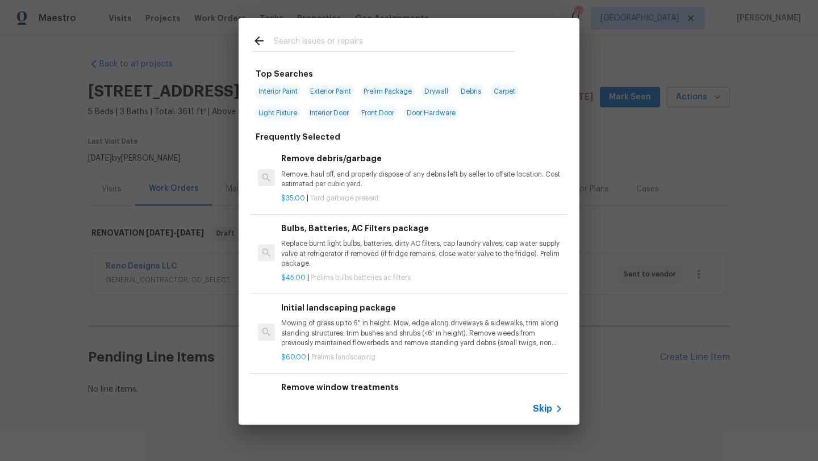
click at [333, 44] on input "text" at bounding box center [394, 42] width 241 height 17
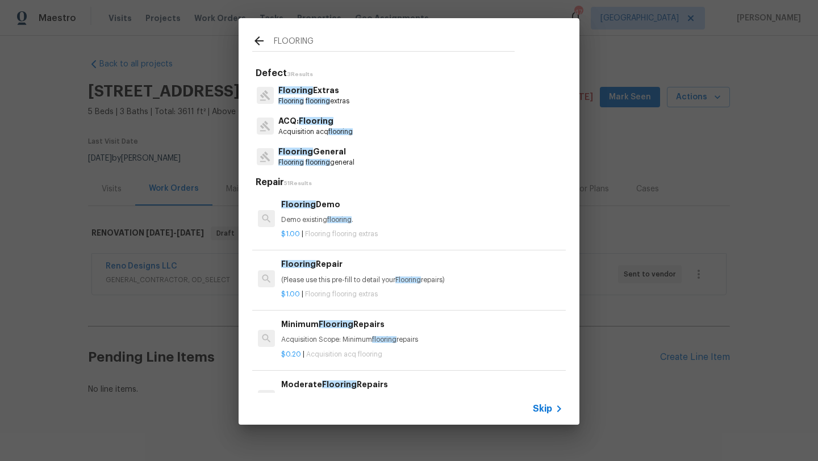
type input "FLOORING"
click at [328, 151] on p "Flooring General" at bounding box center [316, 152] width 76 height 12
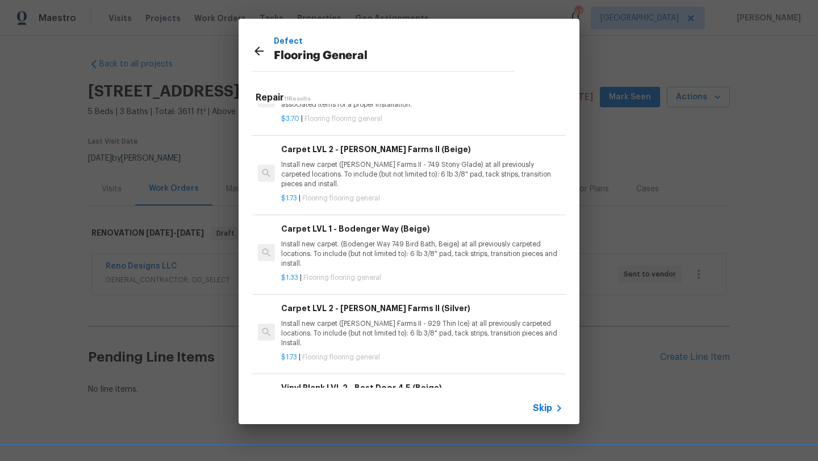
scroll to position [394, 0]
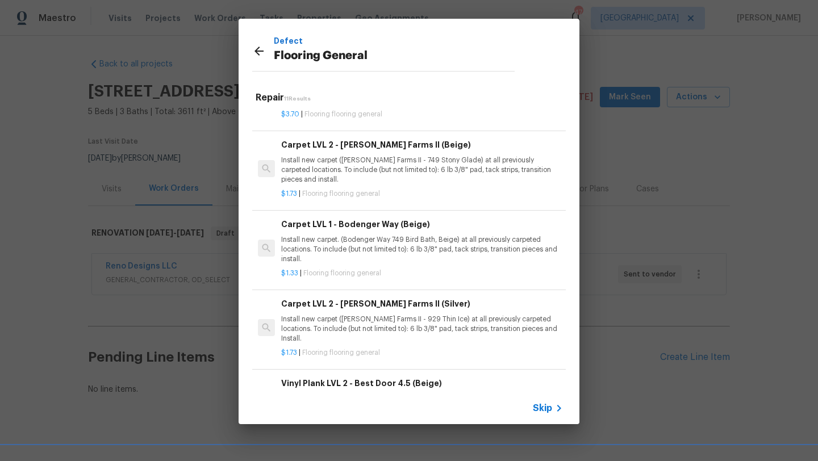
click at [349, 243] on p "Install new carpet. (Bodenger Way 749 Bird Bath, Beige) at all previously carpe…" at bounding box center [422, 249] width 282 height 29
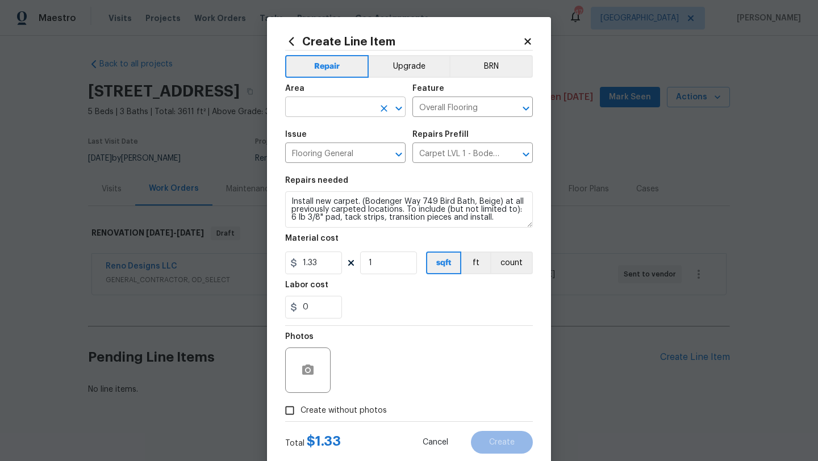
click at [329, 109] on input "text" at bounding box center [329, 108] width 89 height 18
click at [333, 159] on li "Interior Overall" at bounding box center [345, 152] width 120 height 19
type input "Interior Overall"
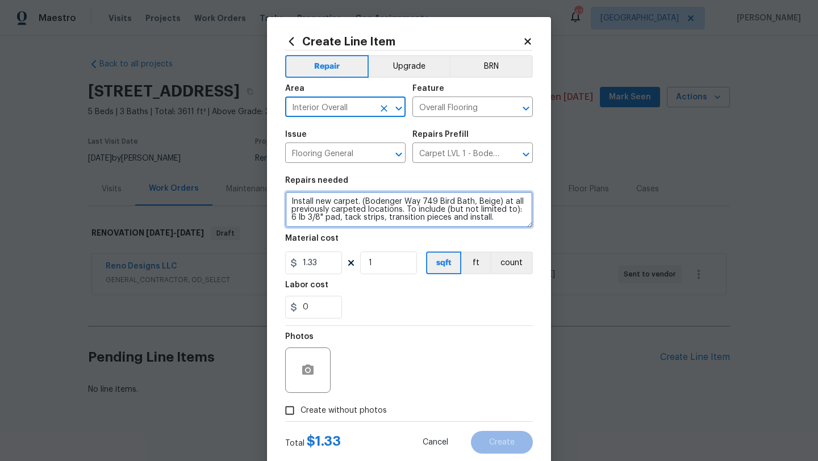
click at [291, 198] on textarea "Install new carpet. (Bodenger Way 749 Bird Bath, Beige) at all previously carpe…" at bounding box center [409, 209] width 248 height 36
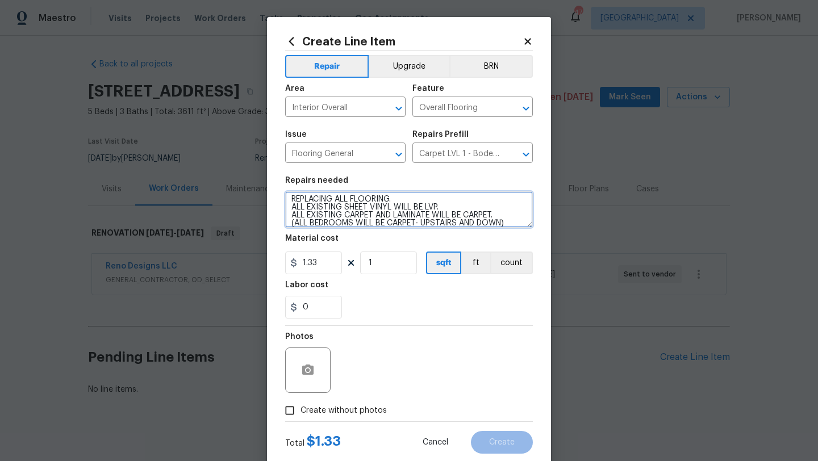
type textarea "REPLACING ALL FLOORING. ALL EXISTING SHEET VINYL WILL BE LVP. ALL EXISTING CARP…"
click at [361, 409] on span "Create without photos" at bounding box center [344, 411] width 86 height 12
click at [301, 409] on input "Create without photos" at bounding box center [290, 411] width 22 height 22
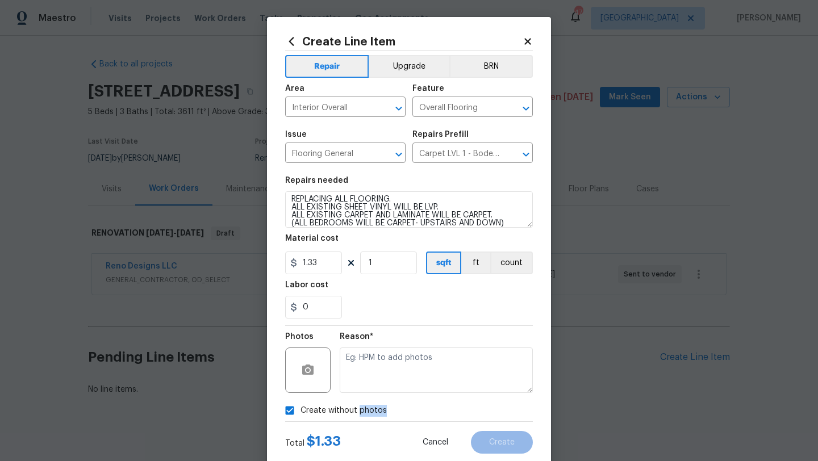
click at [361, 409] on span "Create without photos" at bounding box center [344, 411] width 86 height 12
click at [301, 409] on input "Create without photos" at bounding box center [290, 411] width 22 height 22
click at [342, 410] on span "Create without photos" at bounding box center [344, 411] width 86 height 12
click at [301, 410] on input "Create without photos" at bounding box center [290, 411] width 22 height 22
checkbox input "true"
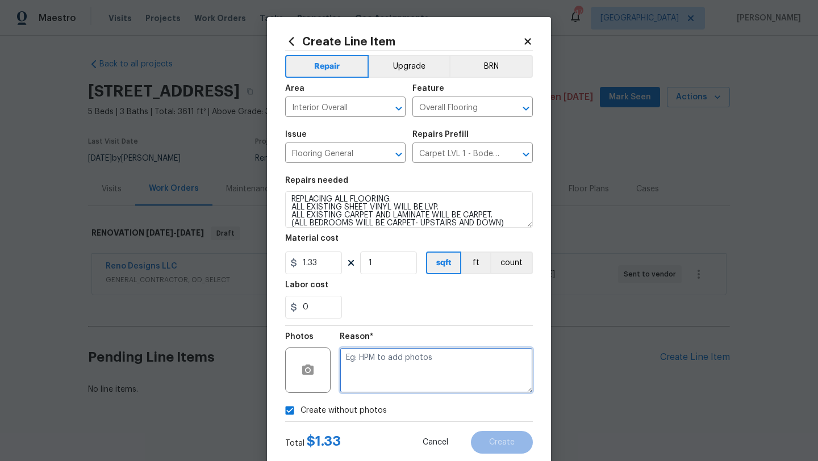
click at [369, 360] on textarea at bounding box center [436, 370] width 193 height 45
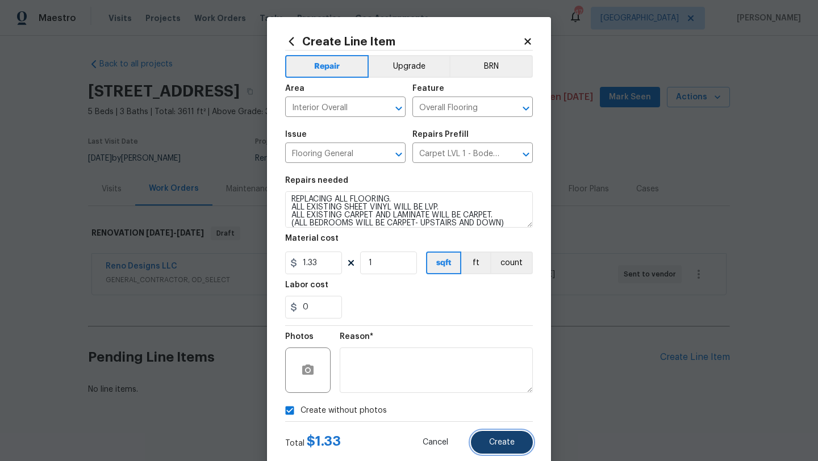
click at [495, 442] on span "Create" at bounding box center [502, 443] width 26 height 9
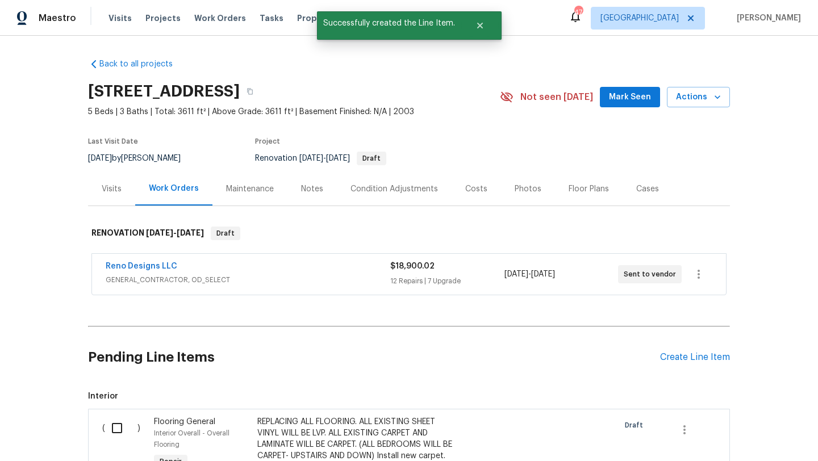
click at [119, 426] on input "checkbox" at bounding box center [121, 429] width 32 height 24
checkbox input "true"
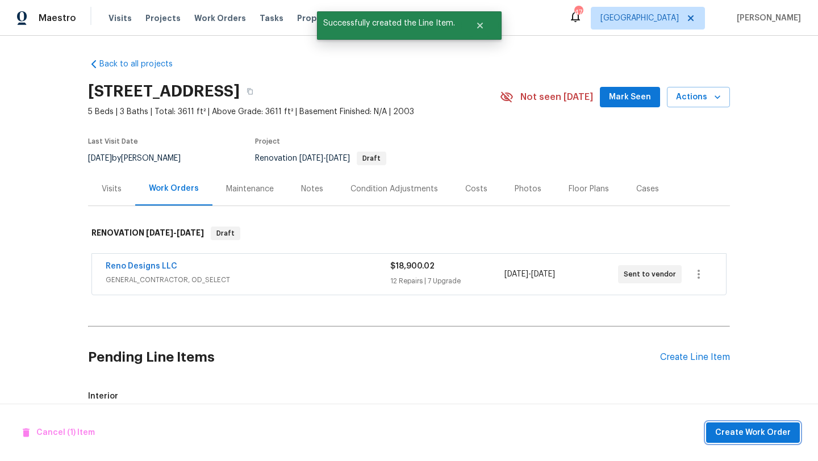
click at [738, 432] on span "Create Work Order" at bounding box center [753, 433] width 76 height 14
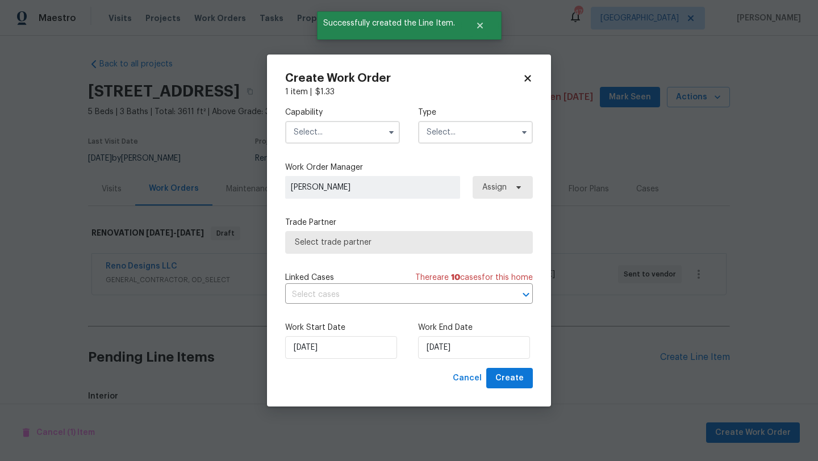
click at [338, 134] on input "text" at bounding box center [342, 132] width 115 height 23
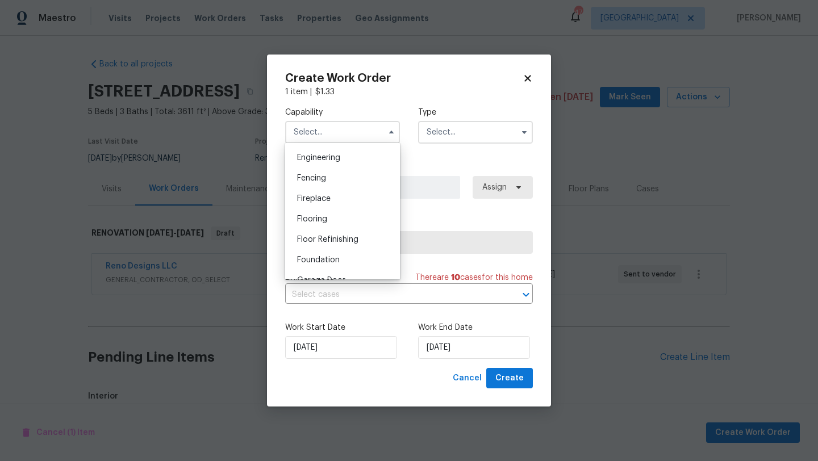
scroll to position [379, 0]
click at [327, 216] on span "Flooring" at bounding box center [312, 218] width 30 height 8
type input "Flooring"
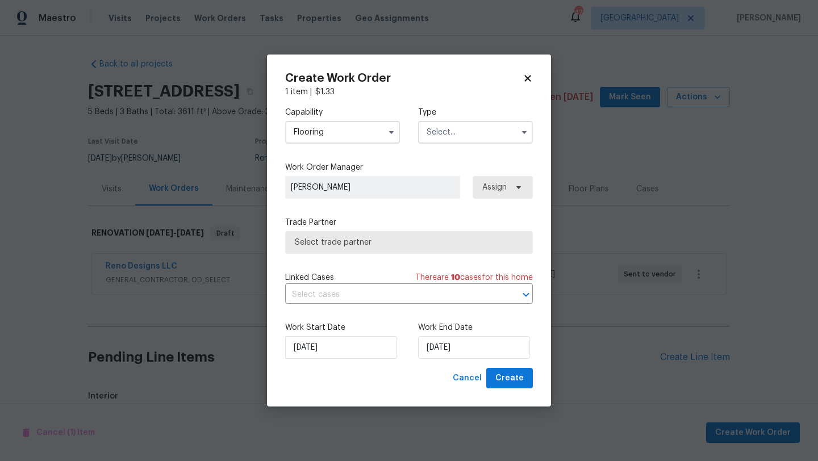
click at [443, 134] on input "text" at bounding box center [475, 132] width 115 height 23
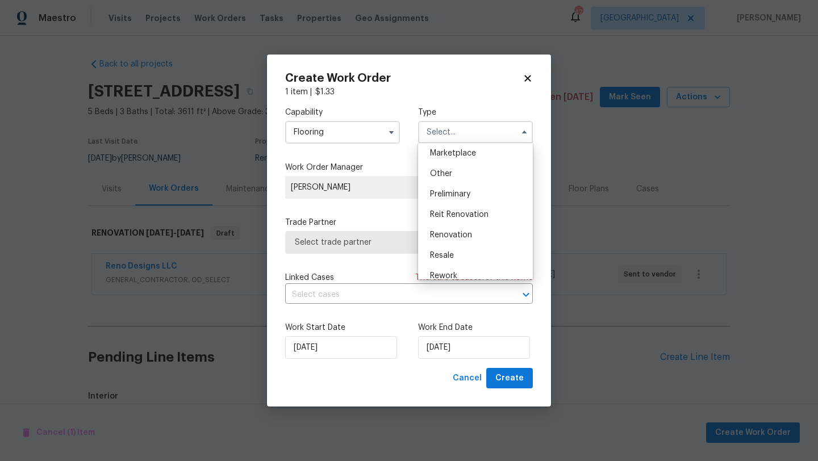
scroll to position [209, 0]
click at [455, 231] on span "Renovation" at bounding box center [451, 234] width 42 height 8
type input "Renovation"
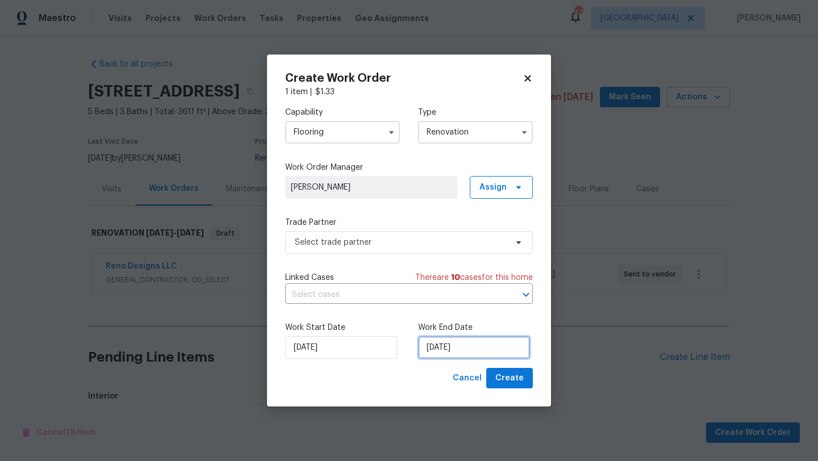
click at [481, 351] on input "[DATE]" at bounding box center [474, 347] width 112 height 23
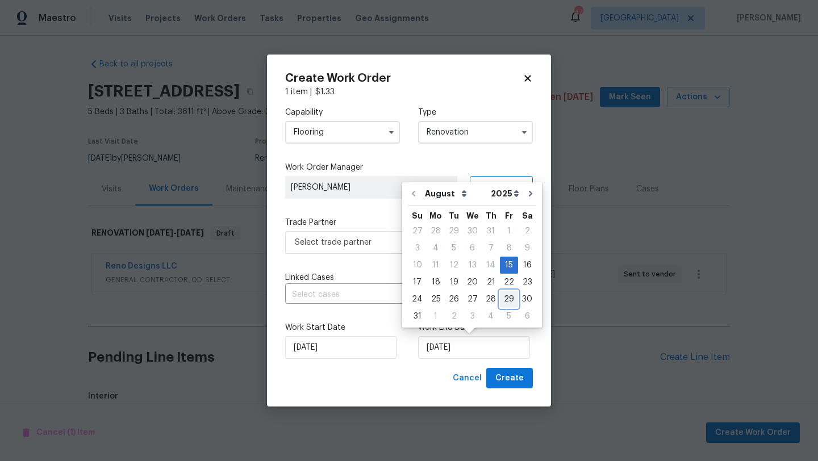
click at [503, 298] on div "29" at bounding box center [509, 300] width 18 height 16
type input "[DATE]"
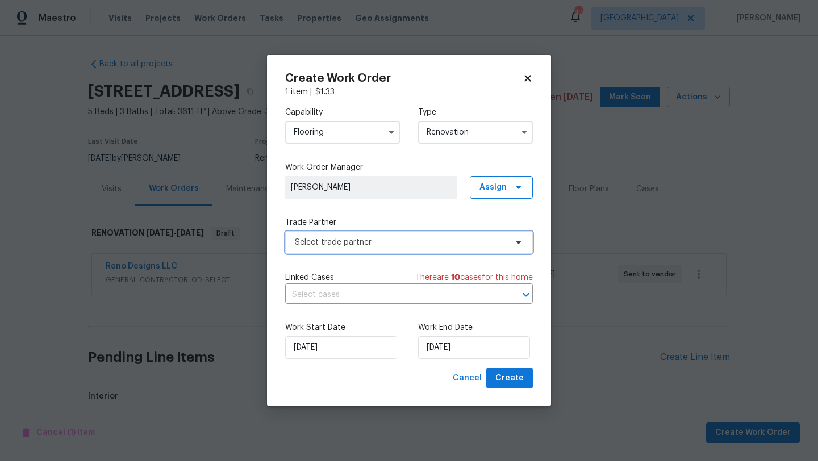
click at [453, 247] on span "Select trade partner" at bounding box center [401, 242] width 212 height 11
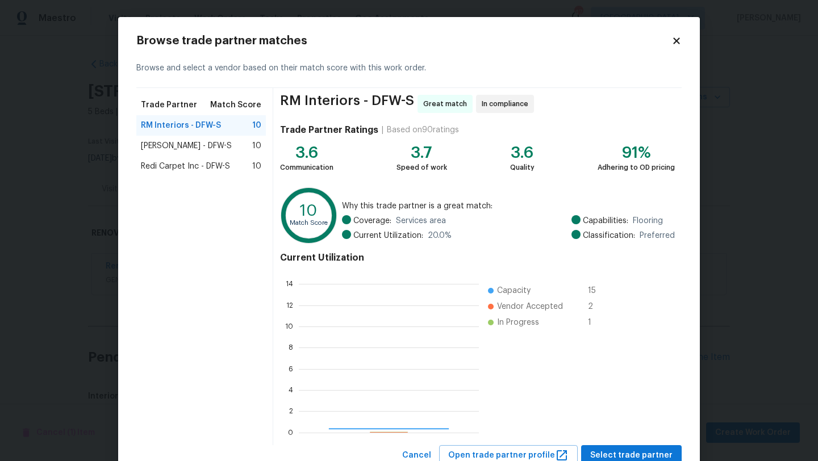
scroll to position [159, 180]
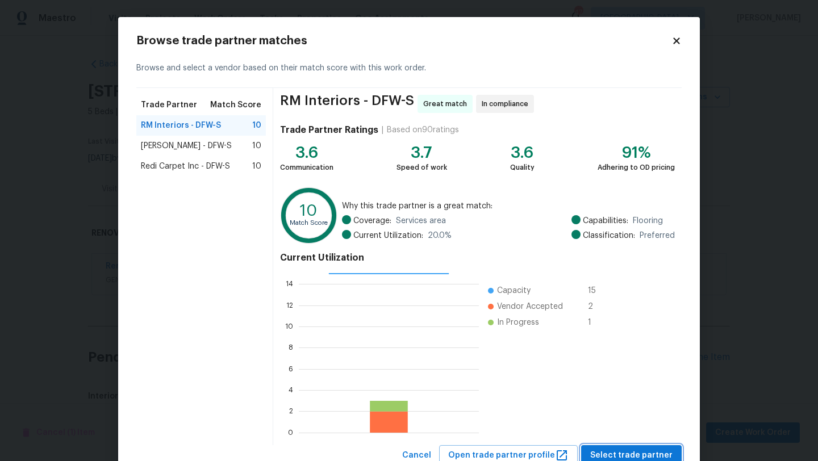
click at [618, 448] on button "Select trade partner" at bounding box center [631, 455] width 101 height 21
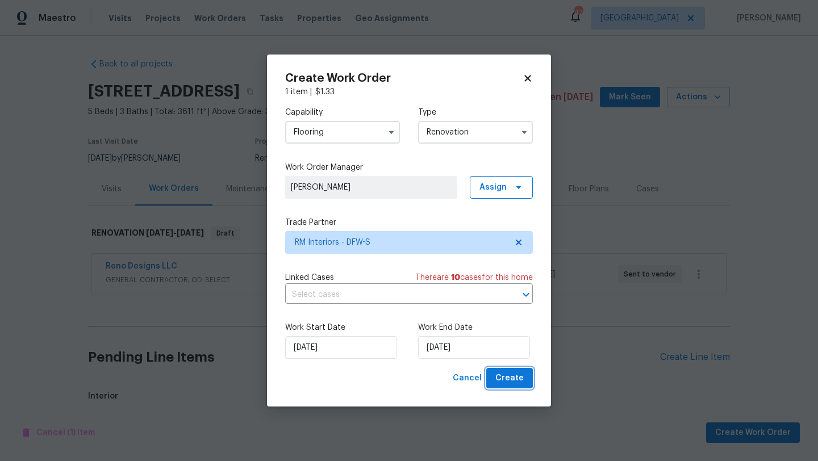
click at [501, 378] on span "Create" at bounding box center [509, 379] width 28 height 14
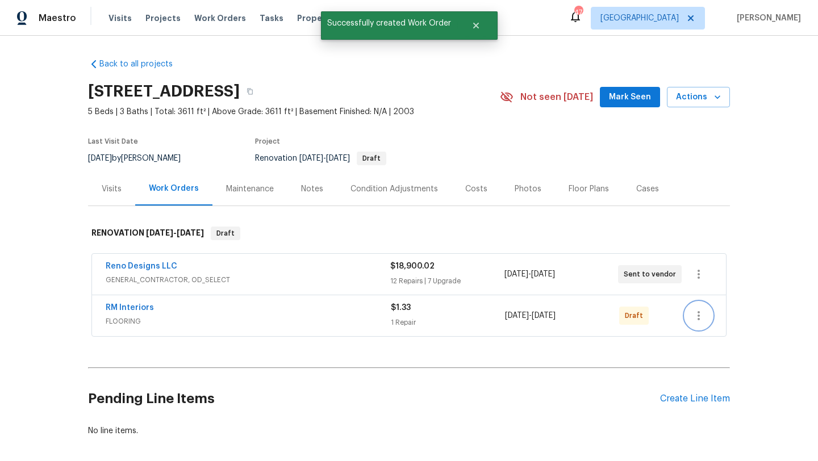
click at [703, 314] on icon "button" at bounding box center [699, 316] width 14 height 14
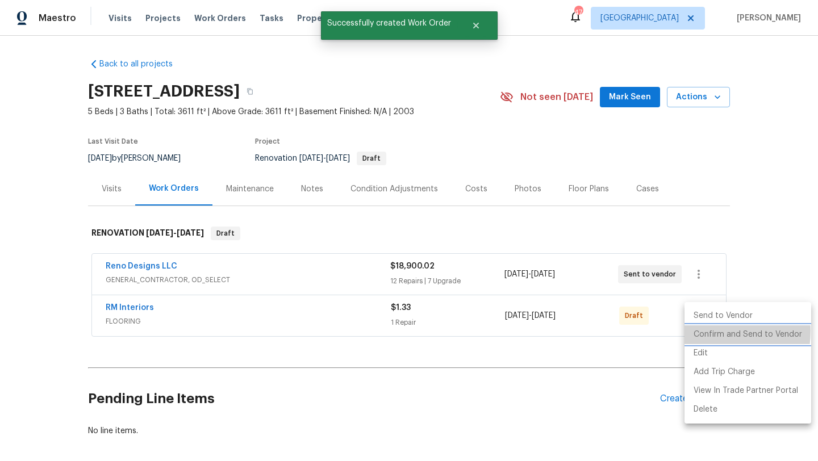
click at [710, 331] on li "Confirm and Send to Vendor" at bounding box center [748, 335] width 127 height 19
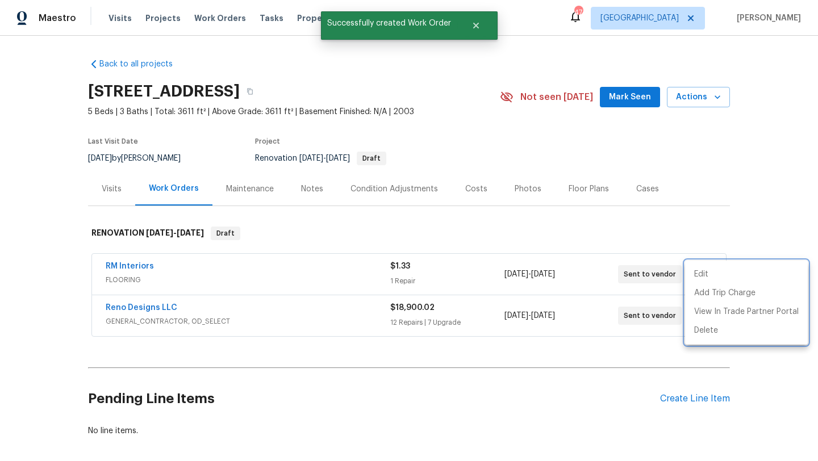
click at [140, 307] on div at bounding box center [409, 230] width 818 height 461
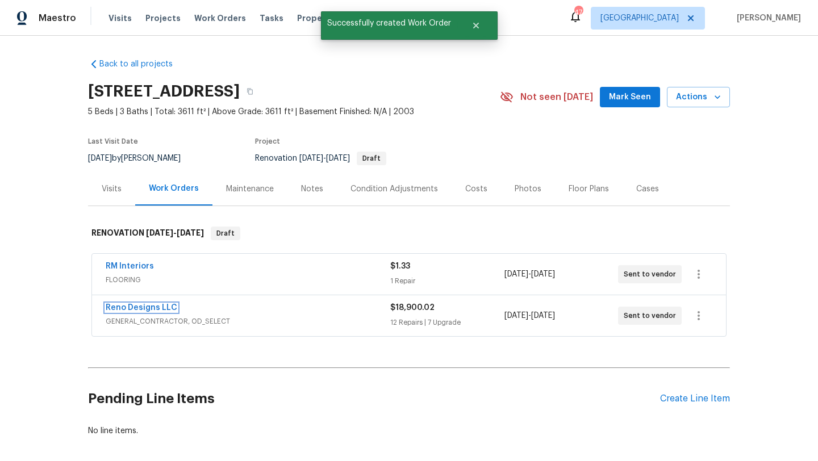
click at [140, 307] on link "Reno Designs LLC" at bounding box center [142, 308] width 72 height 8
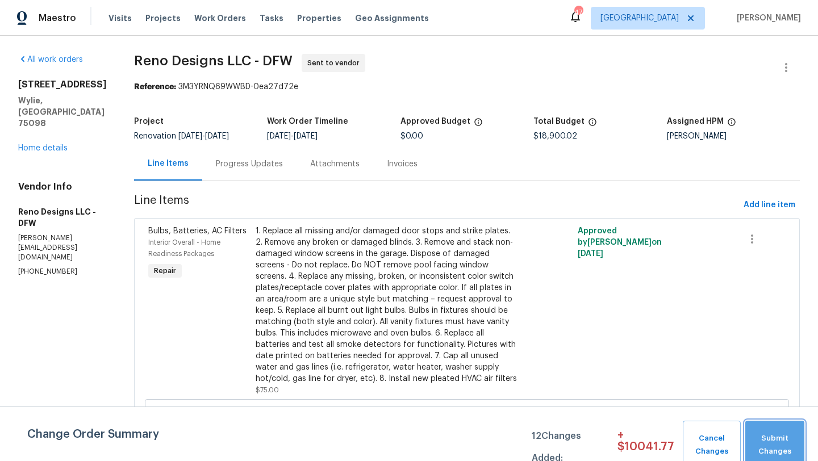
click at [786, 441] on span "Submit Changes" at bounding box center [775, 445] width 48 height 26
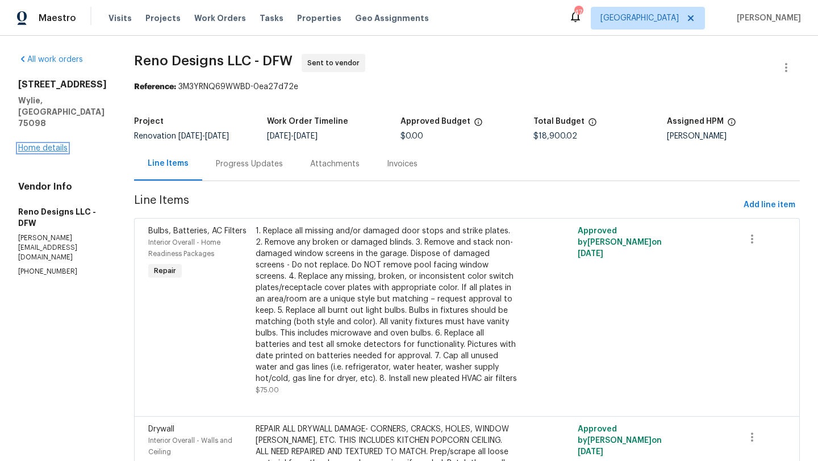
click at [51, 144] on link "Home details" at bounding box center [42, 148] width 49 height 8
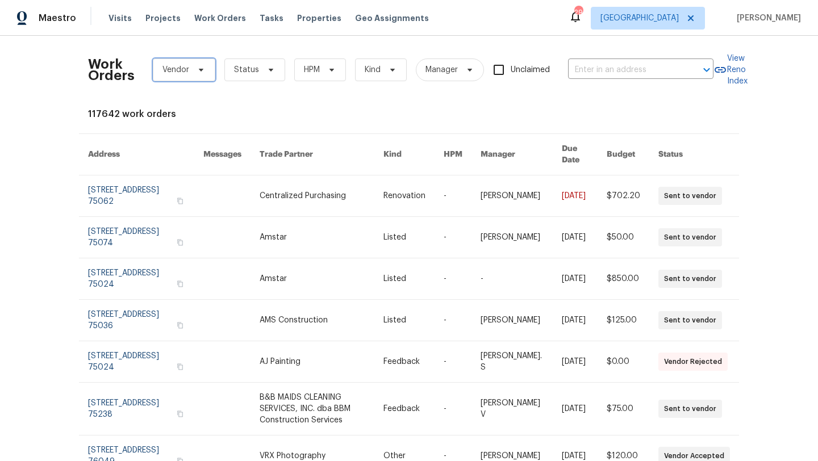
click at [202, 73] on icon at bounding box center [201, 69] width 9 height 9
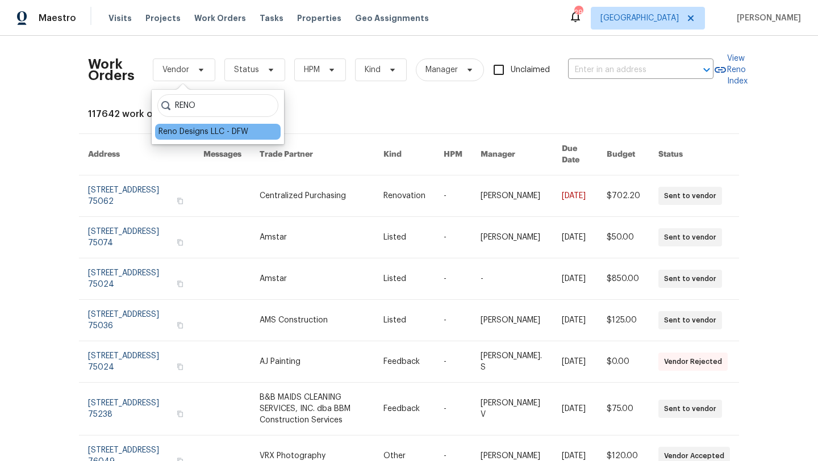
type input "RENO"
click at [168, 139] on div "Reno Designs LLC - DFW" at bounding box center [218, 132] width 126 height 16
click at [168, 135] on div "Reno Designs LLC - DFW" at bounding box center [204, 131] width 90 height 11
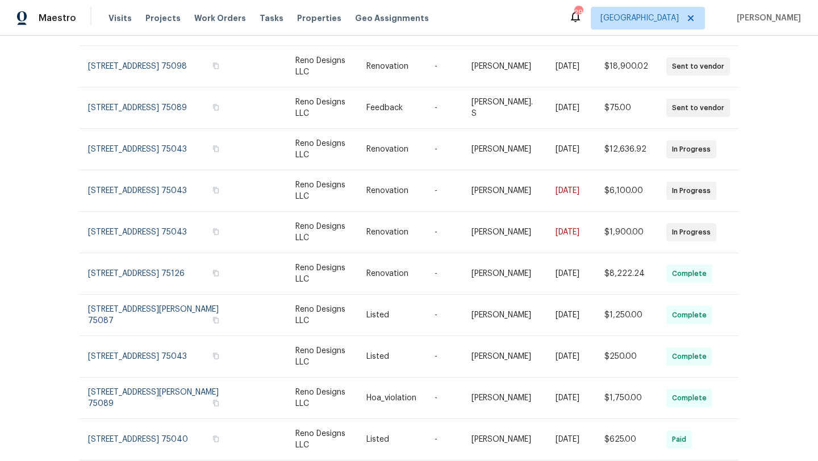
scroll to position [156, 0]
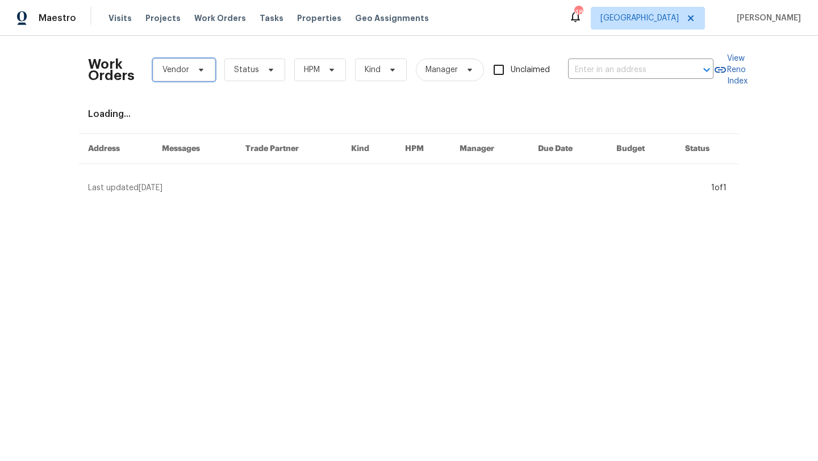
click at [201, 70] on icon at bounding box center [201, 70] width 5 height 3
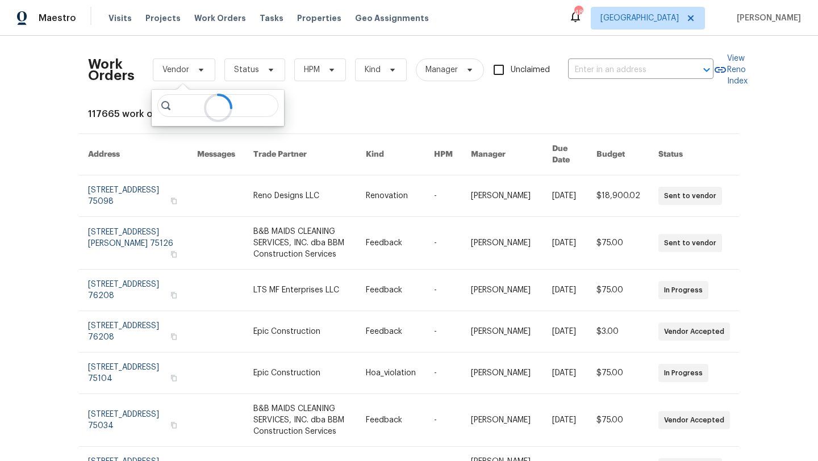
click at [241, 106] on div at bounding box center [218, 108] width 132 height 36
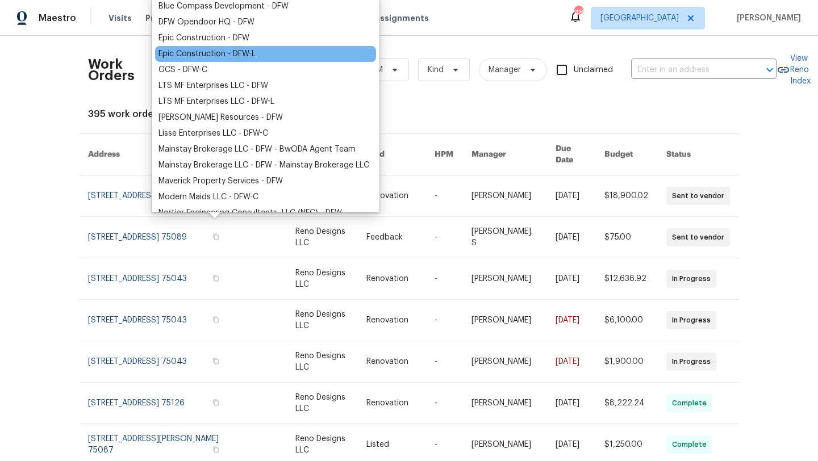
scroll to position [218, 0]
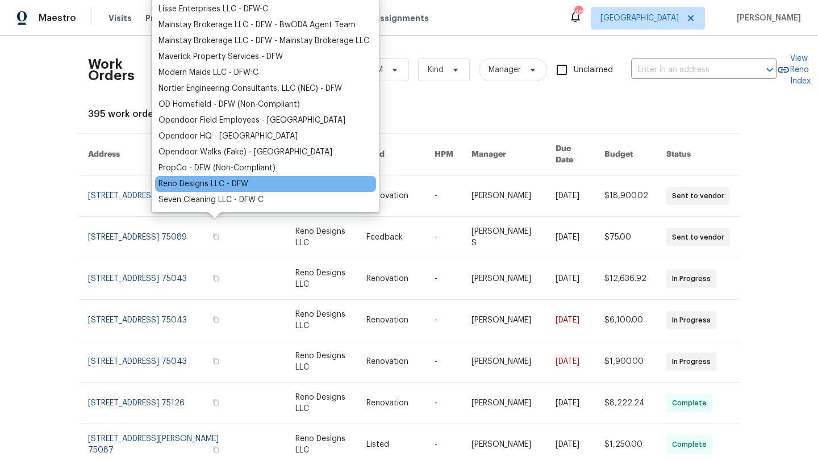
click at [226, 184] on div "Reno Designs LLC - DFW" at bounding box center [204, 183] width 90 height 11
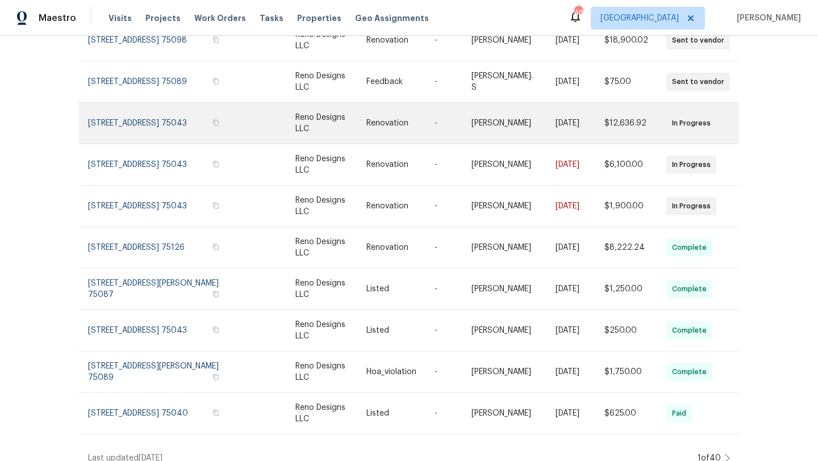
scroll to position [156, 0]
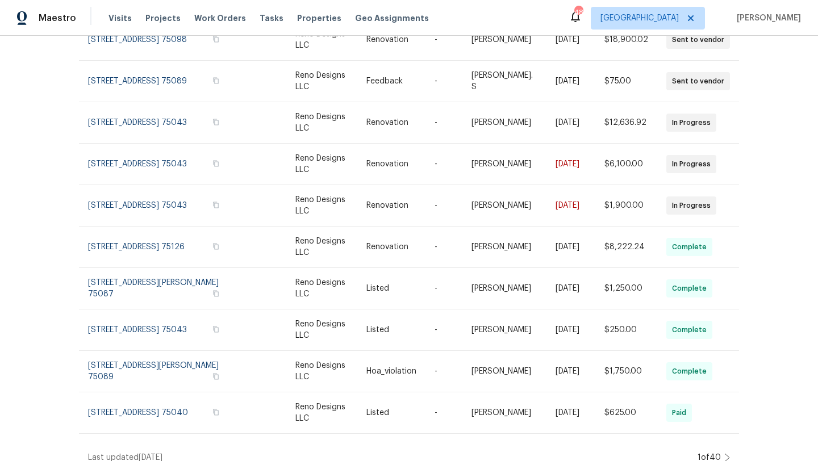
click at [725, 454] on icon at bounding box center [727, 458] width 5 height 8
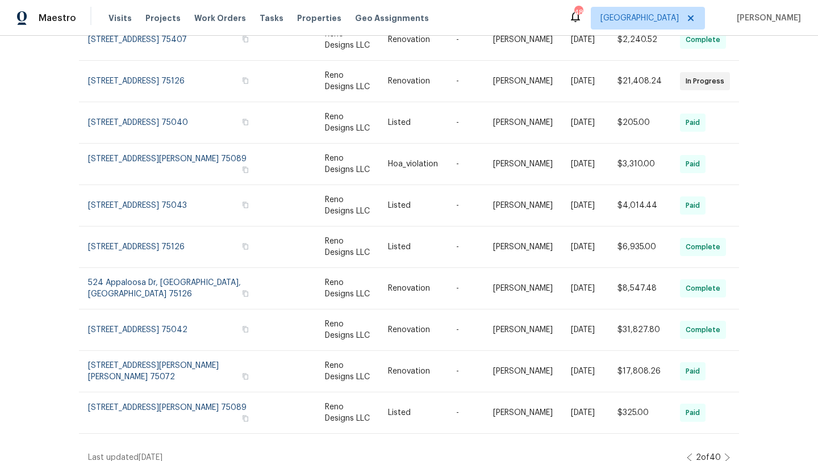
click at [727, 453] on icon at bounding box center [727, 457] width 6 height 9
